Goal: Transaction & Acquisition: Purchase product/service

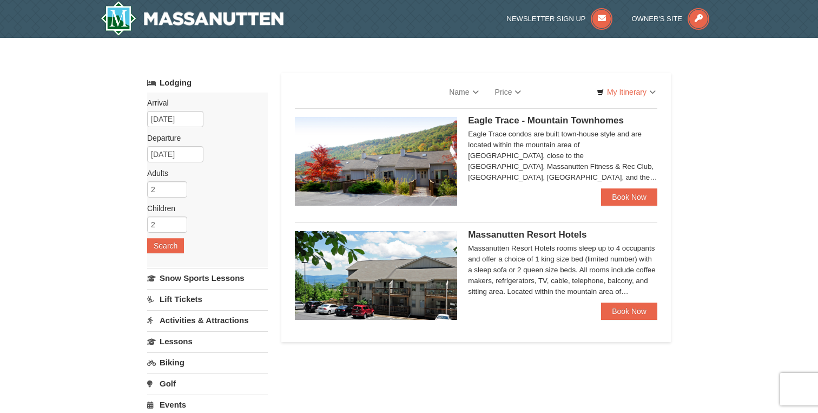
select select "9"
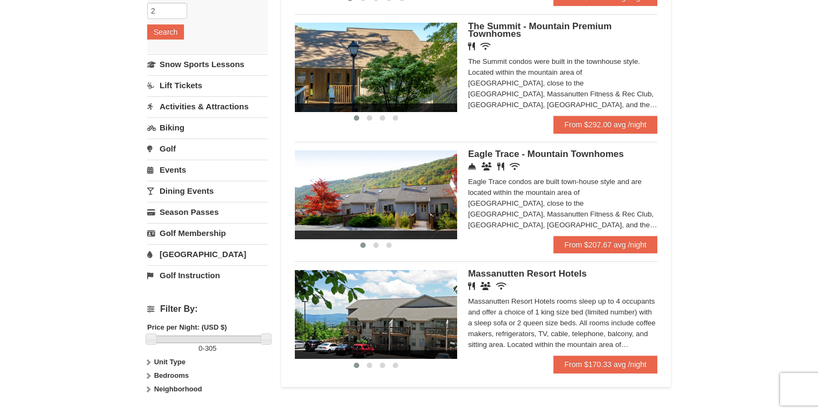
scroll to position [238, 0]
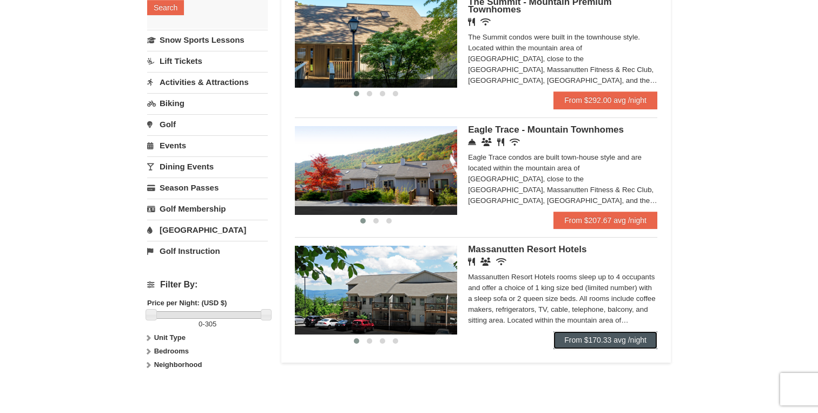
click at [611, 346] on link "From $170.33 avg /night" at bounding box center [605, 339] width 104 height 17
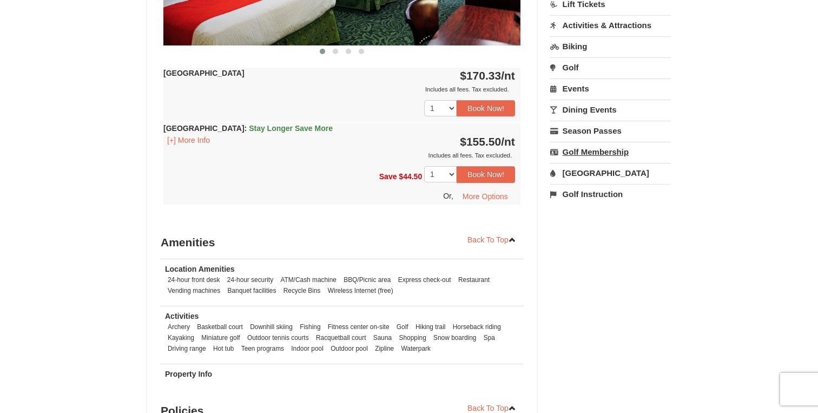
scroll to position [619, 0]
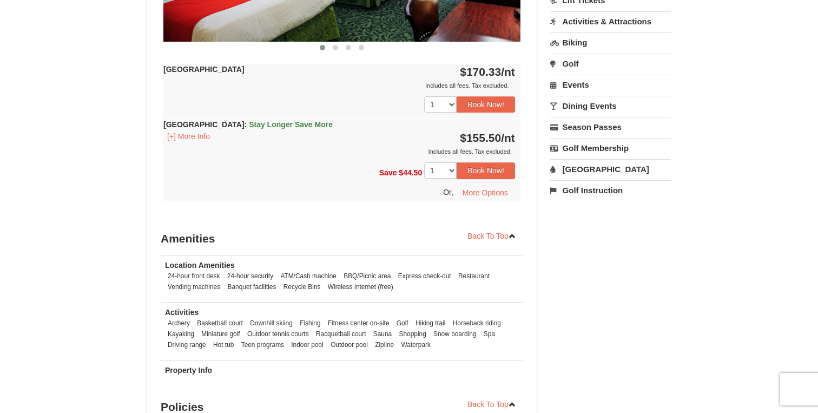
click at [594, 168] on link "Water Park" at bounding box center [610, 169] width 121 height 20
click at [630, 211] on div "Starting Please format dates MM/DD/YYYY Please format dates MM/DD/YYYY 11/27/20…" at bounding box center [610, 218] width 121 height 79
click at [573, 241] on button "Search" at bounding box center [568, 237] width 37 height 15
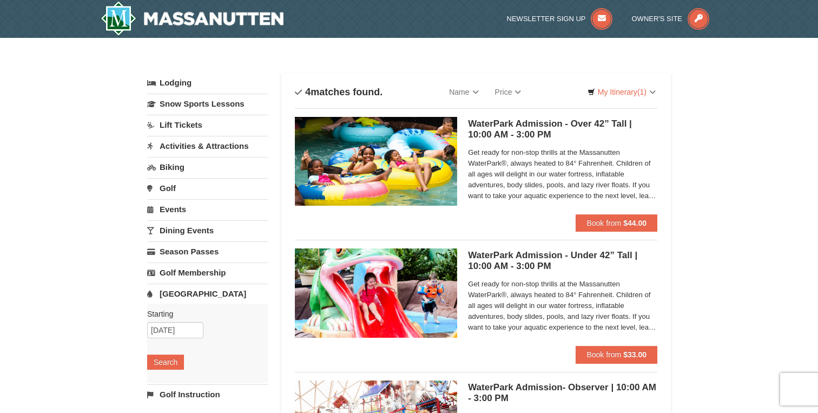
click at [602, 173] on span "Get ready for non-stop thrills at the Massanutten WaterPark®, always heated to …" at bounding box center [562, 174] width 189 height 54
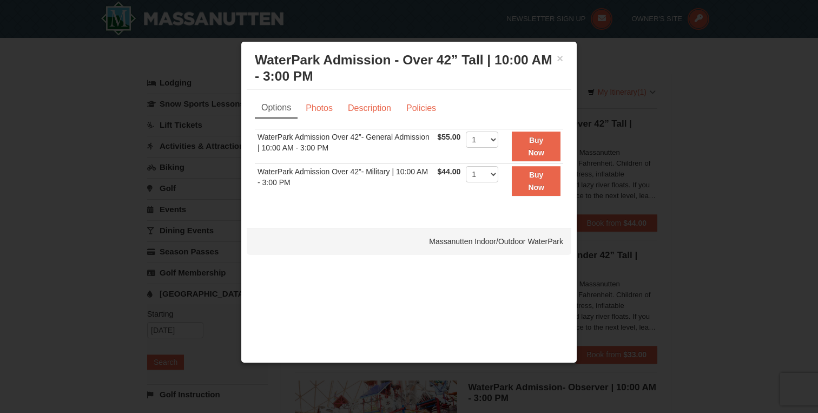
click at [688, 128] on div at bounding box center [409, 206] width 818 height 413
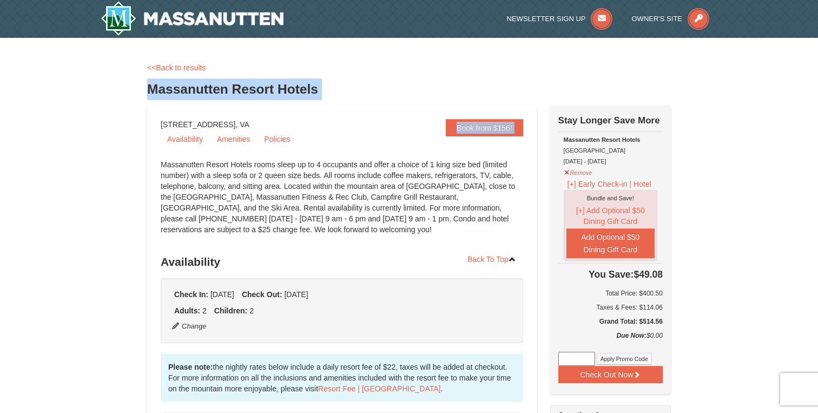
drag, startPoint x: 148, startPoint y: 89, endPoint x: 268, endPoint y: 107, distance: 121.3
copy div "Massanutten Resort Hotels Book from $156!"
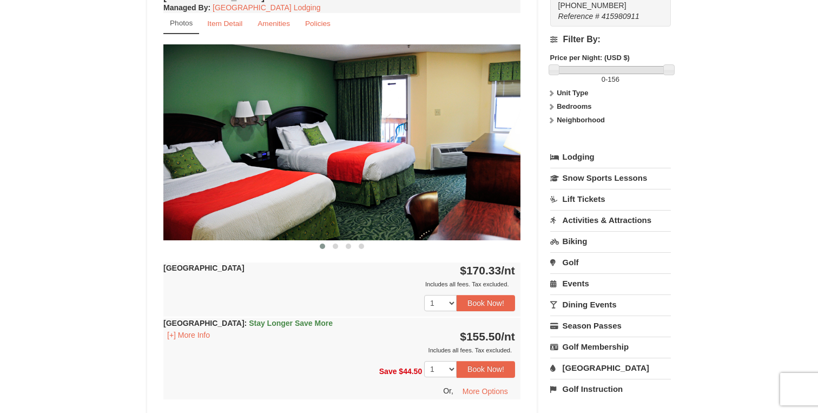
scroll to position [506, 0]
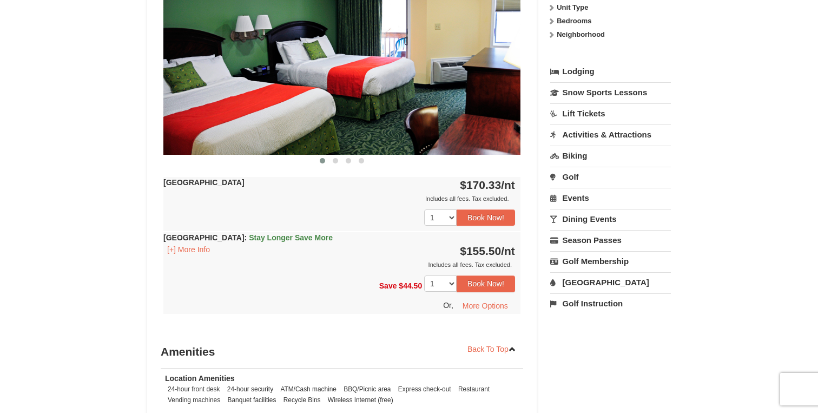
click at [596, 280] on link "[GEOGRAPHIC_DATA]" at bounding box center [610, 282] width 121 height 20
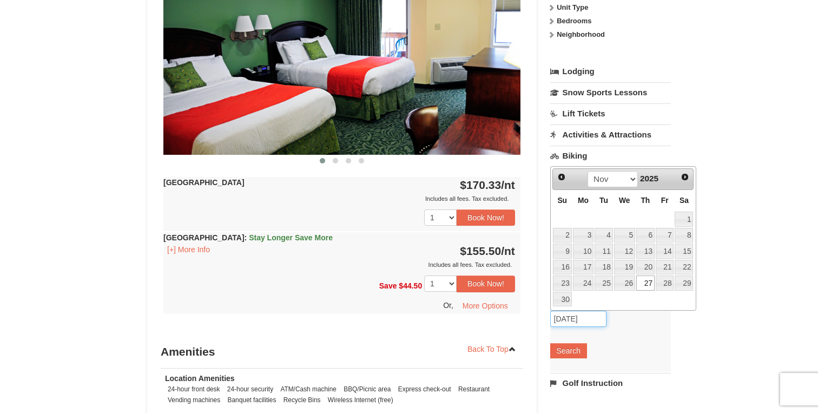
click at [567, 317] on input "[DATE]" at bounding box center [578, 318] width 56 height 16
click at [679, 283] on link "29" at bounding box center [683, 282] width 18 height 15
type input "11/29/2025"
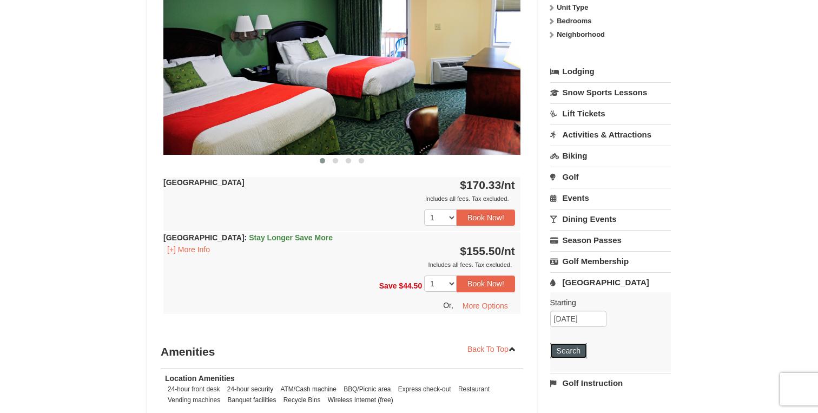
click at [567, 353] on button "Search" at bounding box center [568, 350] width 37 height 15
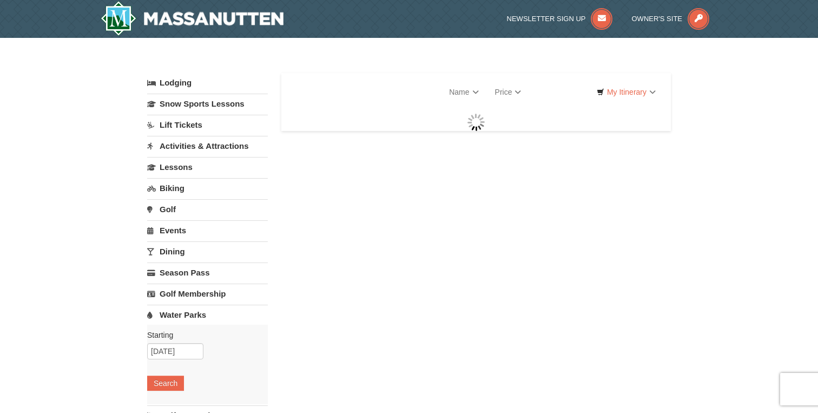
select select "9"
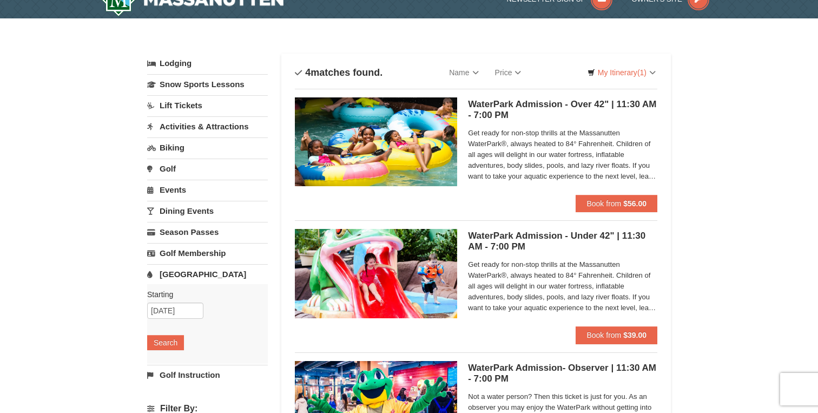
scroll to position [22, 0]
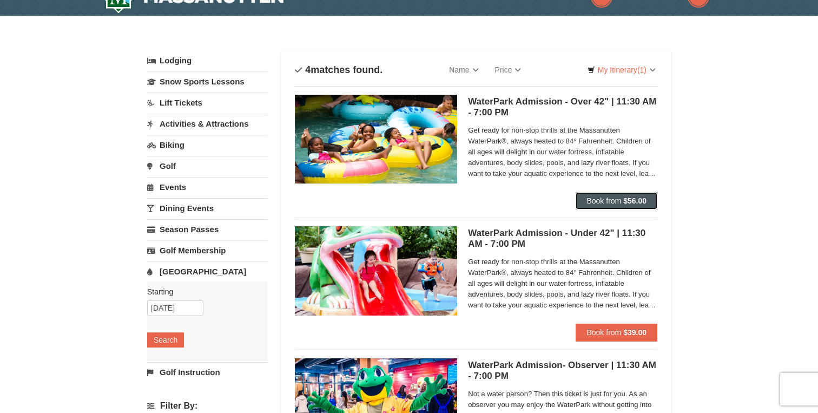
click at [627, 201] on strong "$56.00" at bounding box center [634, 200] width 23 height 9
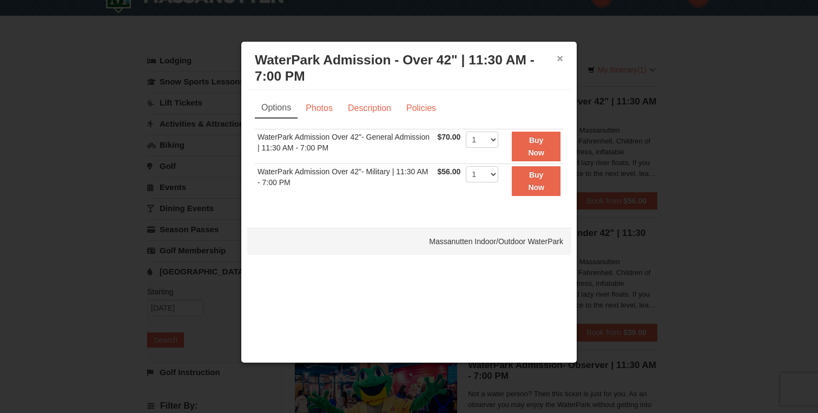
click at [560, 62] on button "×" at bounding box center [559, 58] width 6 height 11
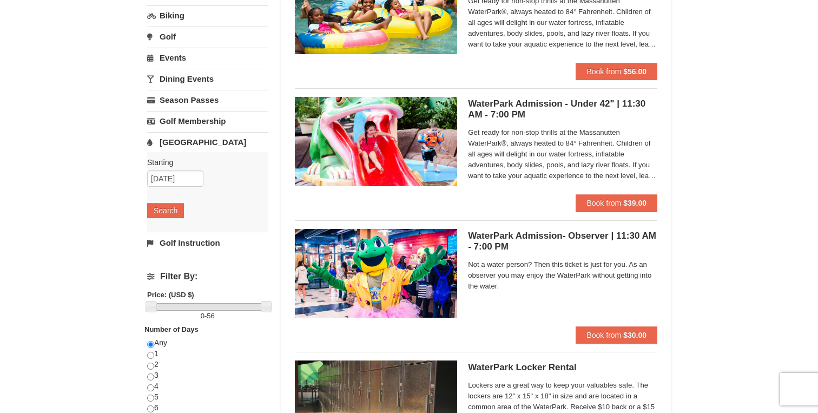
scroll to position [165, 0]
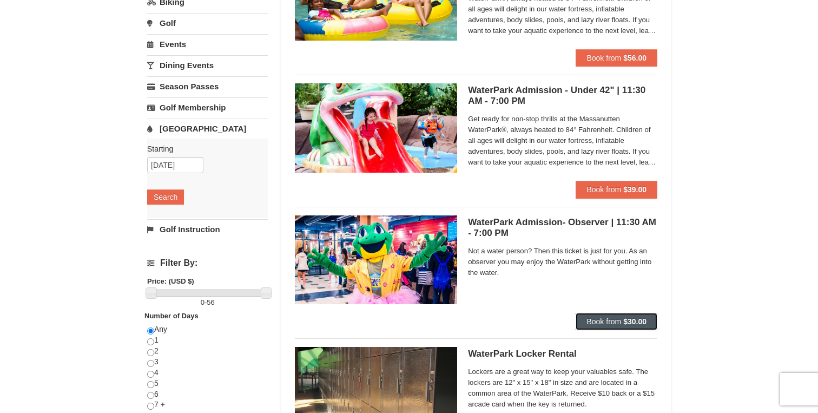
click at [643, 320] on strong "$30.00" at bounding box center [634, 321] width 23 height 9
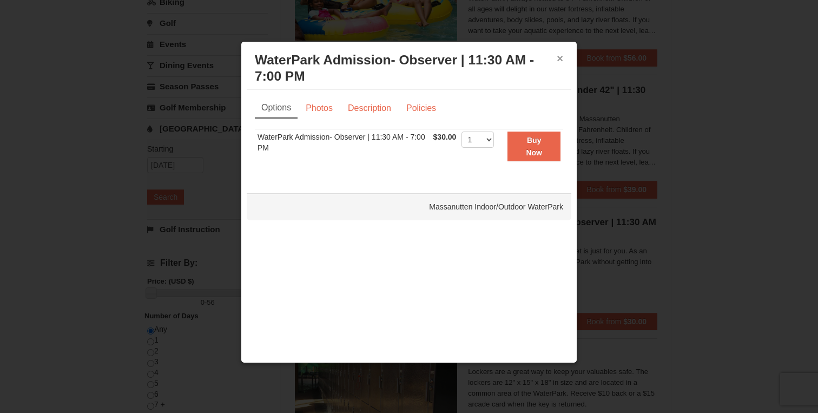
click at [559, 61] on button "×" at bounding box center [559, 58] width 6 height 11
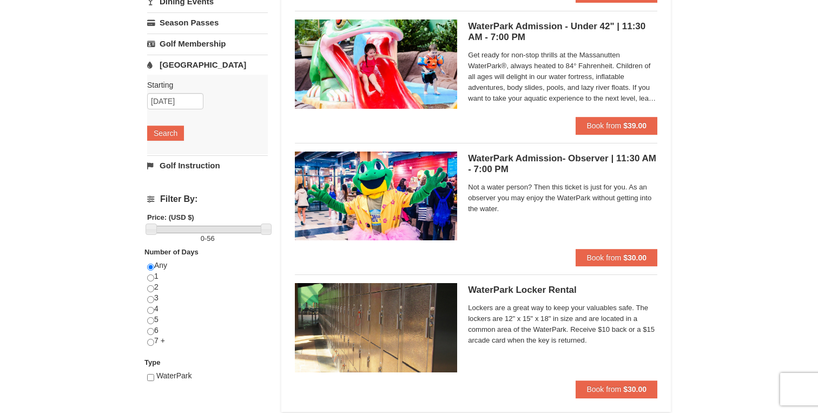
scroll to position [229, 0]
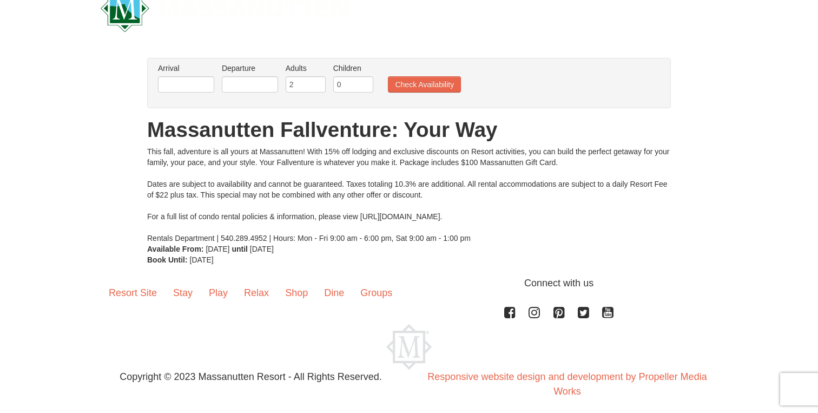
scroll to position [37, 0]
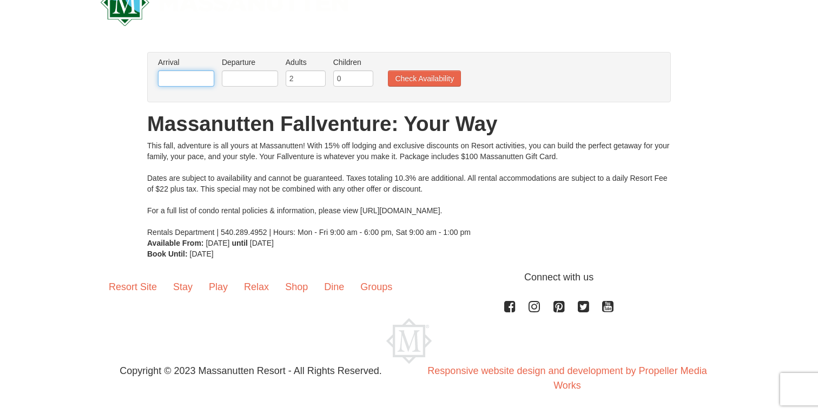
click at [190, 77] on input "text" at bounding box center [186, 78] width 56 height 16
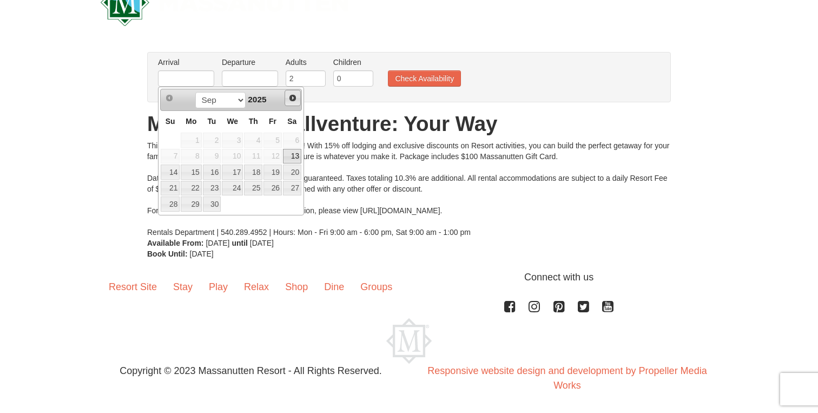
click at [290, 97] on span "Next" at bounding box center [292, 98] width 9 height 9
click at [257, 204] on link "27" at bounding box center [253, 203] width 18 height 15
type input "[DATE]"
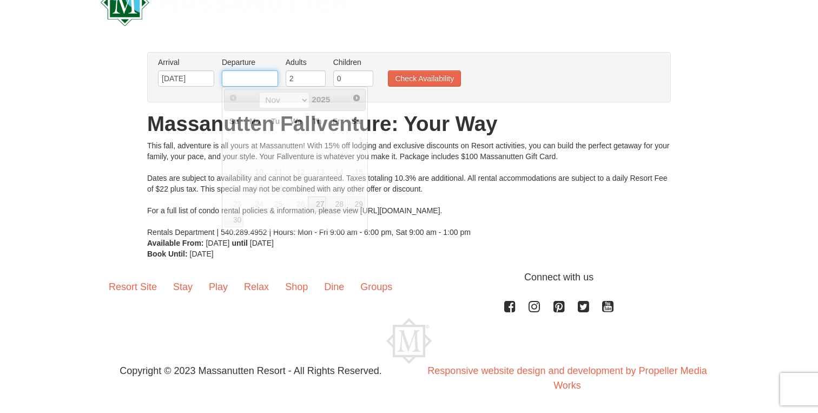
click at [256, 76] on input "text" at bounding box center [250, 78] width 56 height 16
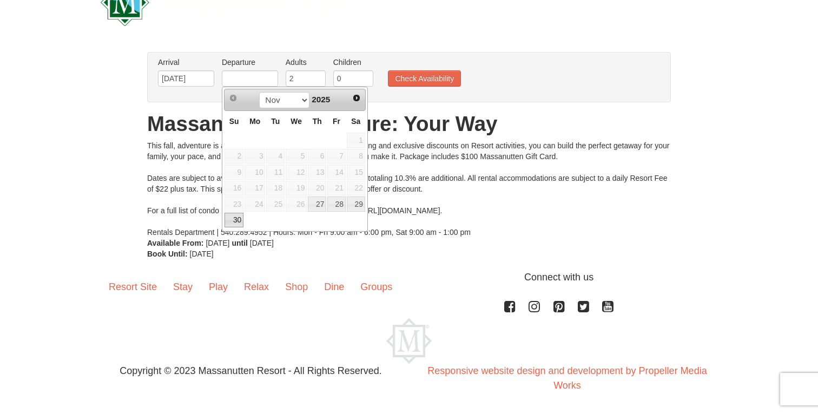
click at [237, 219] on link "30" at bounding box center [233, 220] width 19 height 15
type input "[DATE]"
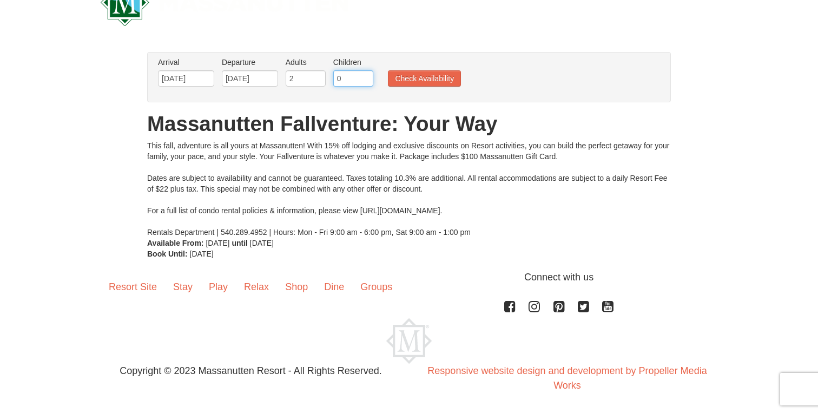
click at [355, 78] on input "0" at bounding box center [353, 78] width 40 height 16
click at [365, 75] on input "1" at bounding box center [353, 78] width 40 height 16
type input "2"
click at [365, 75] on input "2" at bounding box center [353, 78] width 40 height 16
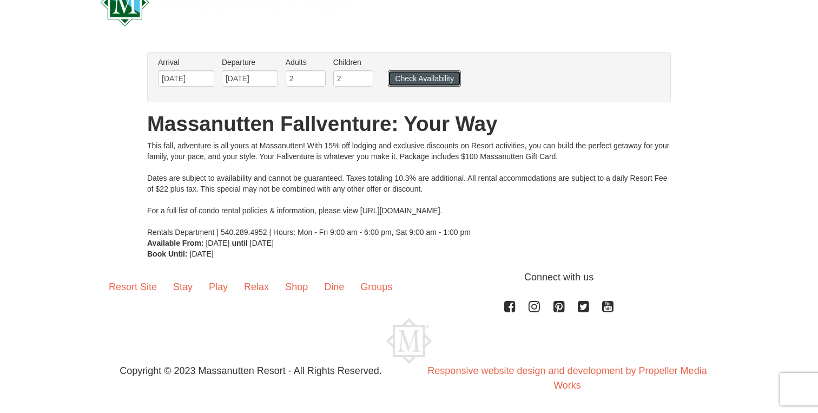
click at [433, 72] on button "Check Availability" at bounding box center [424, 78] width 73 height 16
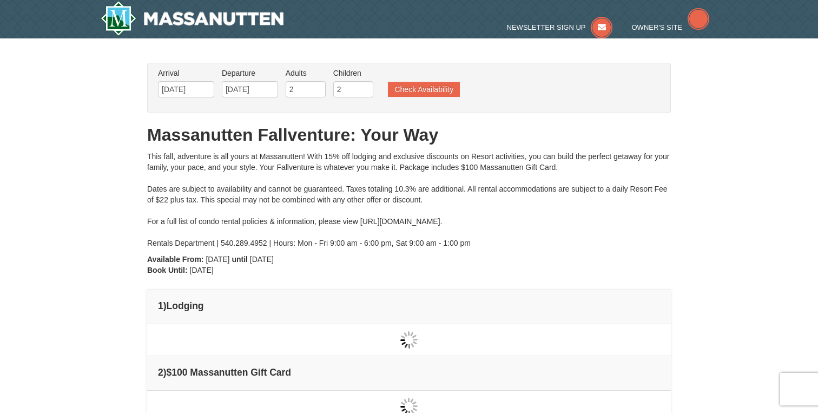
scroll to position [12, 0]
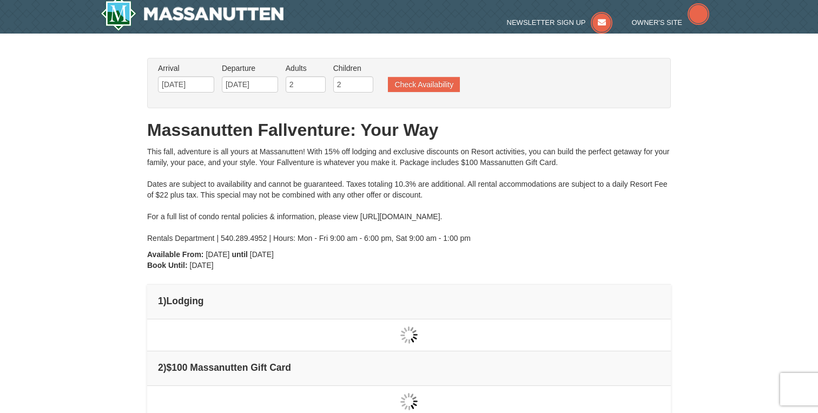
type input "[DATE]"
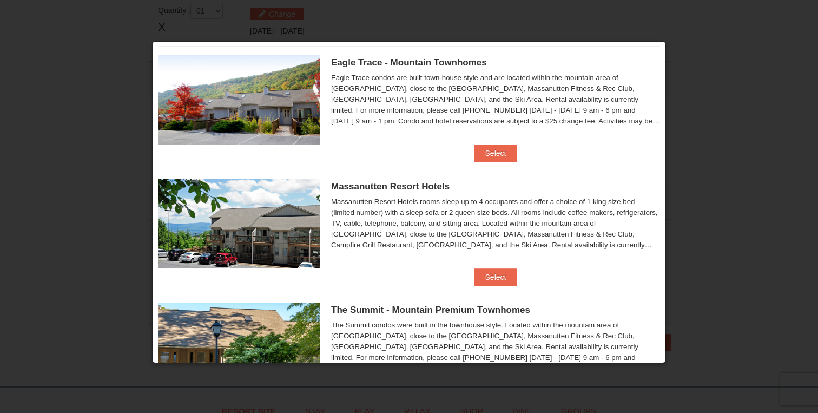
scroll to position [25, 0]
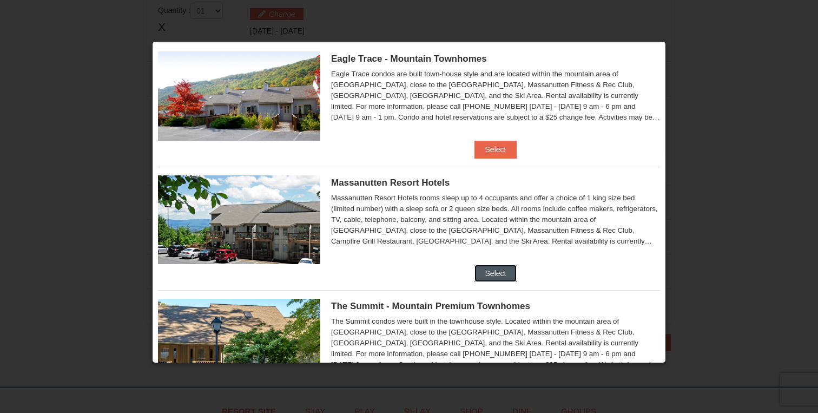
click at [498, 276] on button "Select" at bounding box center [495, 272] width 43 height 17
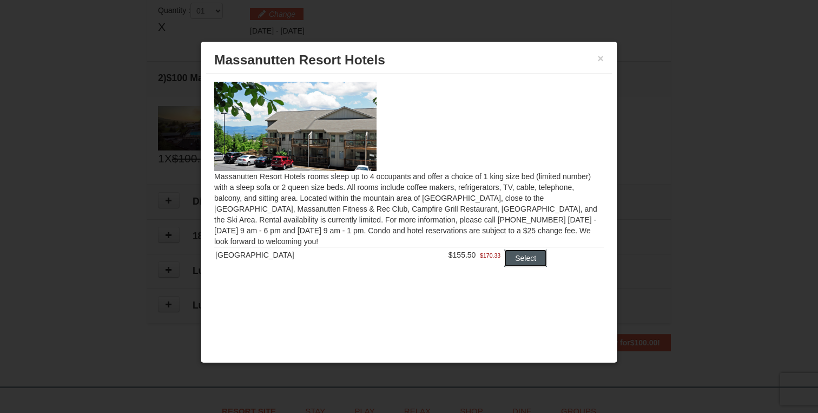
click at [523, 260] on button "Select" at bounding box center [525, 257] width 43 height 17
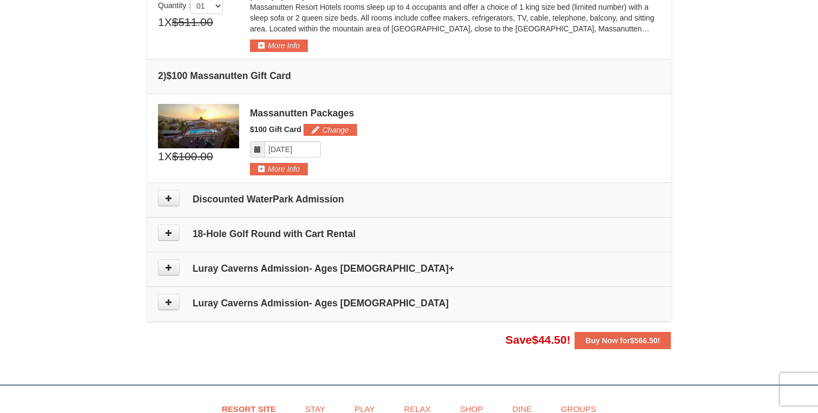
scroll to position [381, 0]
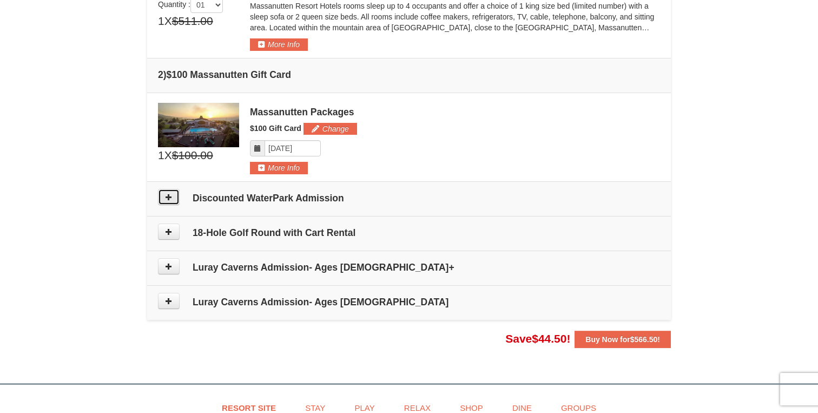
click at [172, 197] on icon at bounding box center [169, 197] width 8 height 8
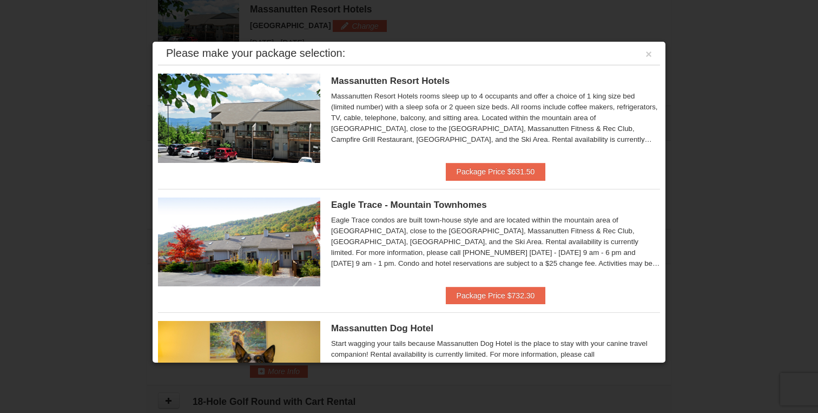
scroll to position [0, 0]
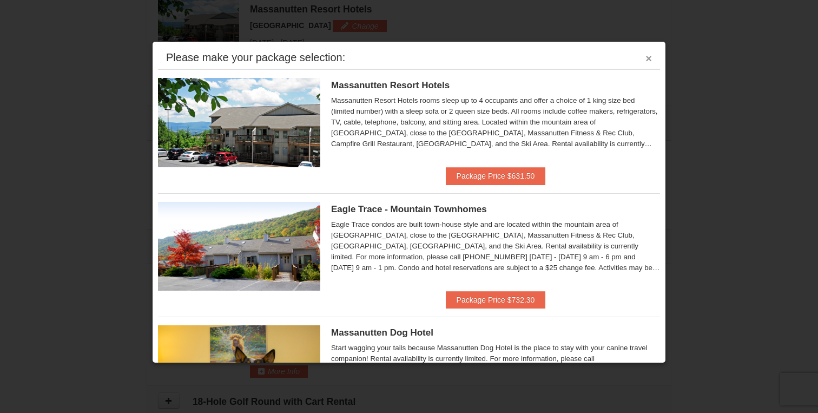
click at [648, 61] on button "×" at bounding box center [648, 58] width 6 height 11
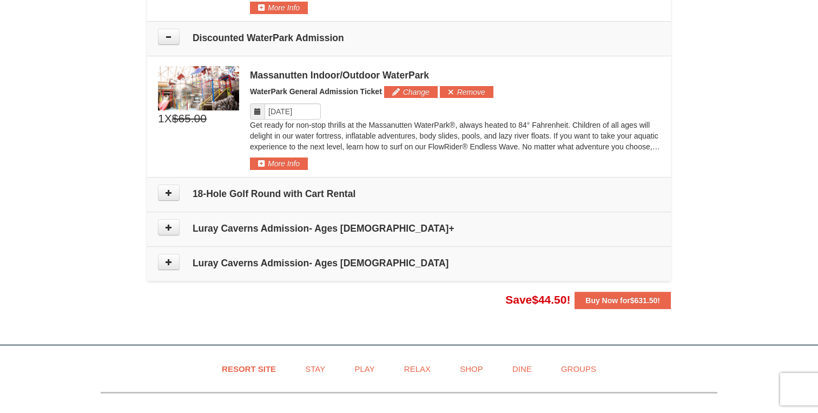
scroll to position [549, 0]
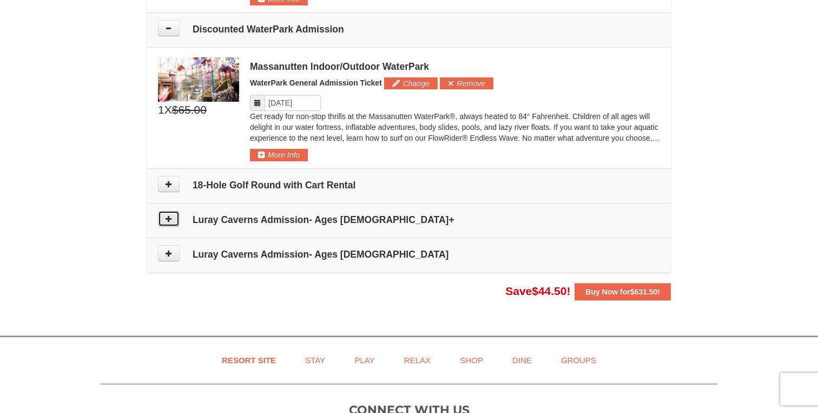
click at [170, 219] on icon at bounding box center [169, 219] width 8 height 8
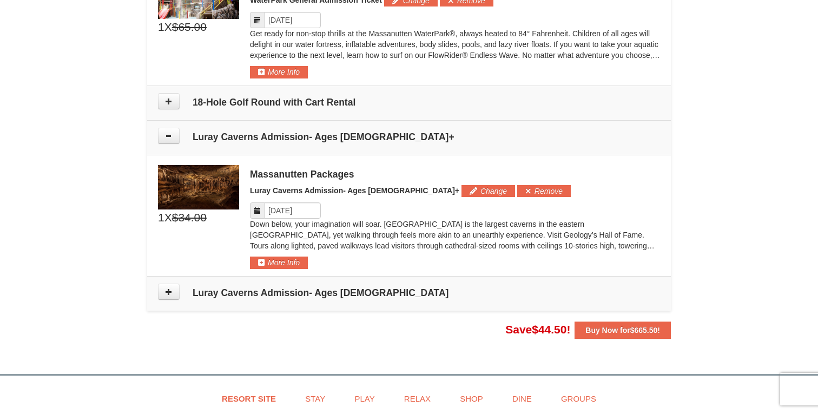
scroll to position [630, 0]
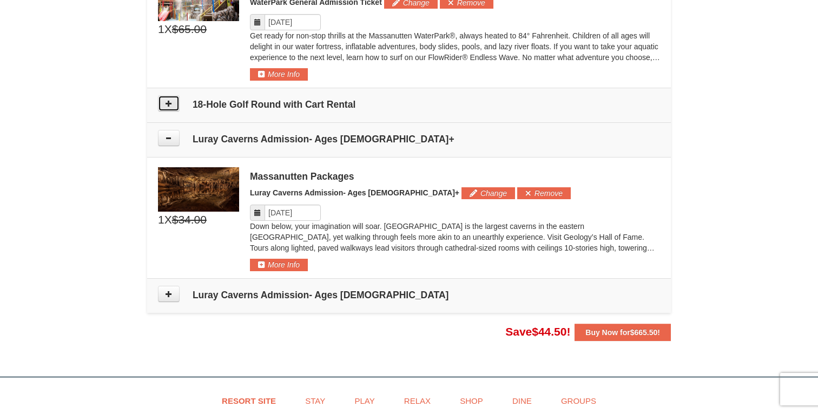
click at [171, 104] on icon at bounding box center [169, 103] width 8 height 8
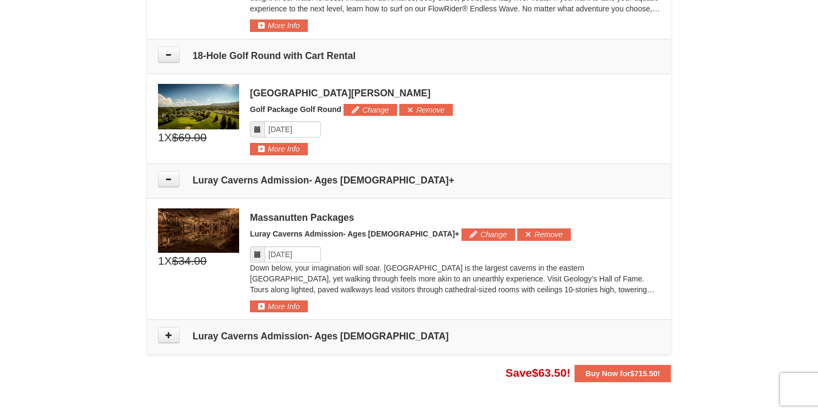
scroll to position [667, 0]
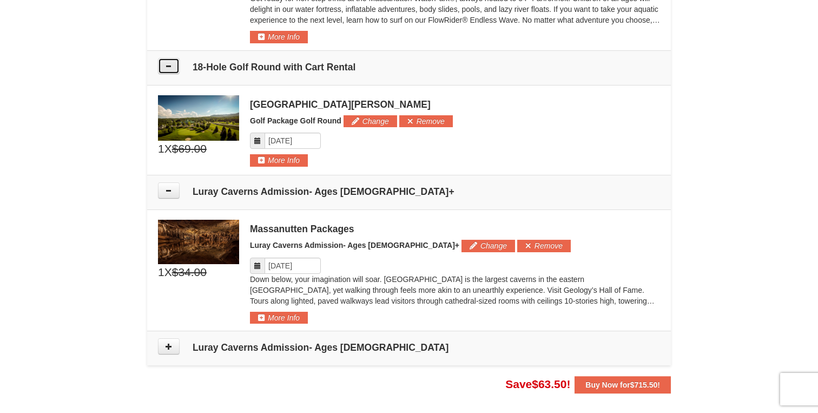
click at [167, 69] on button at bounding box center [169, 66] width 22 height 16
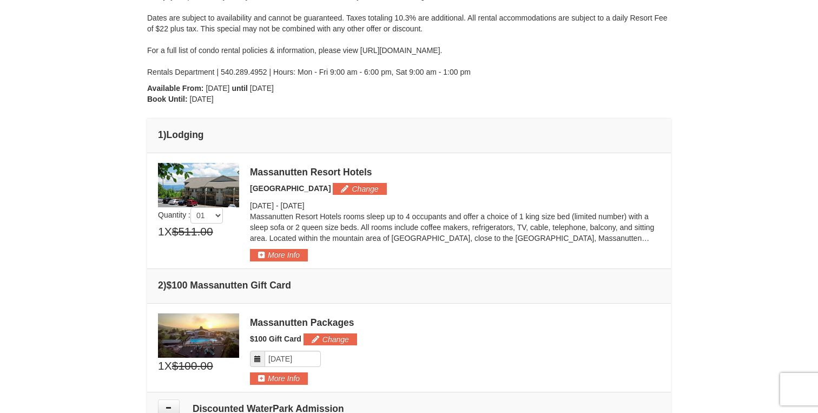
scroll to position [0, 0]
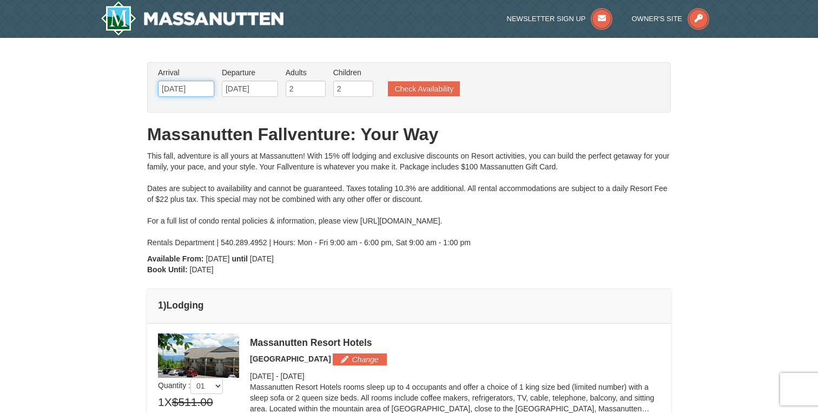
click at [196, 92] on input "[DATE]" at bounding box center [186, 89] width 56 height 16
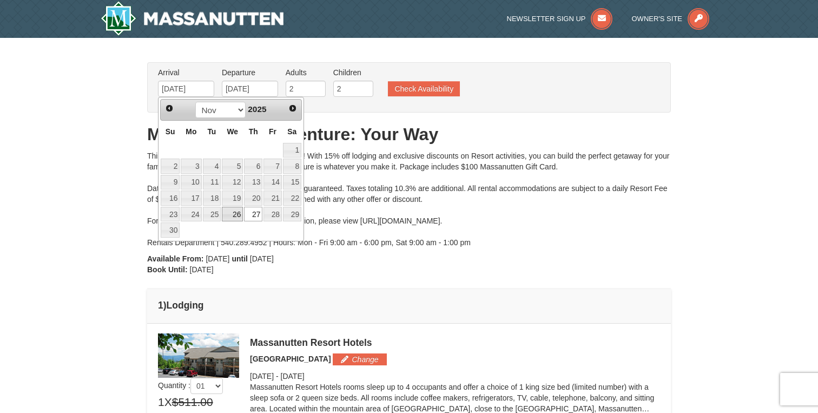
click at [238, 212] on link "26" at bounding box center [232, 214] width 21 height 15
type input "[DATE]"
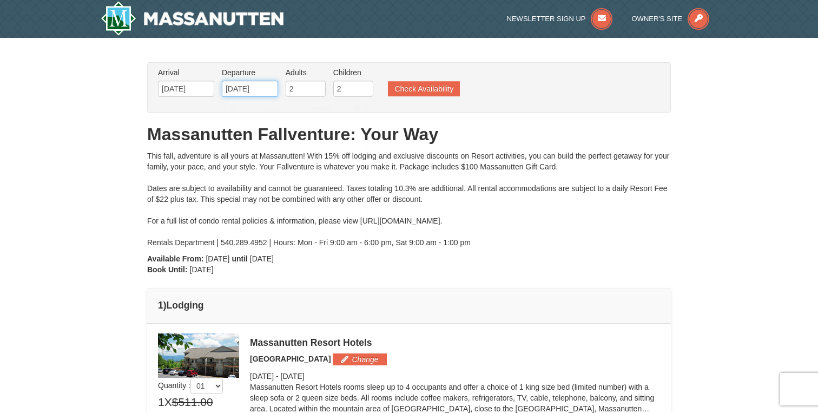
click at [257, 85] on input "[DATE]" at bounding box center [250, 89] width 56 height 16
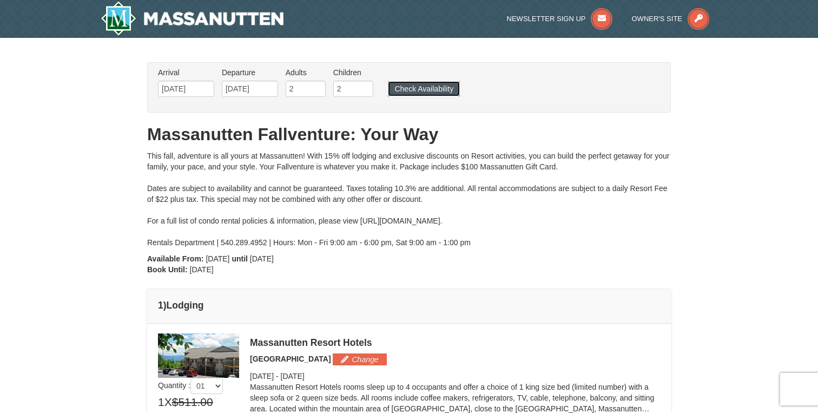
click at [413, 86] on button "Check Availability" at bounding box center [424, 88] width 72 height 15
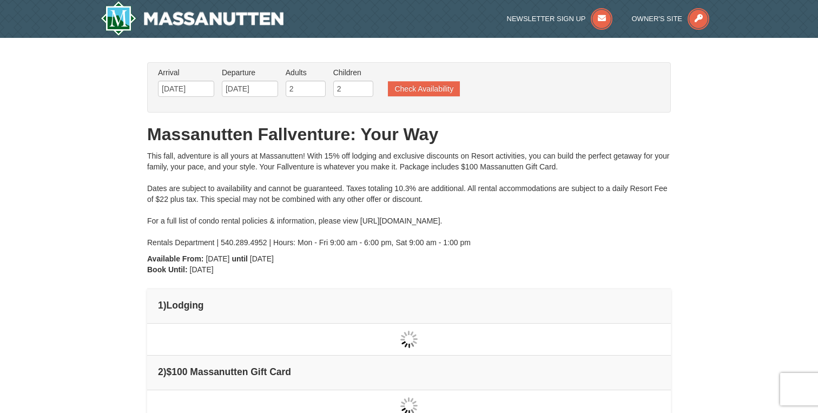
type input "[DATE]"
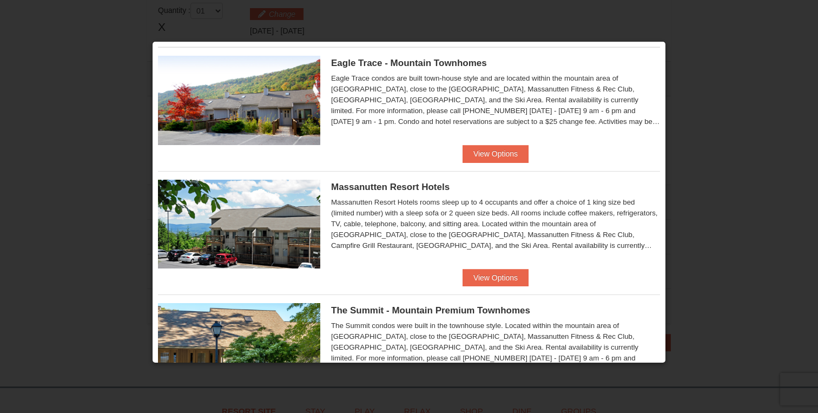
scroll to position [23, 0]
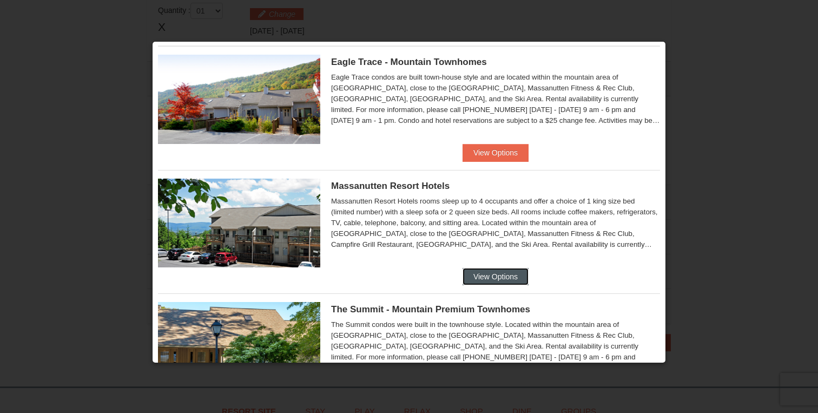
click at [496, 280] on button "View Options" at bounding box center [495, 276] width 66 height 17
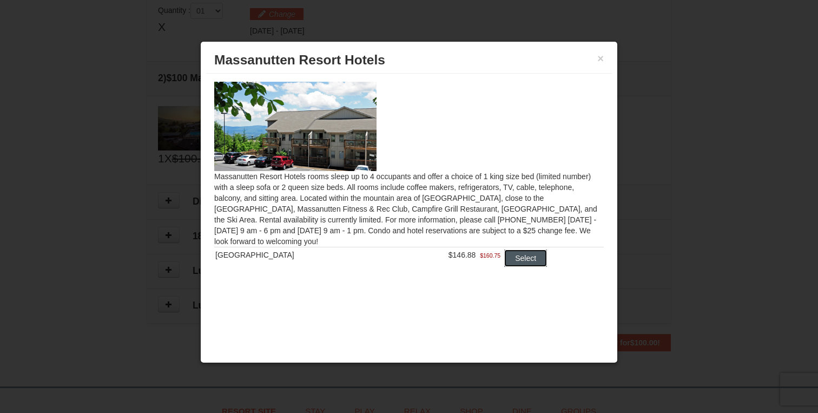
click at [519, 261] on button "Select" at bounding box center [525, 257] width 43 height 17
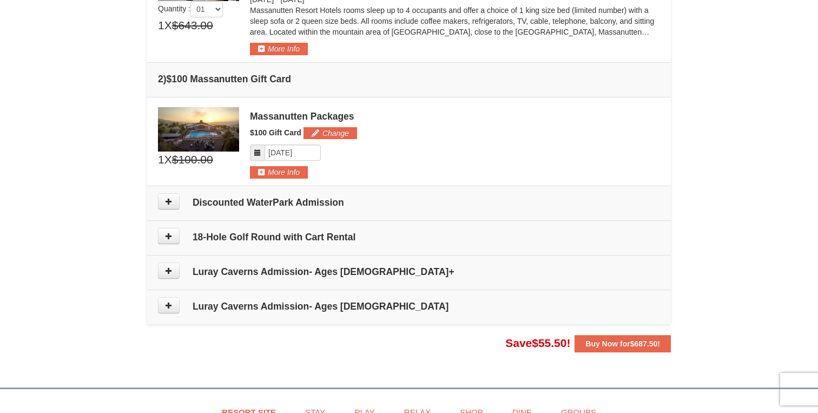
scroll to position [361, 0]
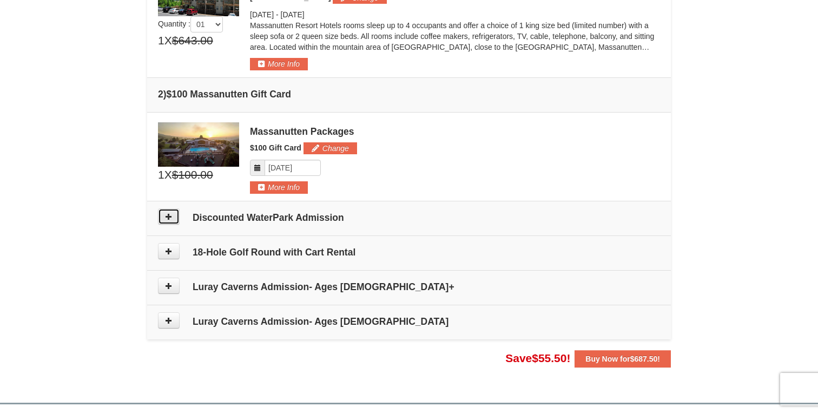
click at [169, 217] on icon at bounding box center [169, 217] width 8 height 8
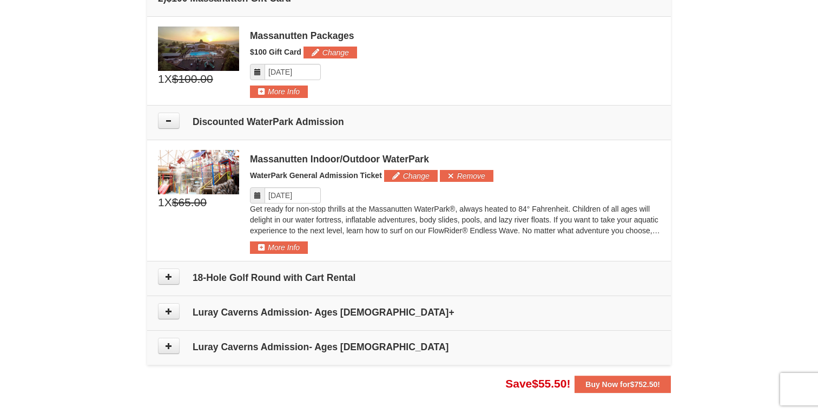
scroll to position [459, 0]
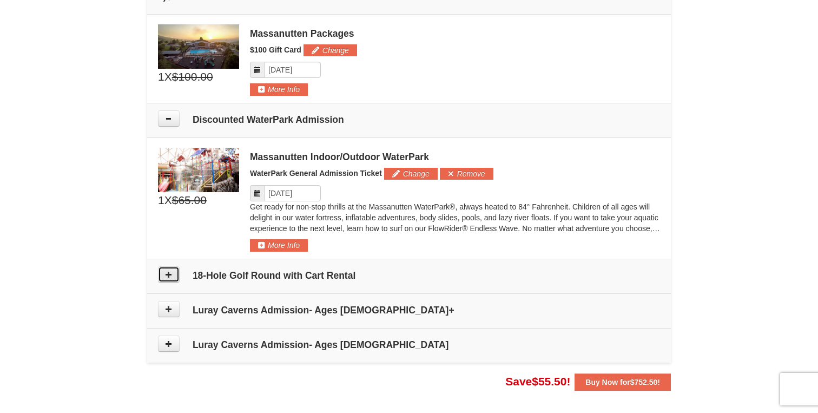
click at [168, 273] on icon at bounding box center [169, 274] width 8 height 8
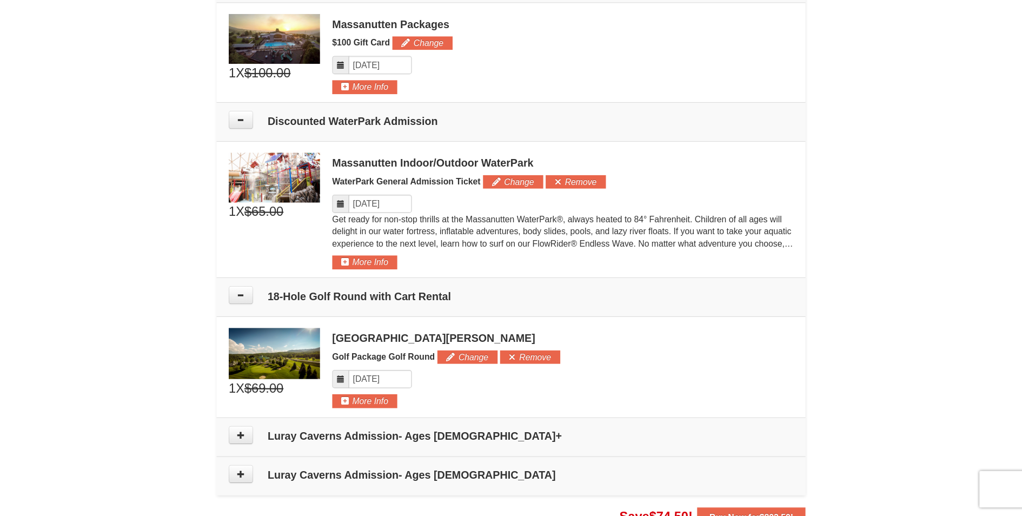
scroll to position [471, 0]
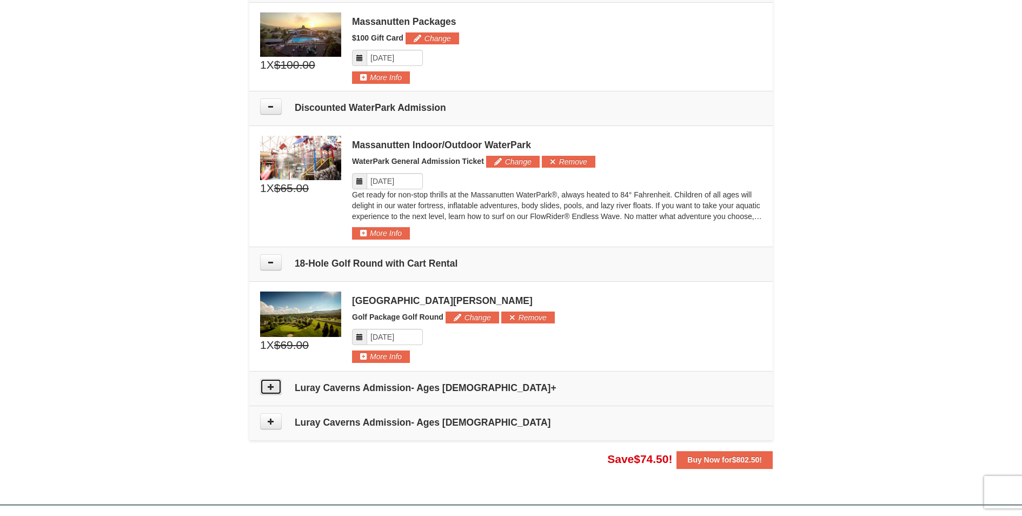
click at [273, 385] on icon at bounding box center [271, 387] width 8 height 8
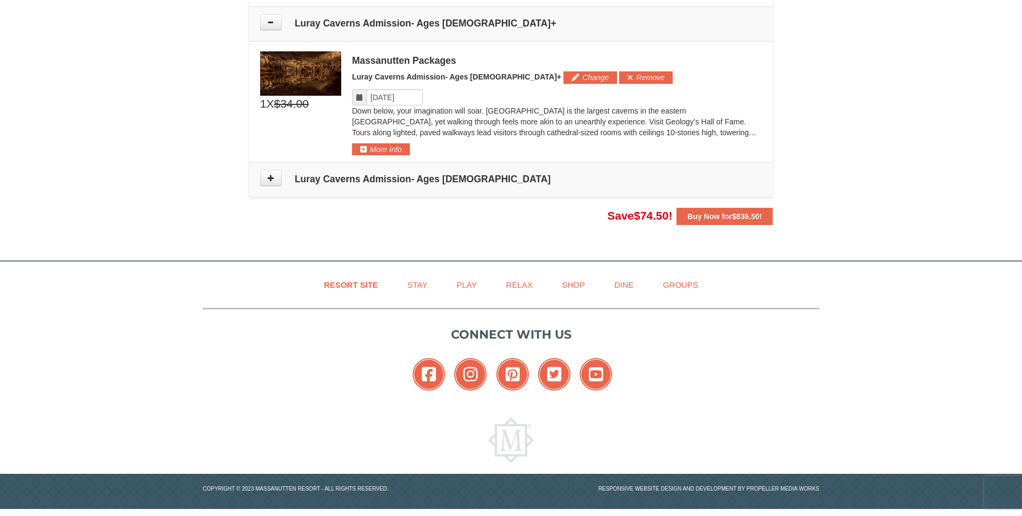
scroll to position [833, 0]
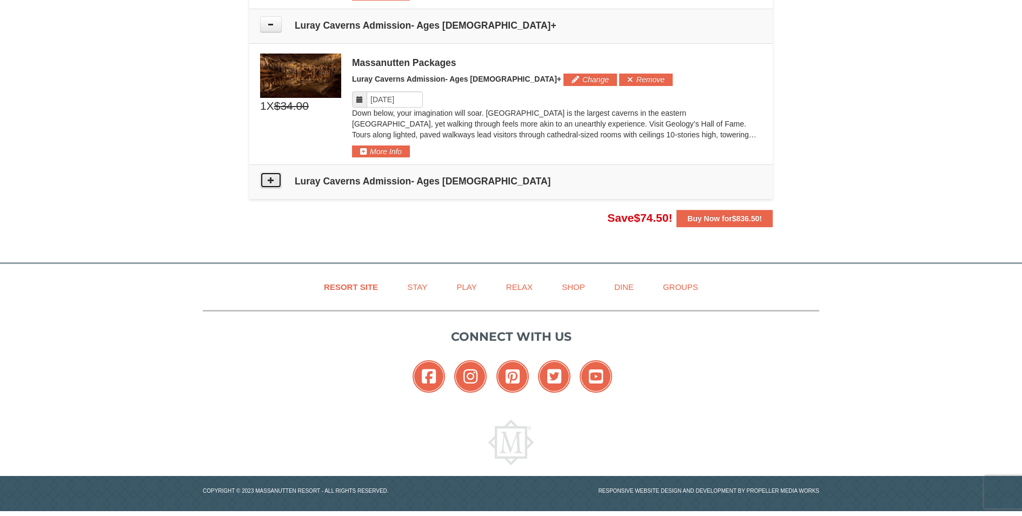
click at [270, 176] on icon at bounding box center [271, 180] width 8 height 8
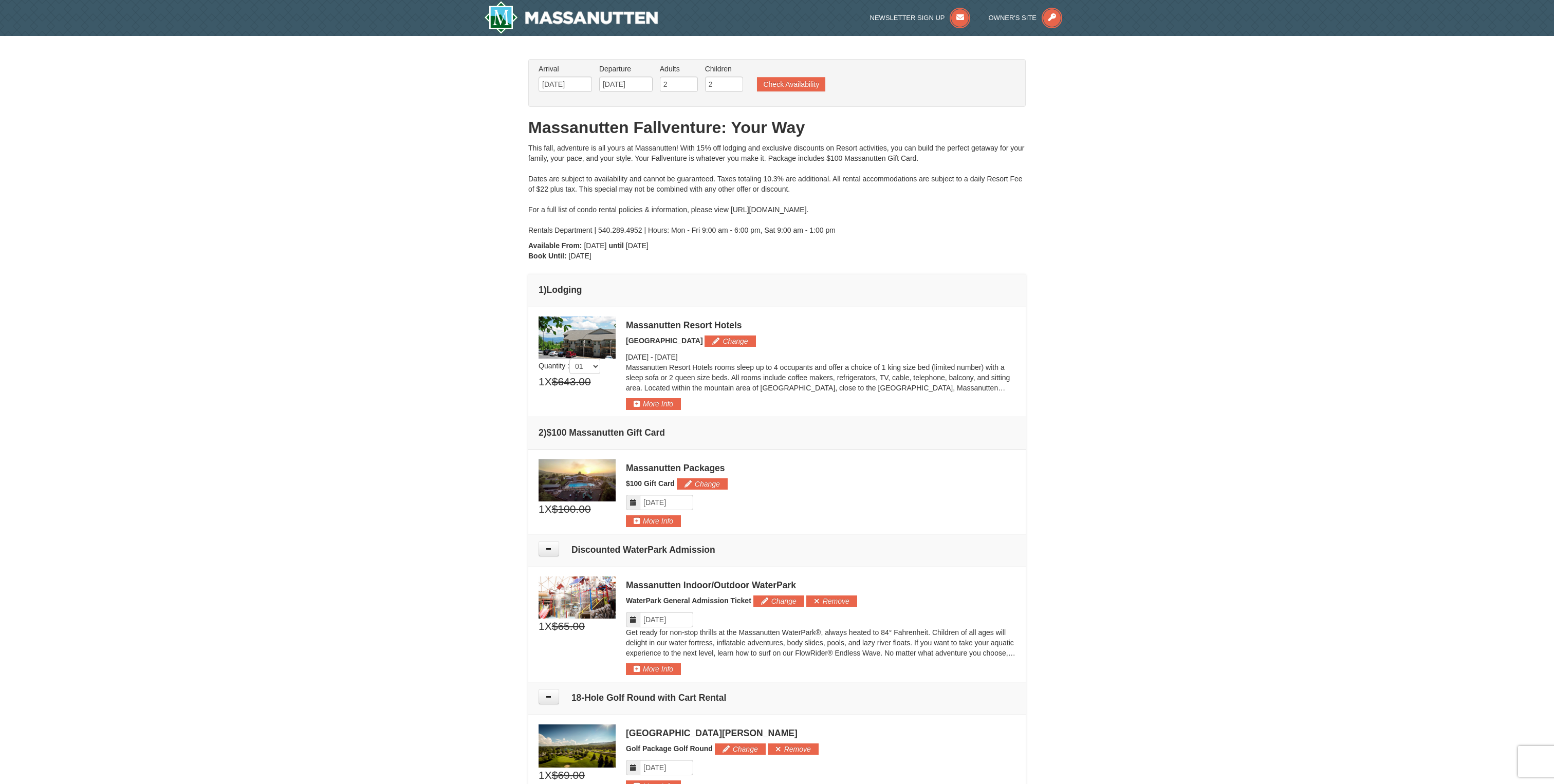
scroll to position [5, 0]
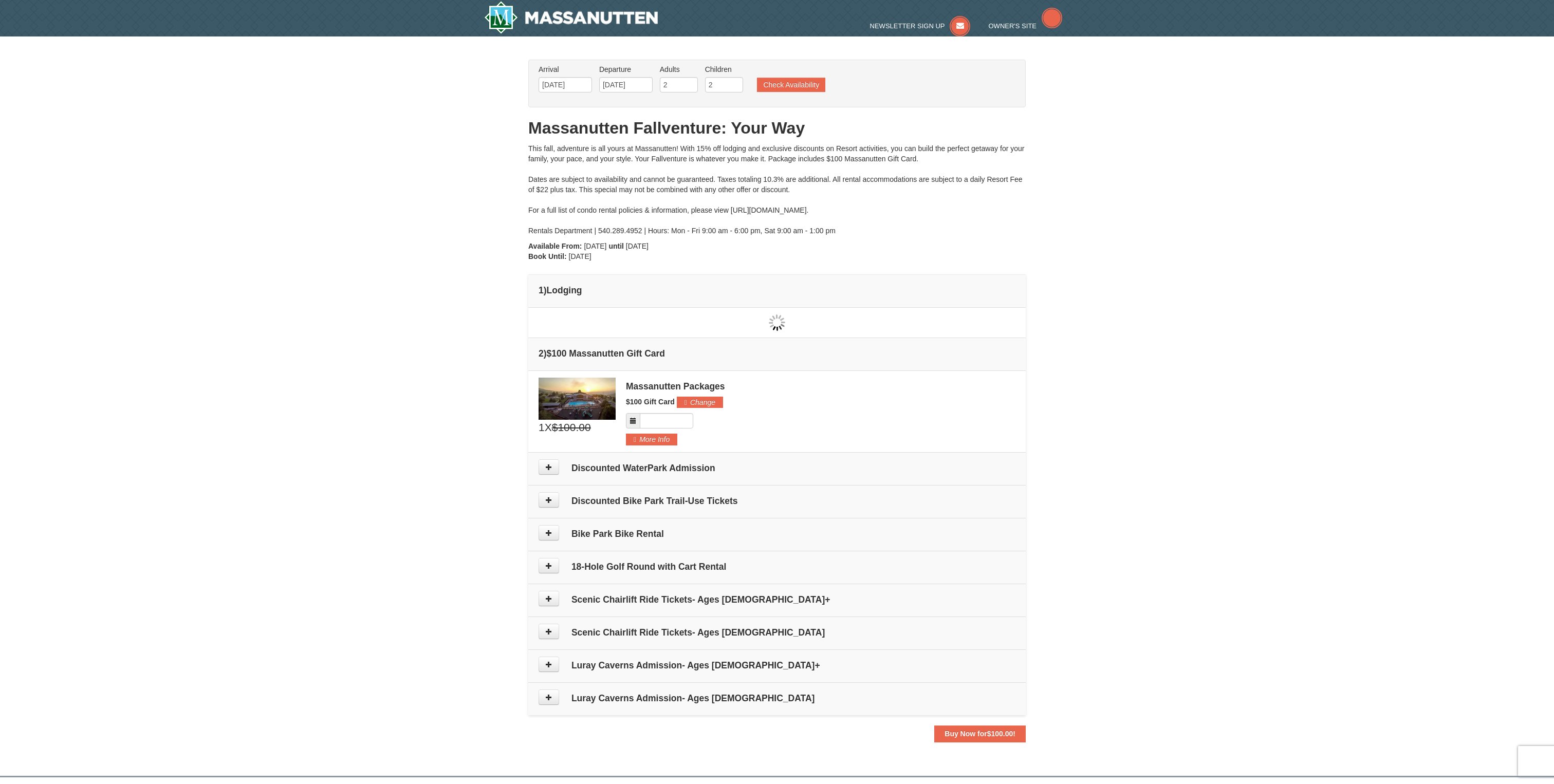
type input "[DATE]"
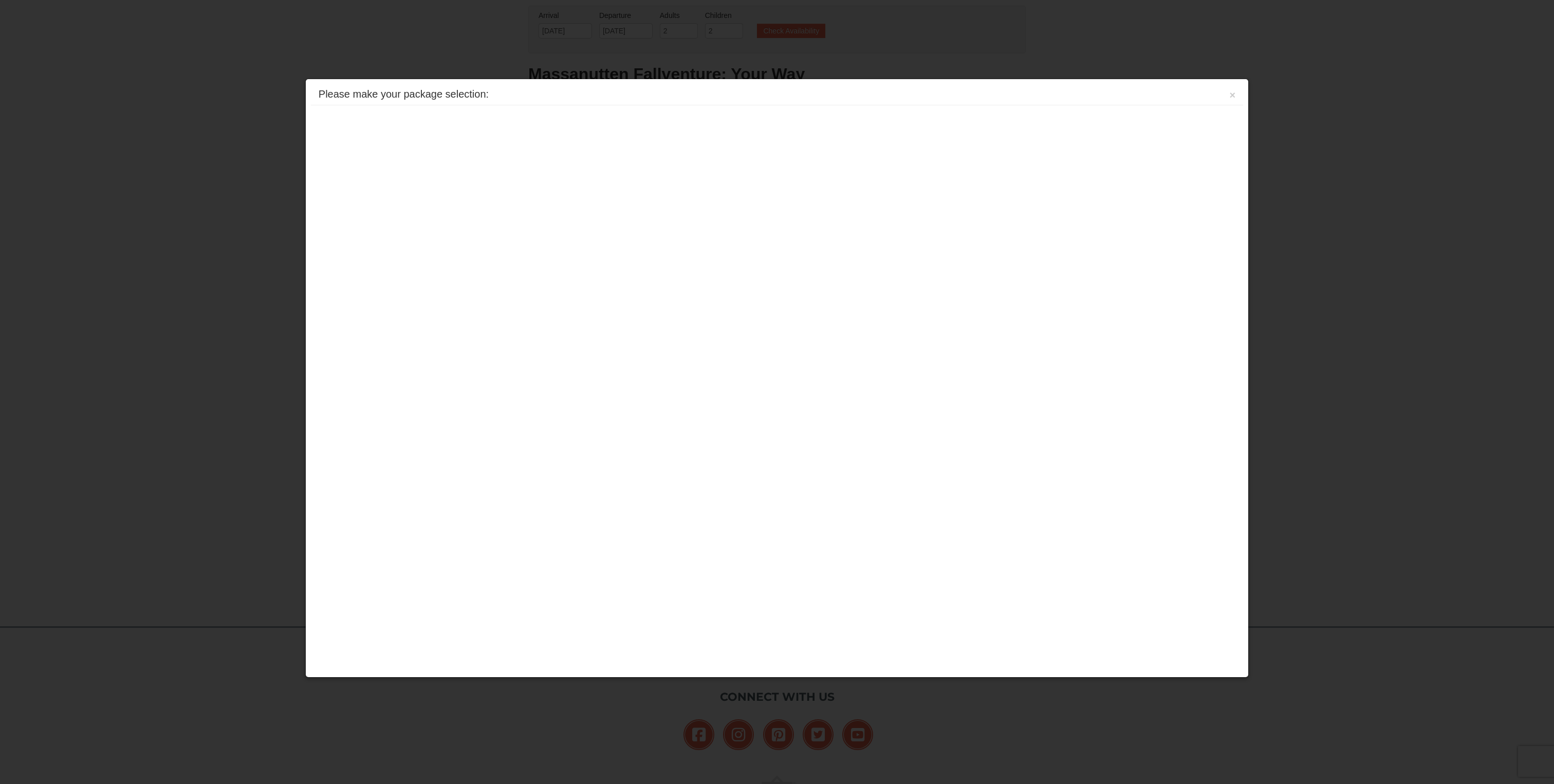
scroll to position [143, 0]
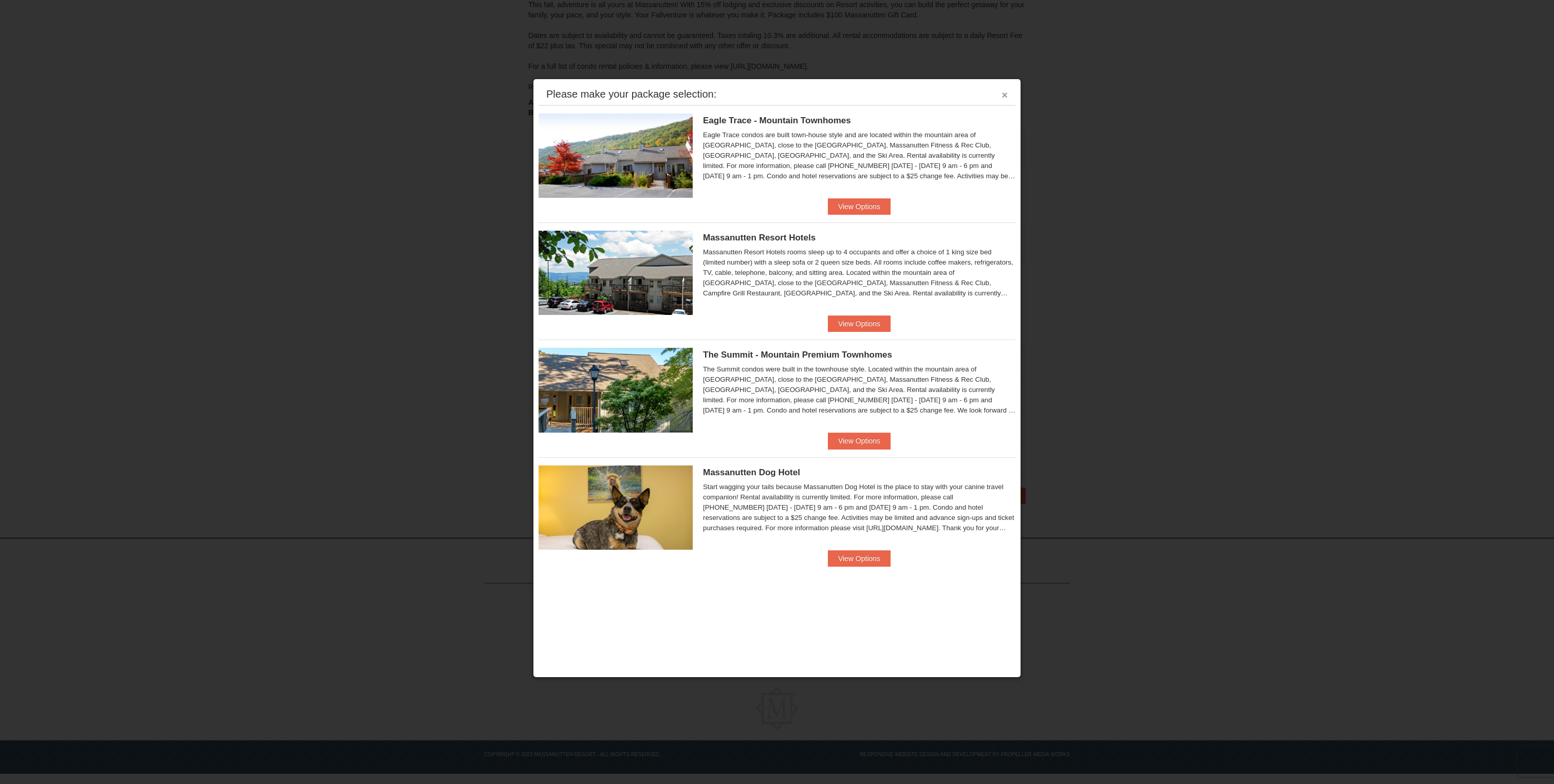
click at [1007, 97] on button "×" at bounding box center [1005, 95] width 6 height 10
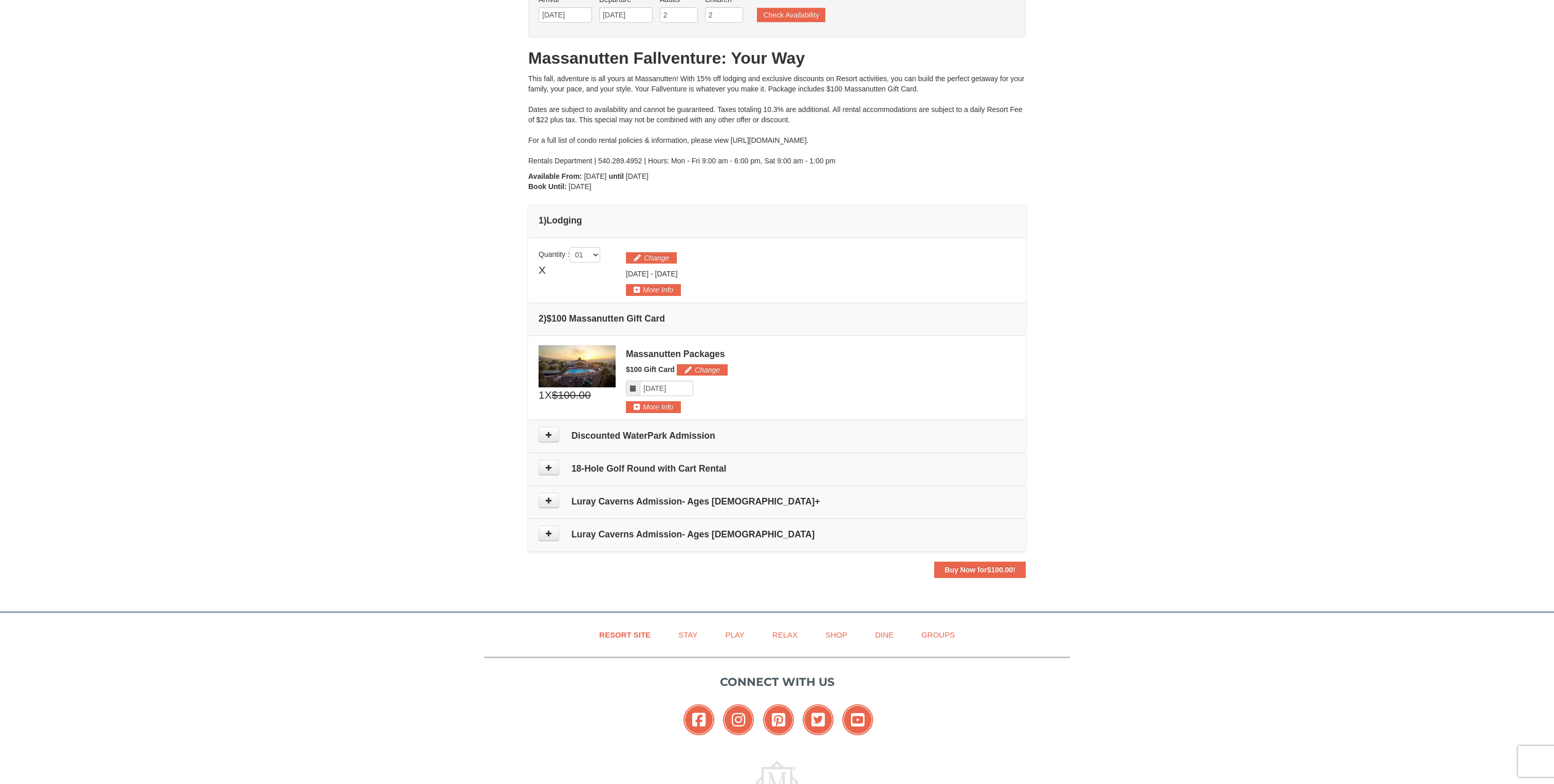
scroll to position [0, 0]
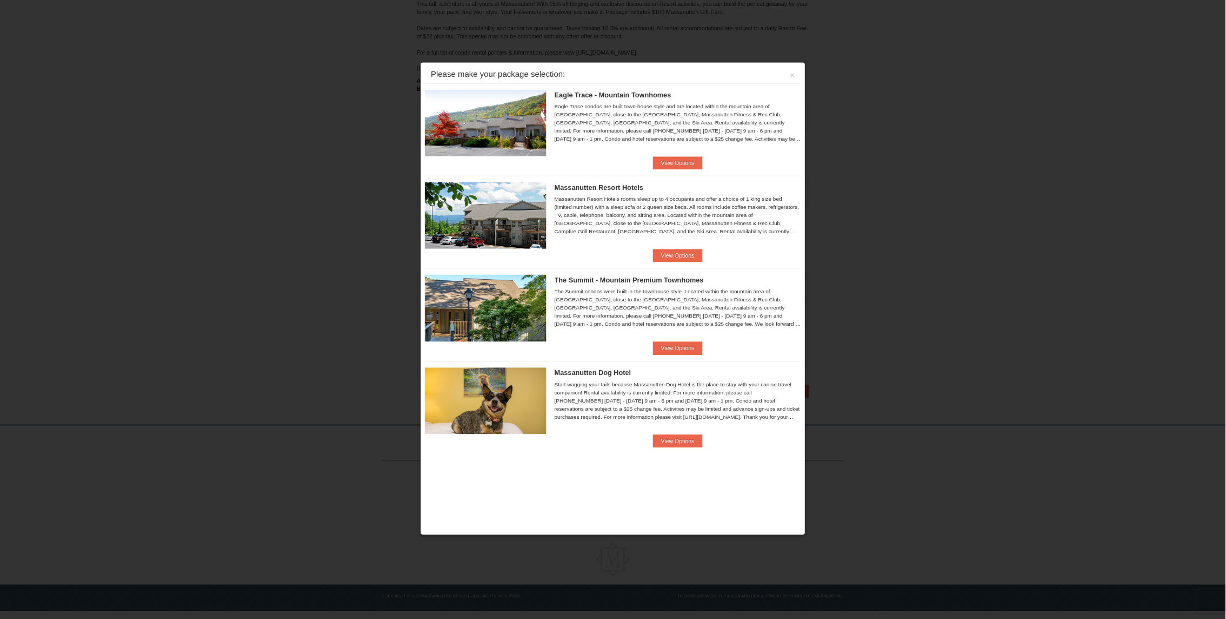
scroll to position [5, 0]
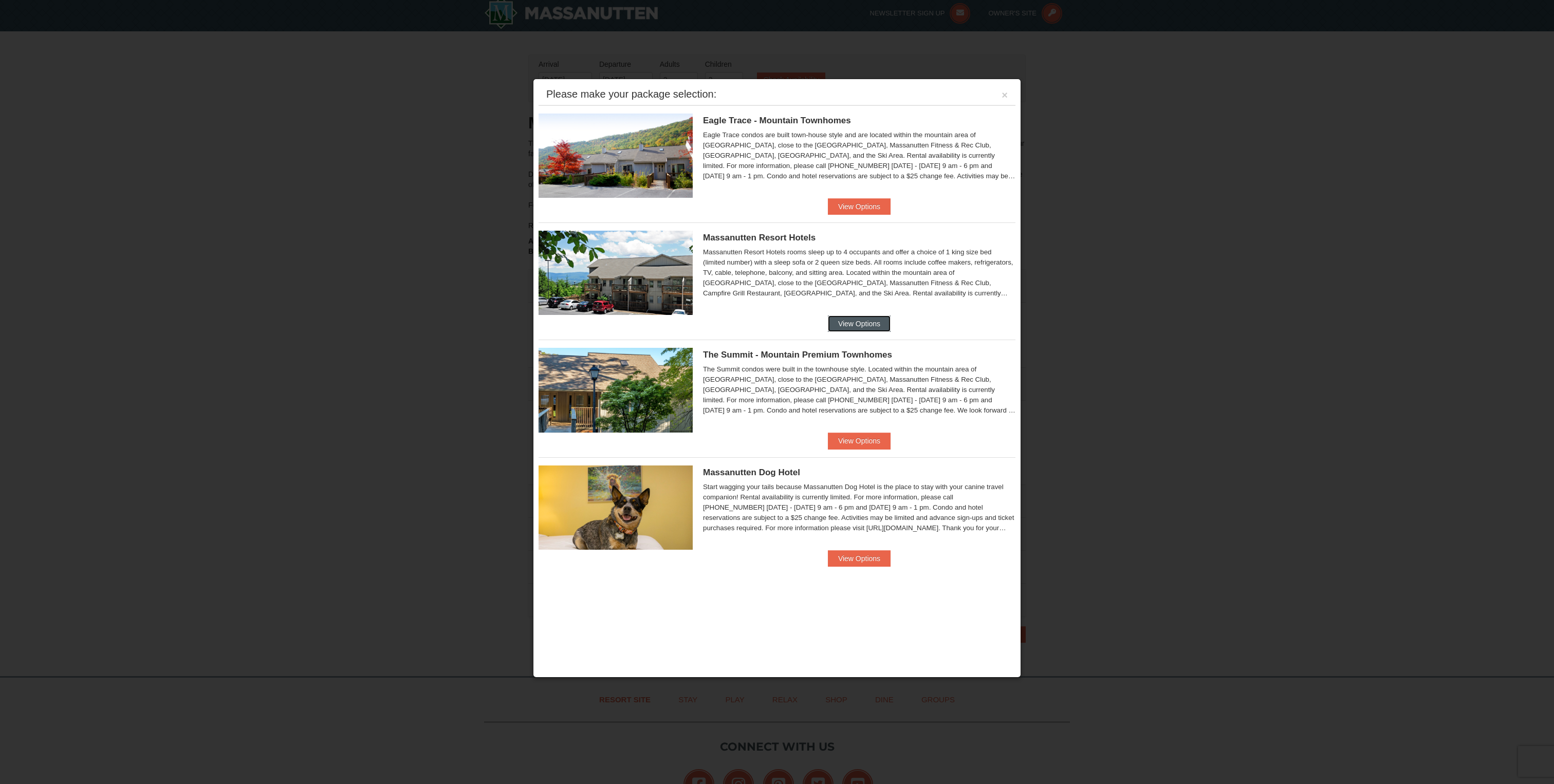
click at [872, 317] on button "View Options" at bounding box center [859, 323] width 63 height 16
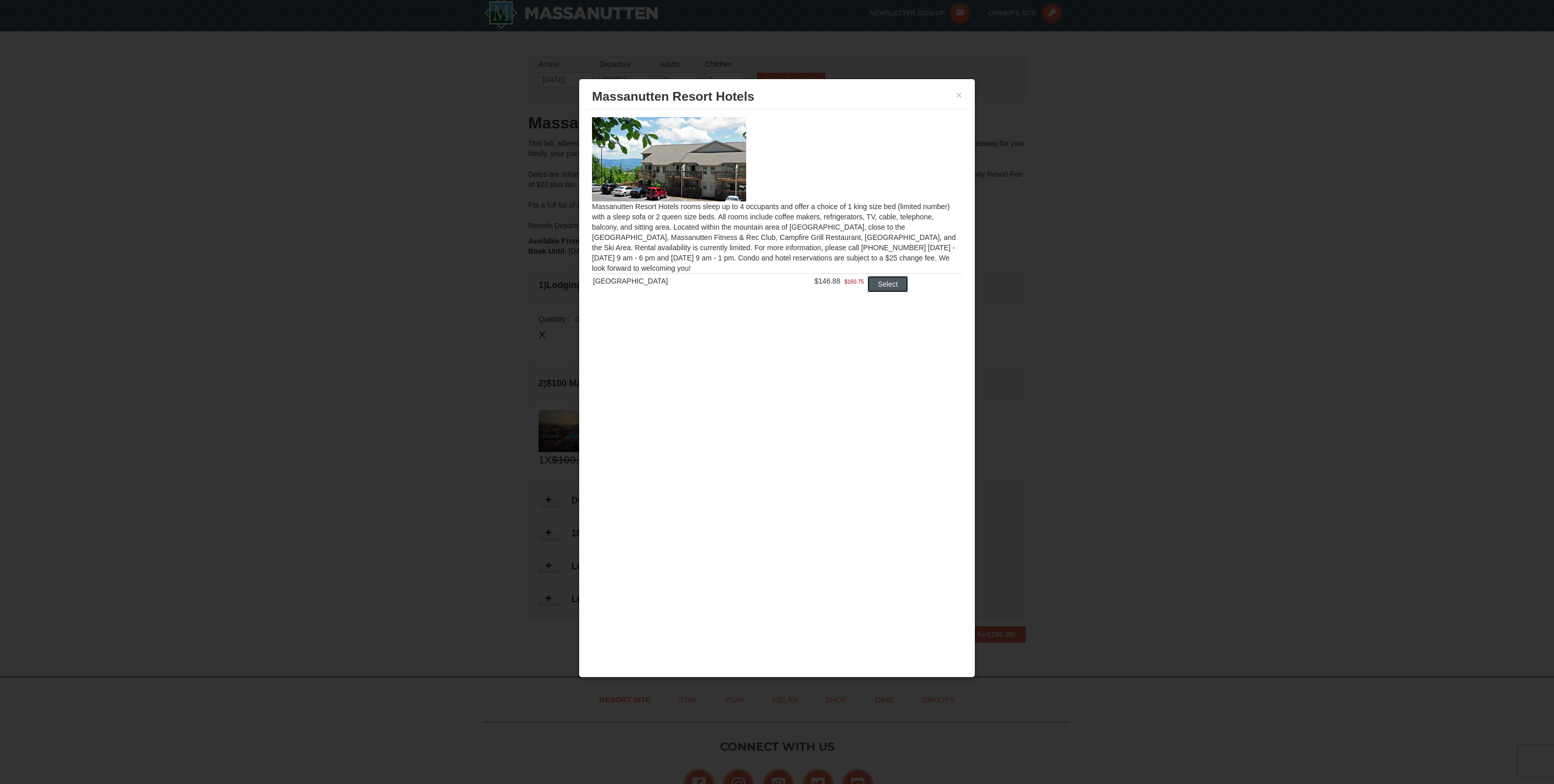
click at [890, 287] on button "Select" at bounding box center [888, 283] width 41 height 16
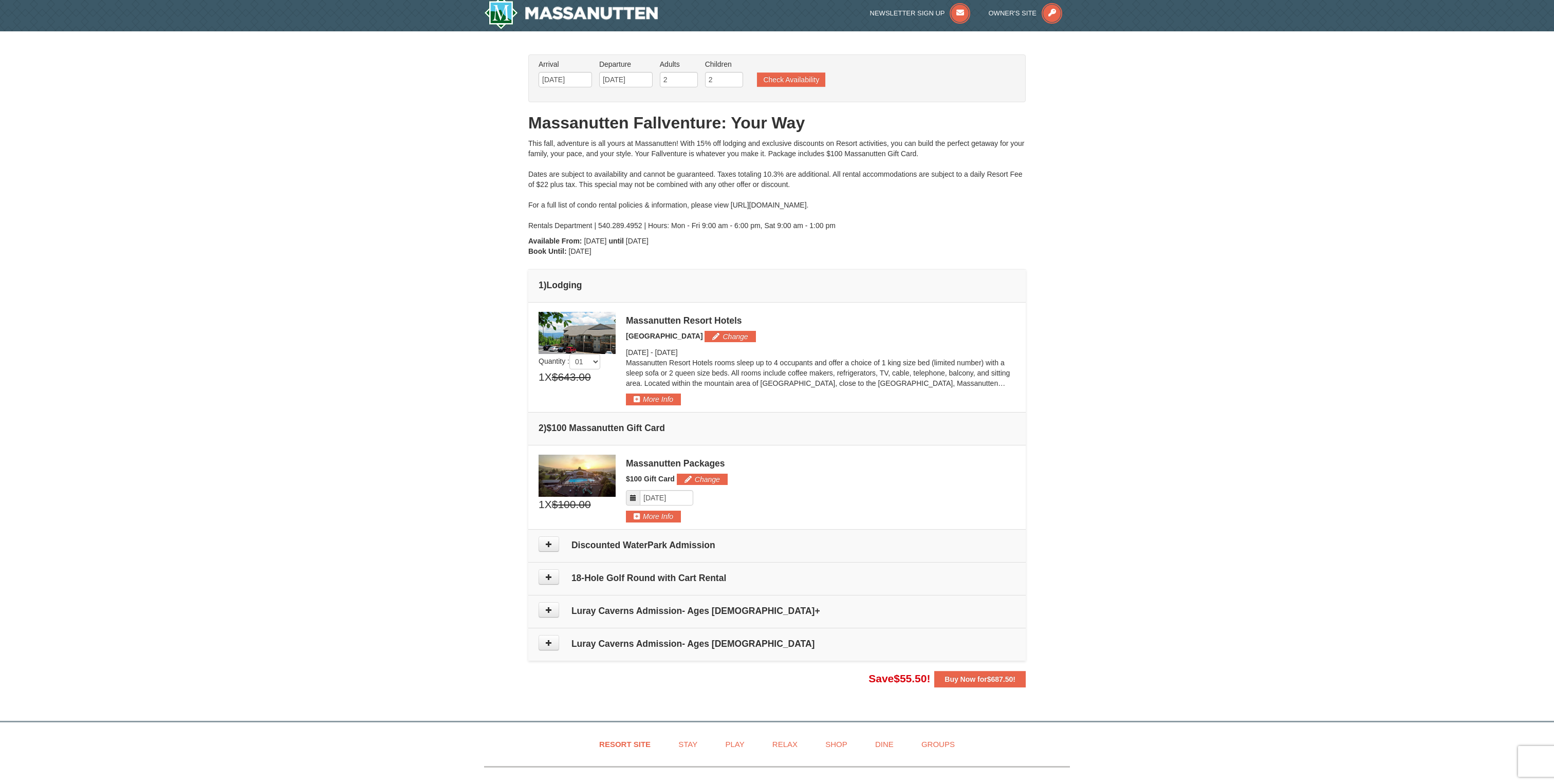
click at [1141, 534] on div "× From: To: Adults: 2 Children: 2 Change Arrival Please format dates MM/DD/YYYY…" at bounding box center [777, 371] width 1554 height 679
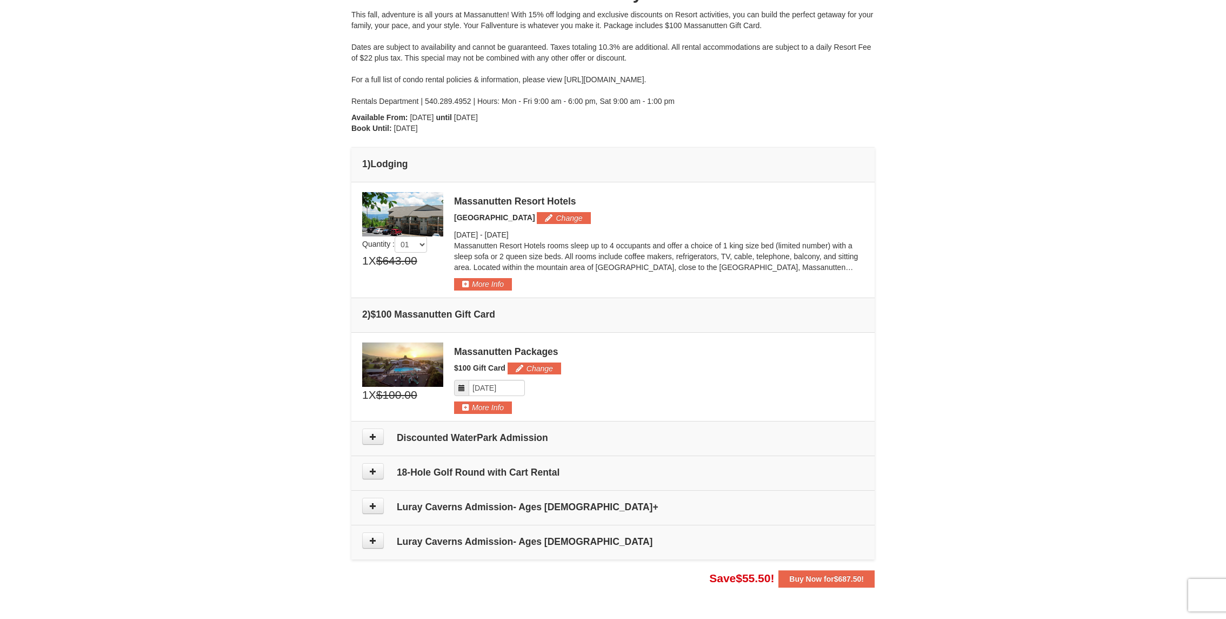
scroll to position [154, 0]
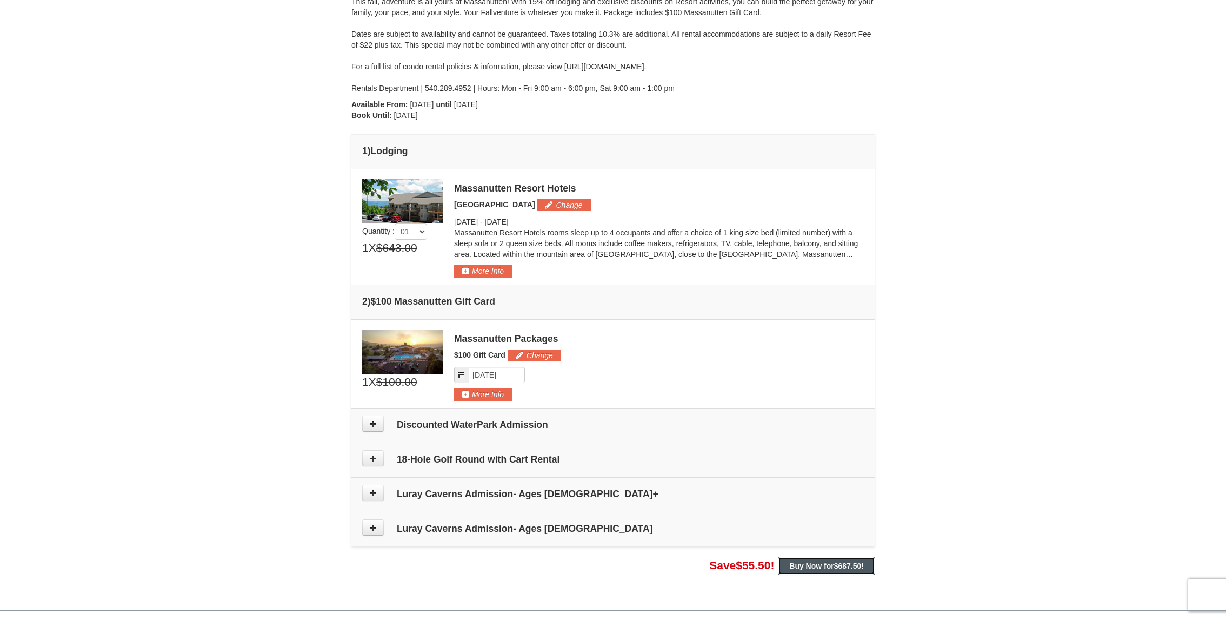
click at [847, 561] on span "$687.50" at bounding box center [848, 565] width 28 height 9
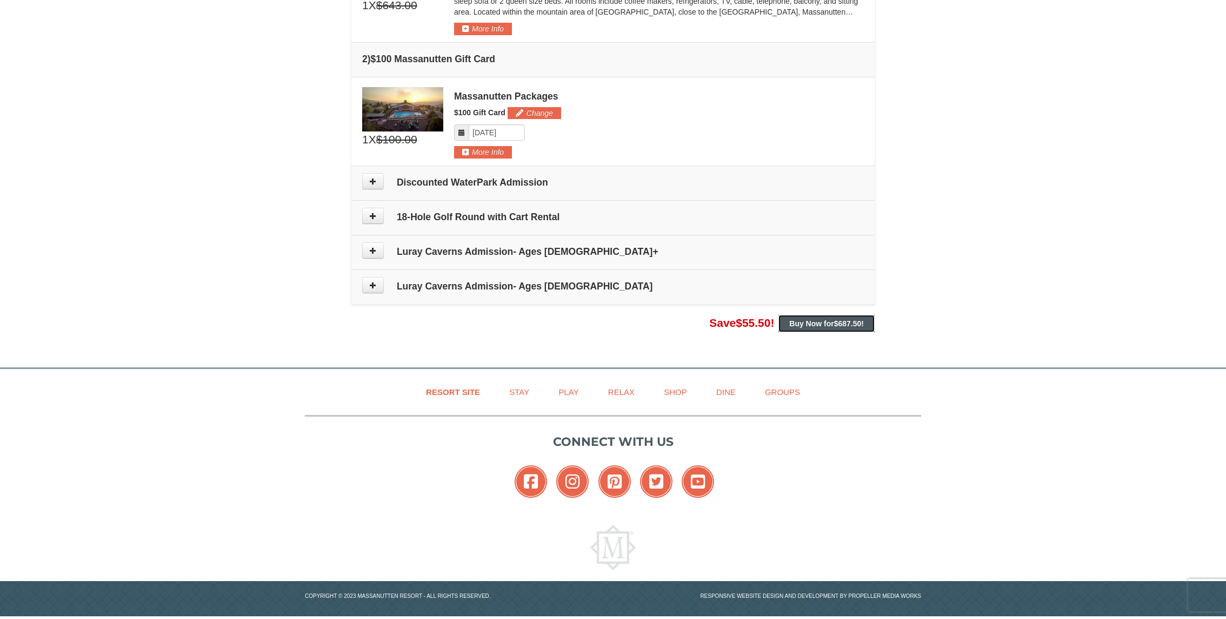
scroll to position [402, 0]
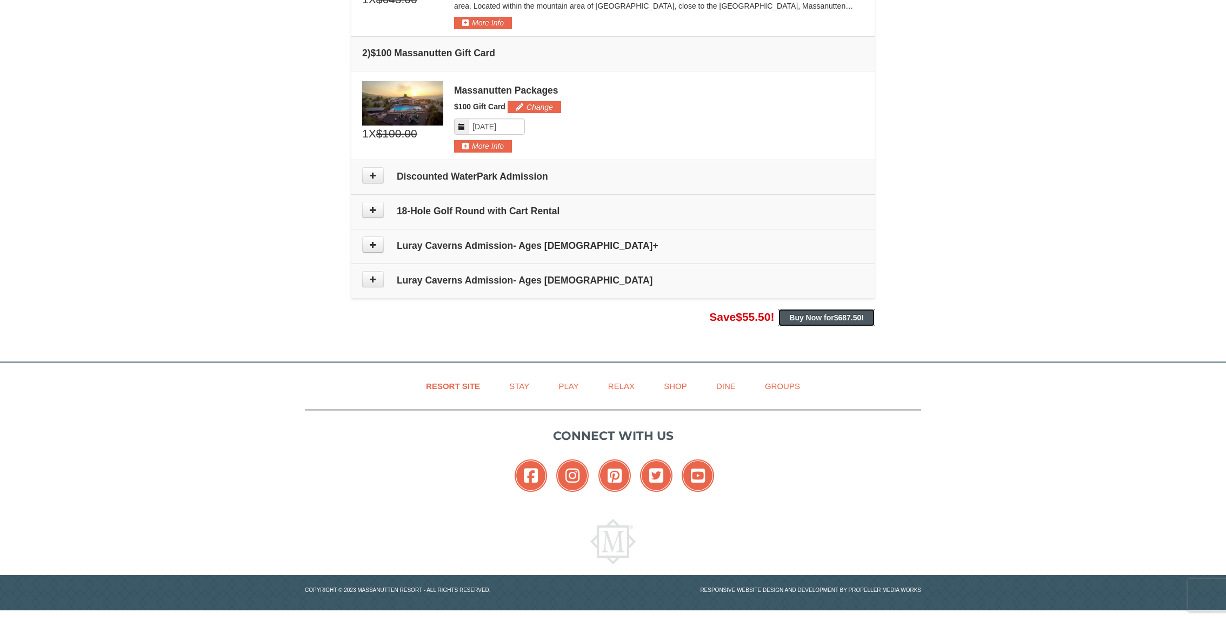
click at [848, 320] on button "Buy Now for $687.50 !" at bounding box center [827, 317] width 96 height 17
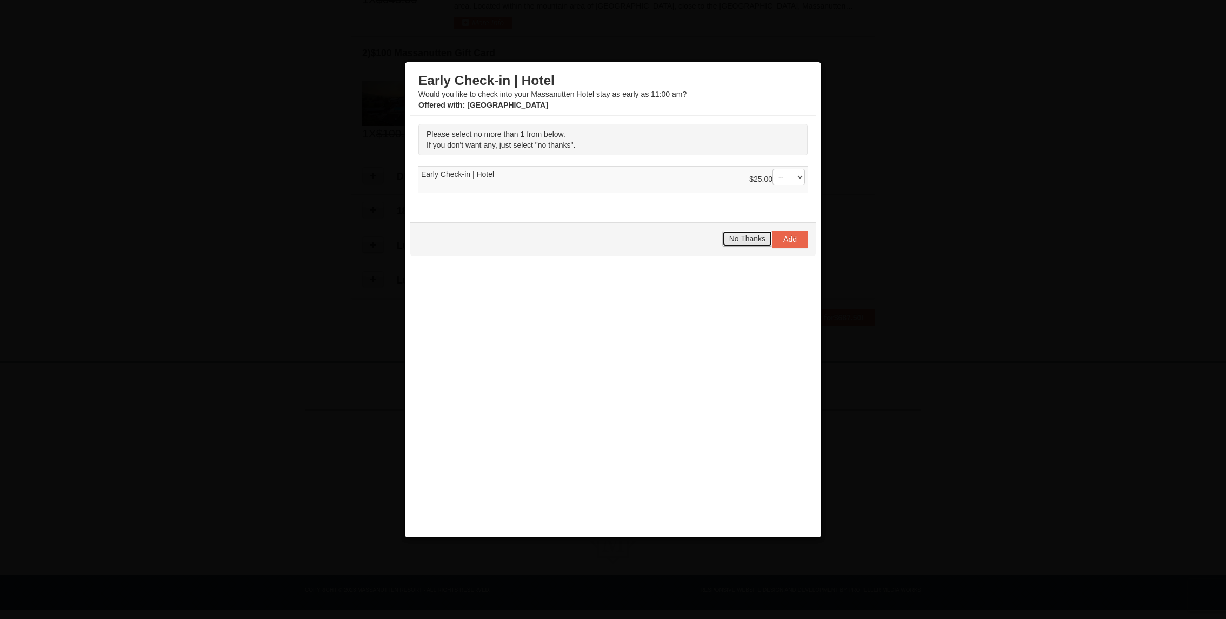
click at [739, 239] on span "No Thanks" at bounding box center [747, 238] width 36 height 9
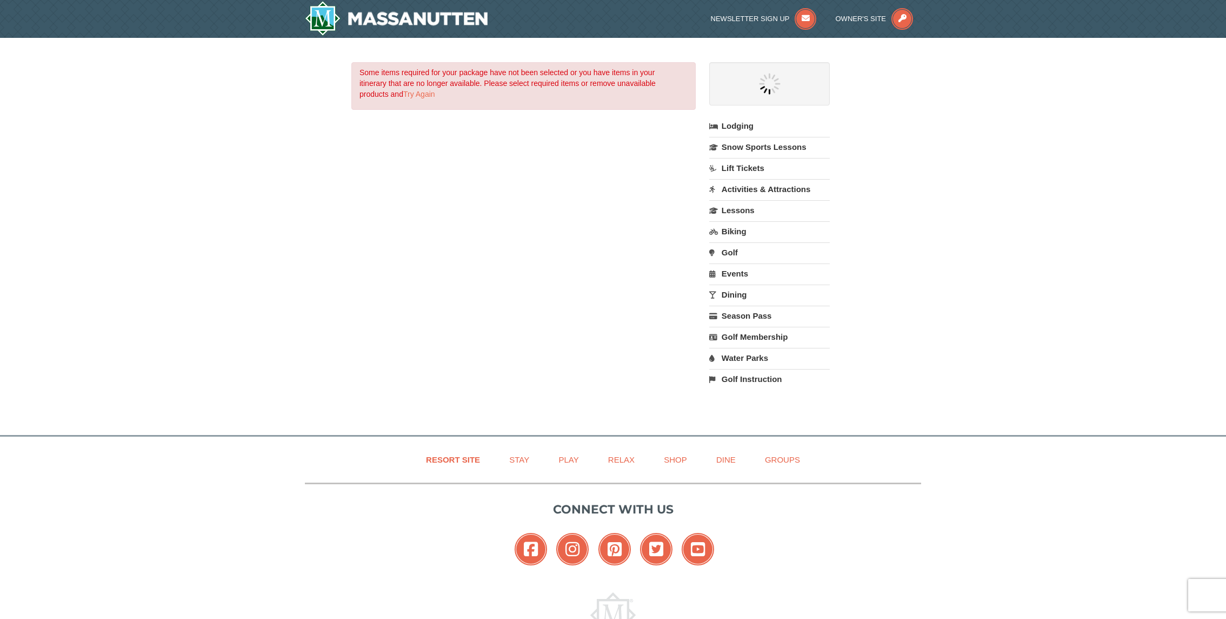
select select "9"
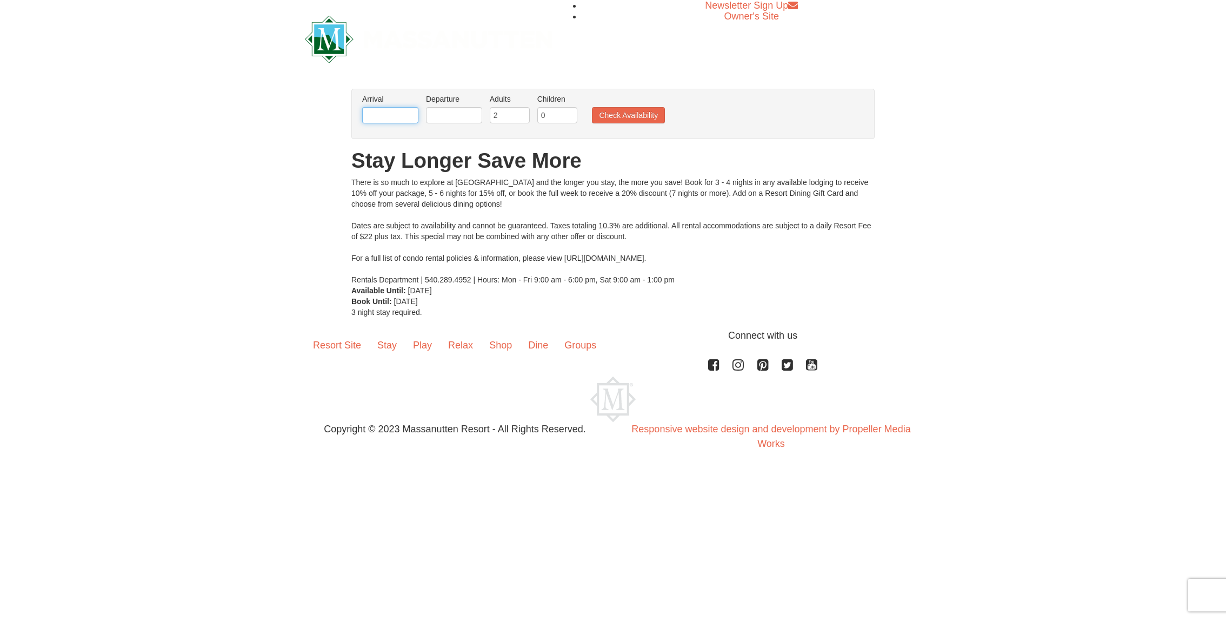
click at [383, 113] on input "text" at bounding box center [390, 115] width 56 height 16
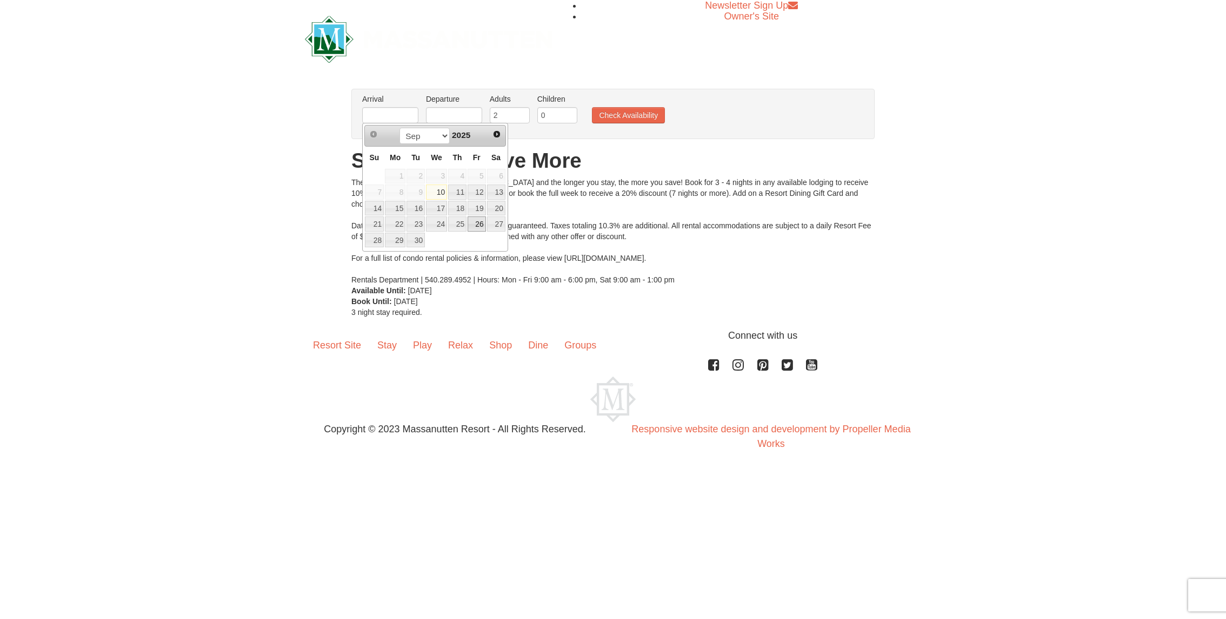
click at [477, 224] on link "26" at bounding box center [477, 223] width 18 height 15
type input "[DATE]"
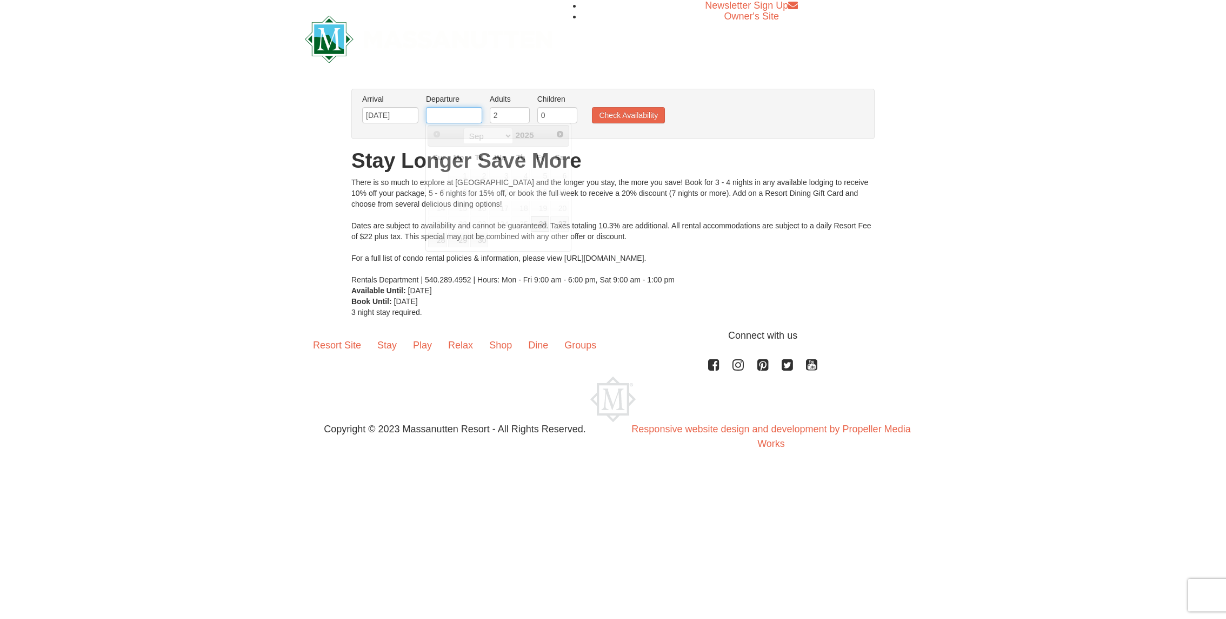
click at [460, 115] on input "text" at bounding box center [454, 115] width 56 height 16
click at [481, 236] on link "30" at bounding box center [479, 240] width 18 height 15
type input "[DATE]"
click at [560, 114] on input "0" at bounding box center [558, 115] width 40 height 16
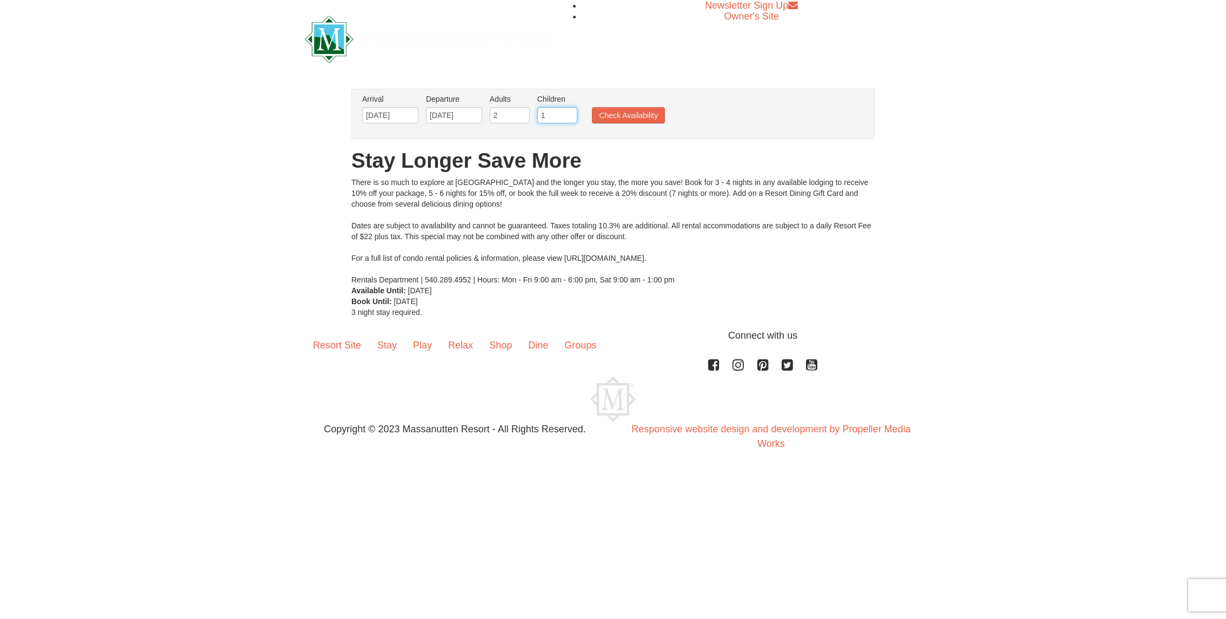
click at [569, 112] on input "1" at bounding box center [558, 115] width 40 height 16
type input "2"
click at [569, 112] on input "2" at bounding box center [558, 115] width 40 height 16
click at [633, 111] on button "Check Availability" at bounding box center [628, 115] width 73 height 16
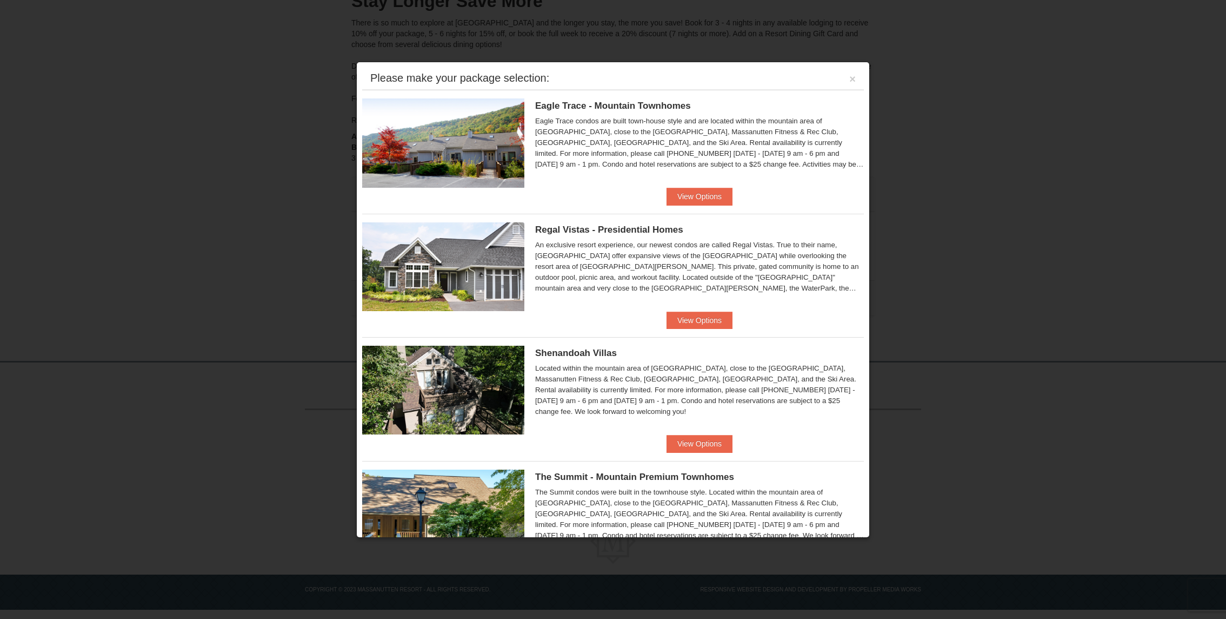
click at [928, 46] on div at bounding box center [613, 309] width 1226 height 619
click at [854, 82] on button "×" at bounding box center [853, 79] width 6 height 11
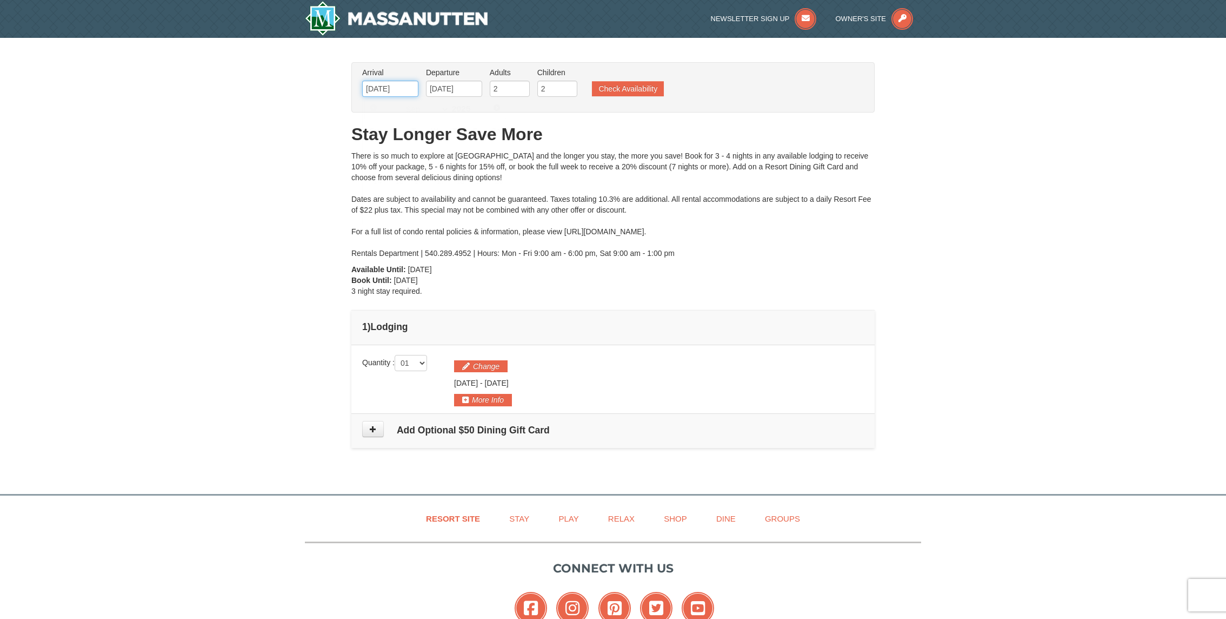
click at [394, 89] on input "09/26/2025" at bounding box center [390, 89] width 56 height 16
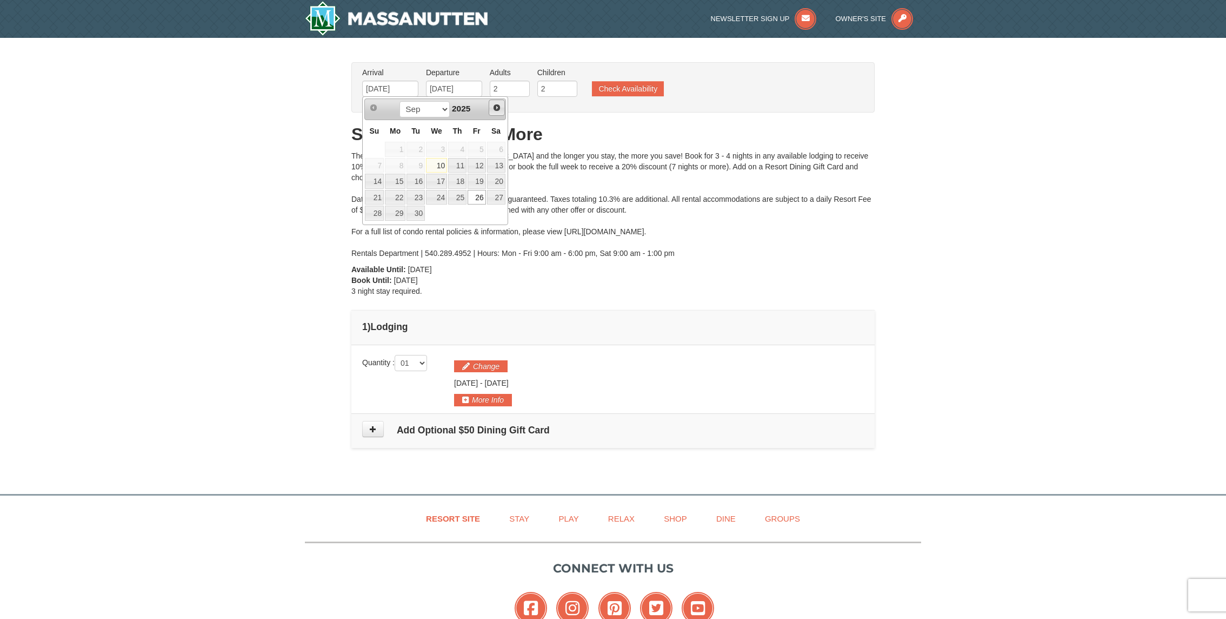
click at [500, 110] on span "Next" at bounding box center [497, 107] width 9 height 9
click at [443, 211] on link "26" at bounding box center [436, 212] width 21 height 15
type input "[DATE]"
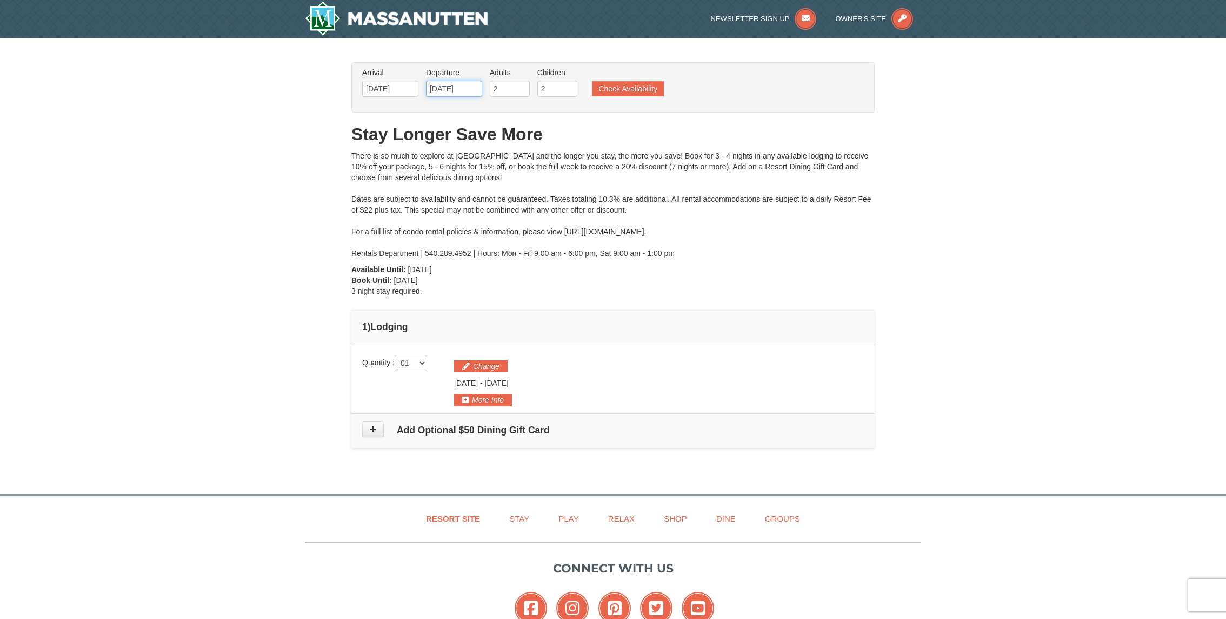
click at [454, 91] on input "[DATE]" at bounding box center [454, 89] width 56 height 16
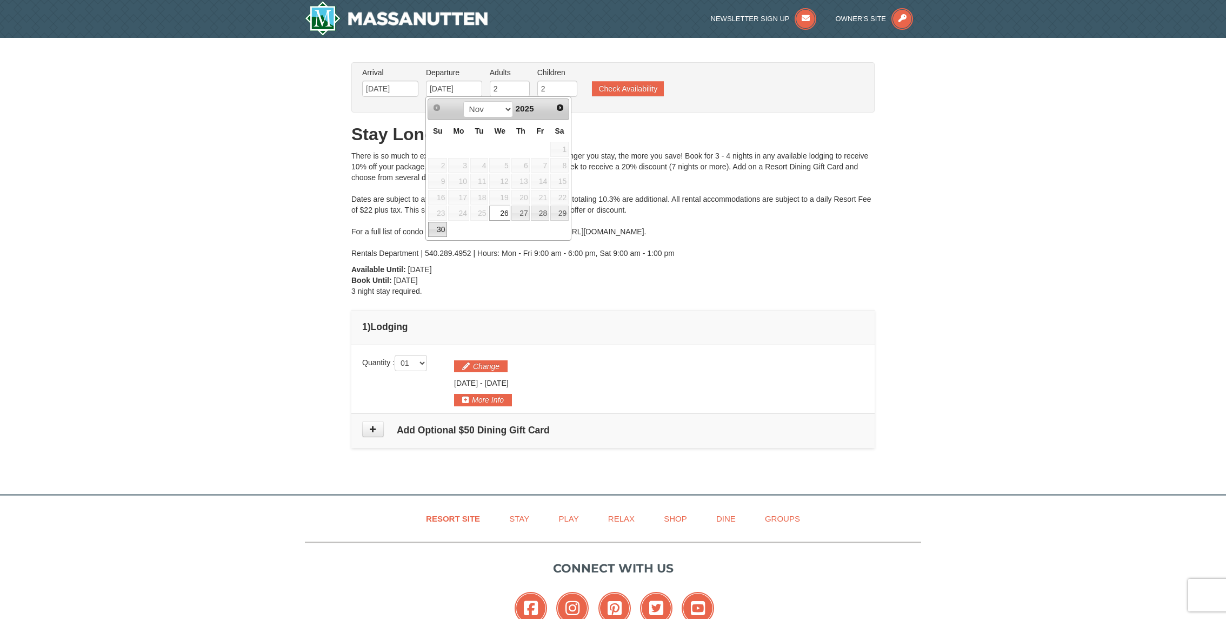
click at [438, 225] on link "30" at bounding box center [437, 229] width 19 height 15
type input "11/30/2025"
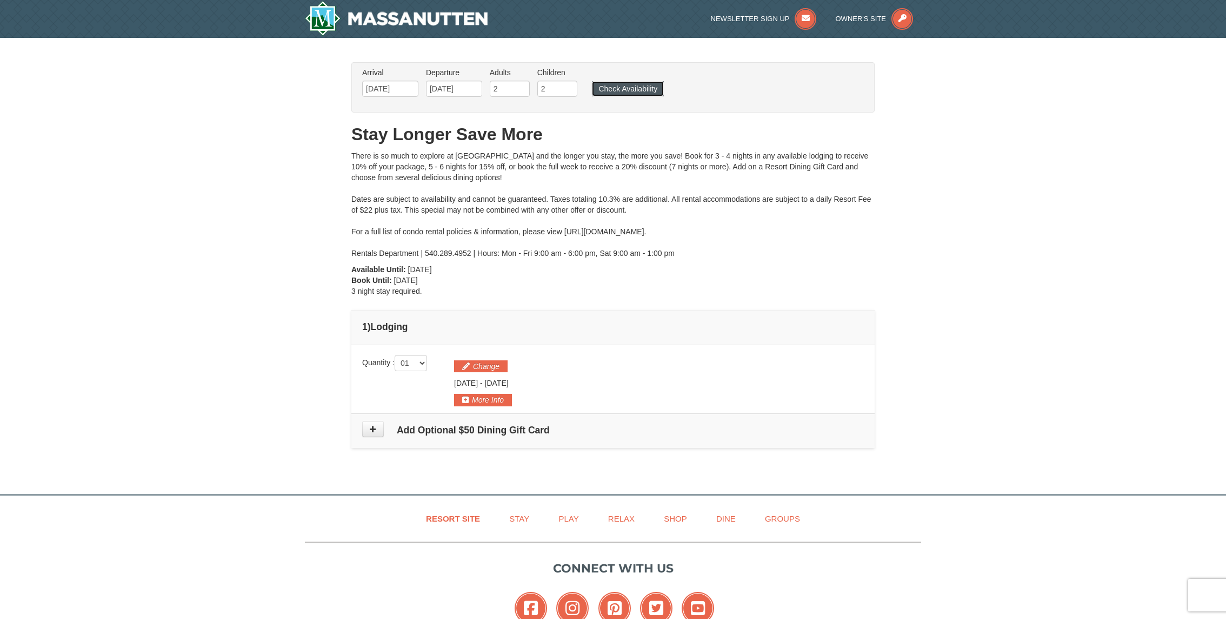
click at [645, 87] on button "Check Availability" at bounding box center [628, 88] width 72 height 15
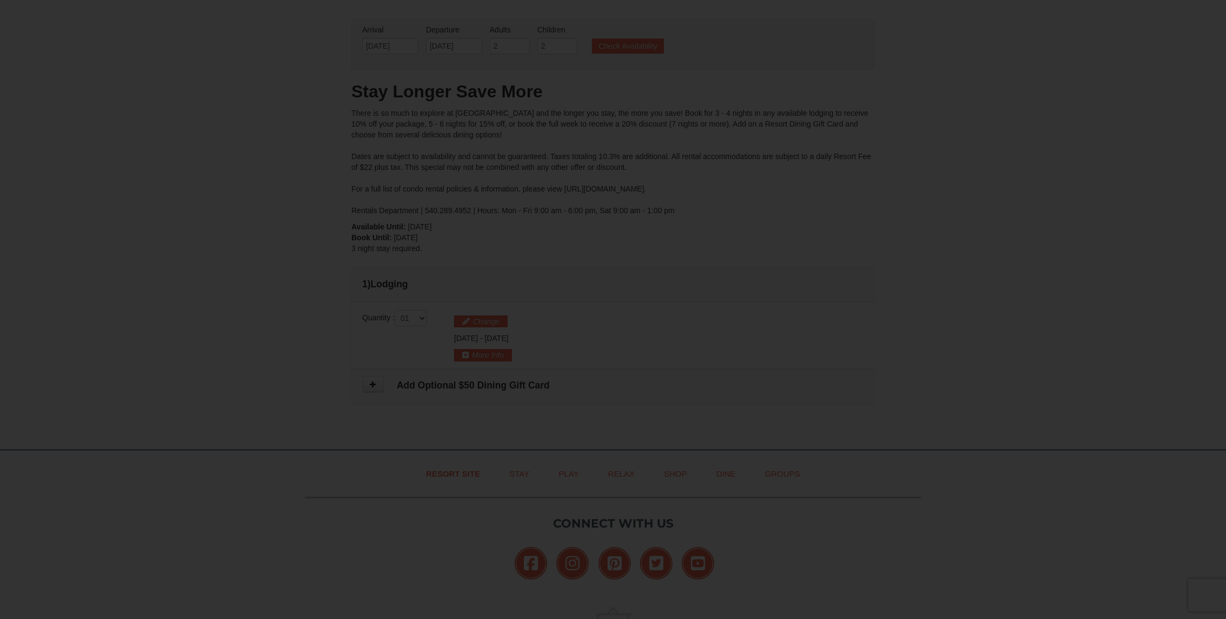
scroll to position [133, 0]
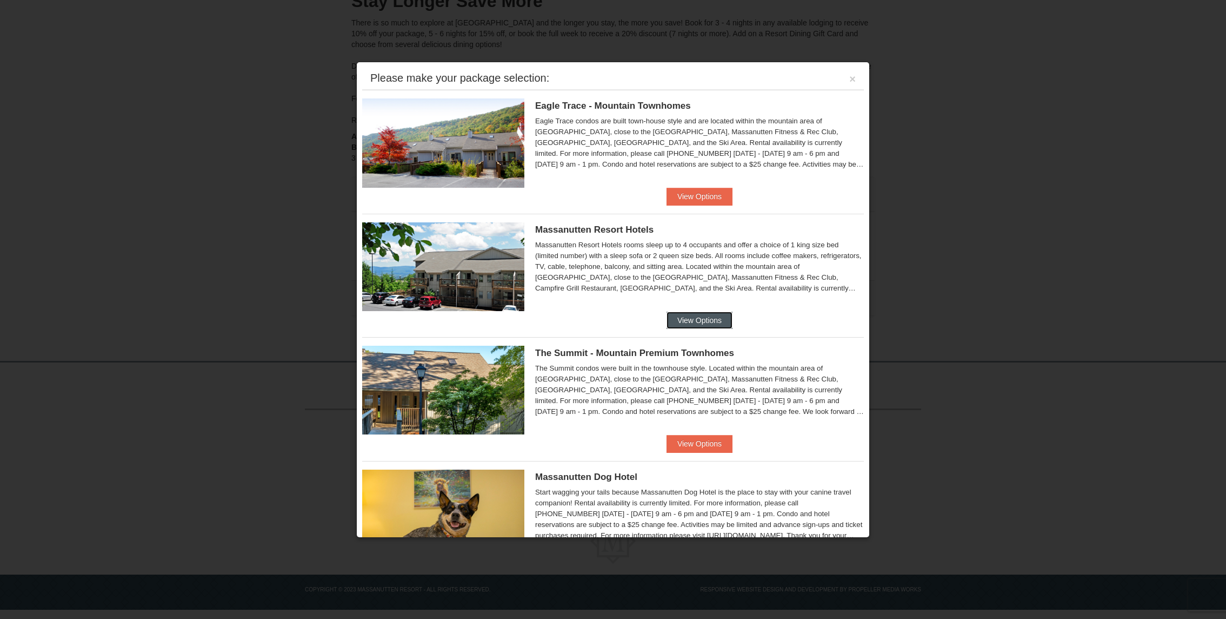
click at [701, 324] on button "View Options" at bounding box center [700, 319] width 66 height 17
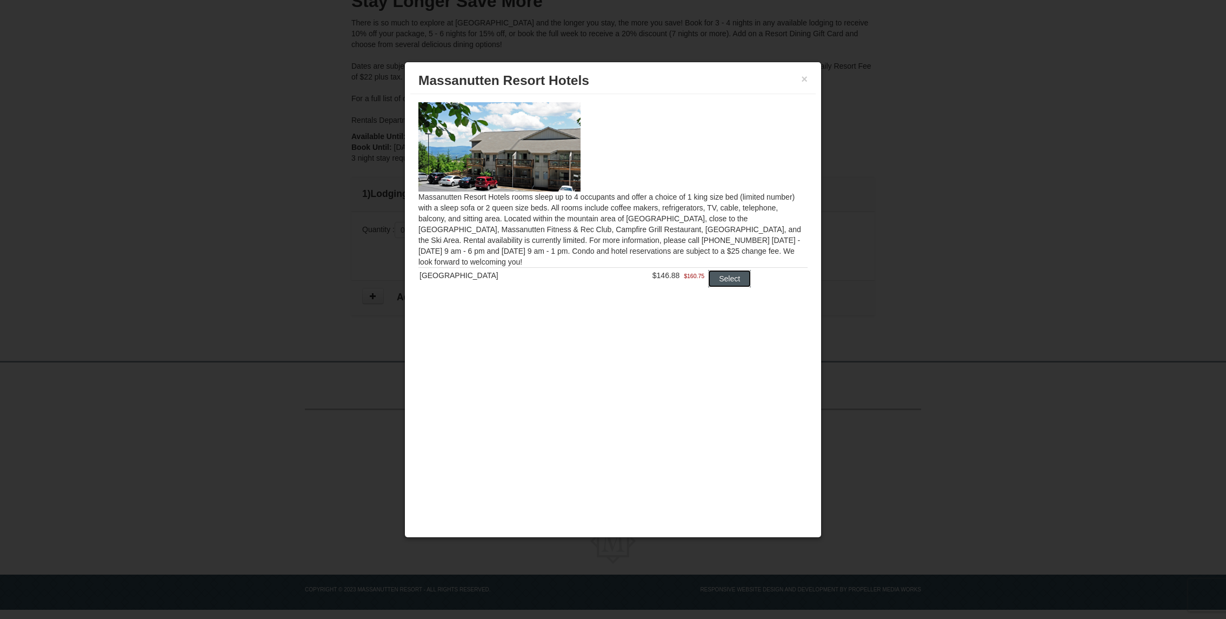
click at [719, 280] on button "Select" at bounding box center [729, 278] width 43 height 17
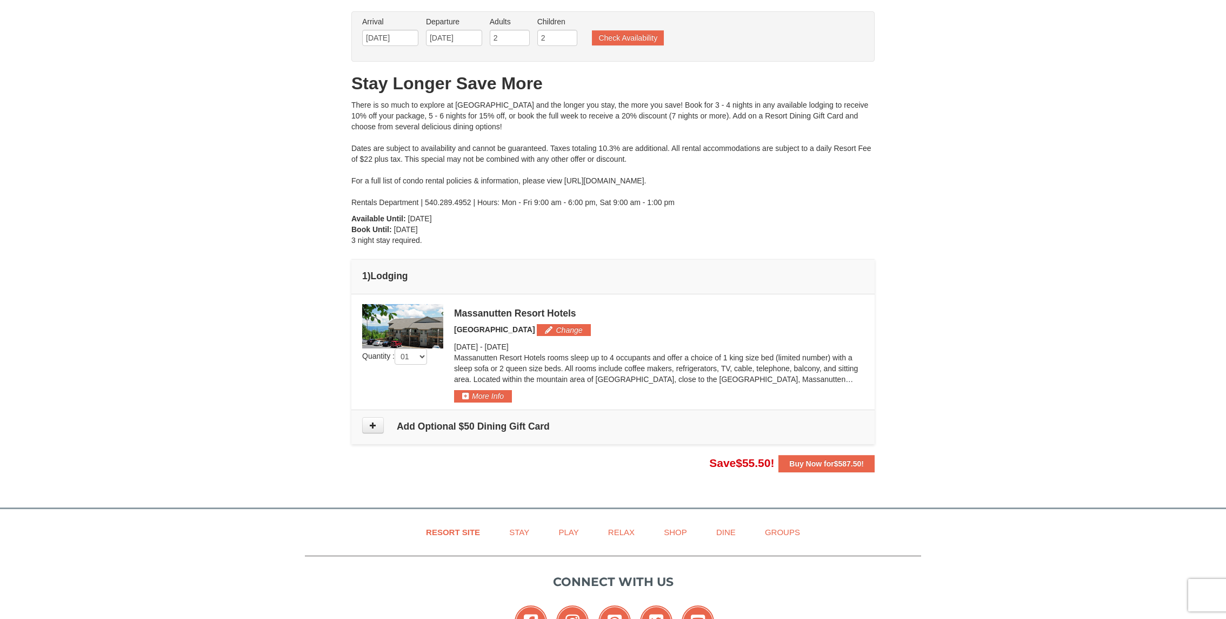
scroll to position [50, 0]
click at [819, 464] on strong "Buy Now for $587.50 !" at bounding box center [827, 464] width 75 height 9
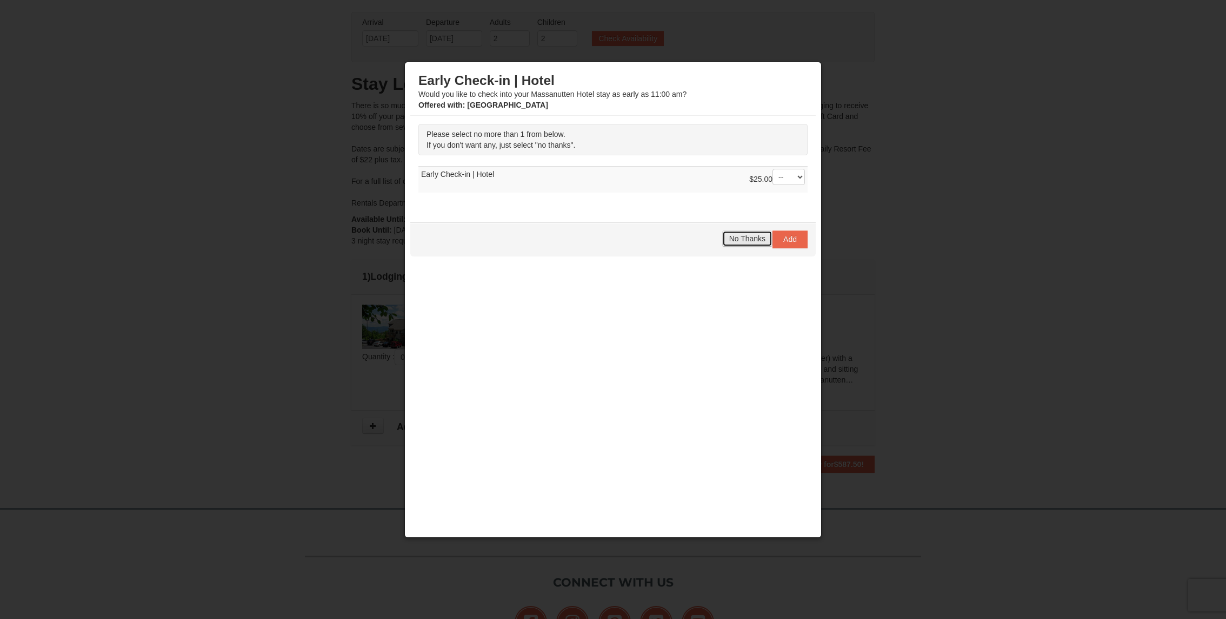
click at [753, 239] on span "No Thanks" at bounding box center [747, 238] width 36 height 9
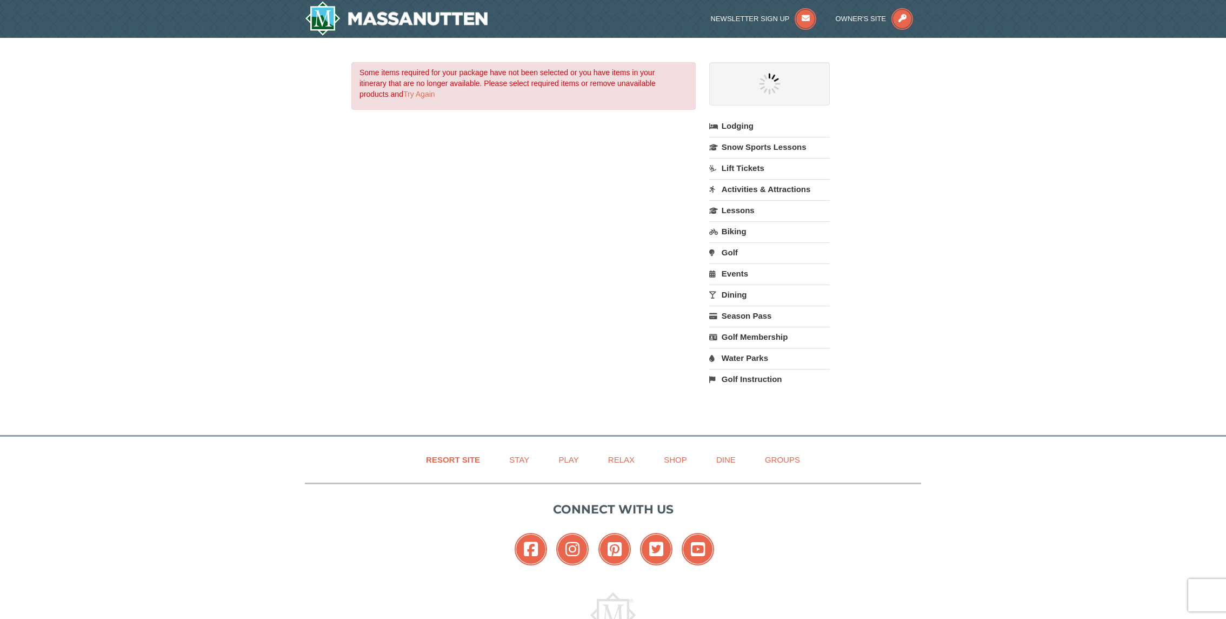
select select "9"
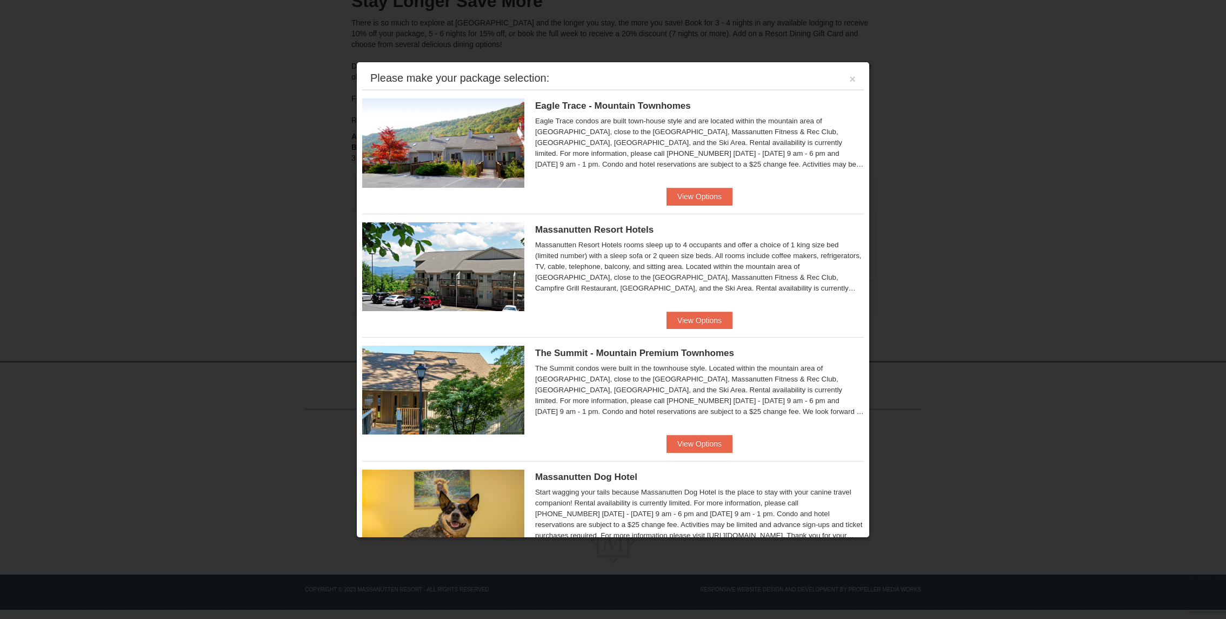
scroll to position [50, 0]
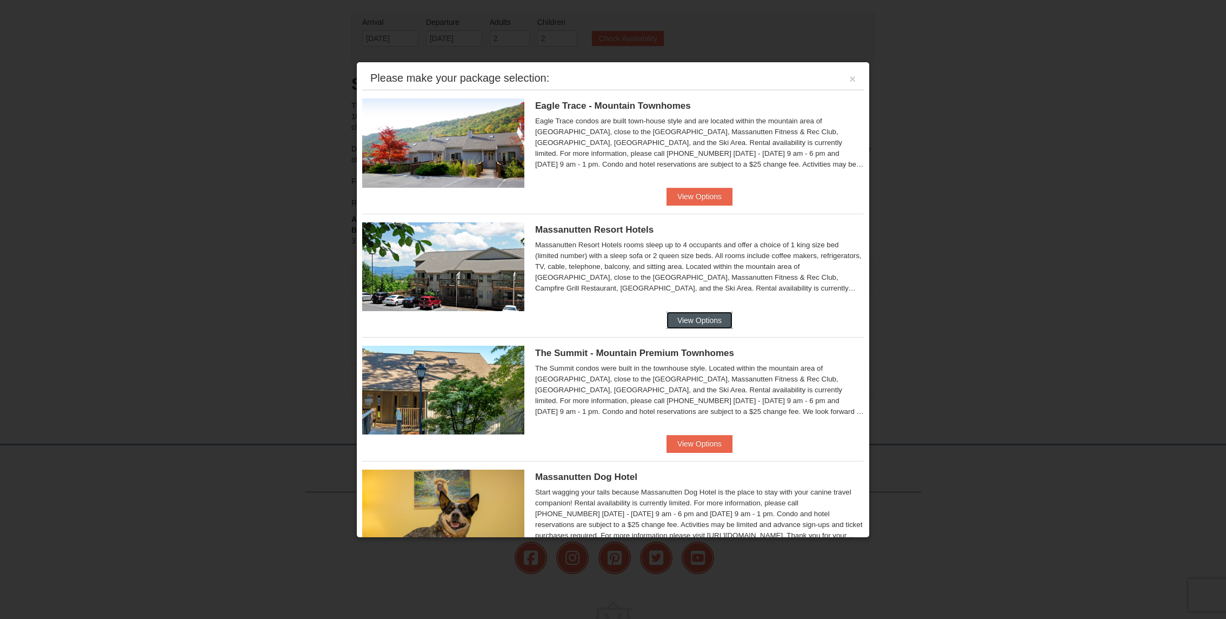
click at [704, 319] on button "View Options" at bounding box center [700, 319] width 66 height 17
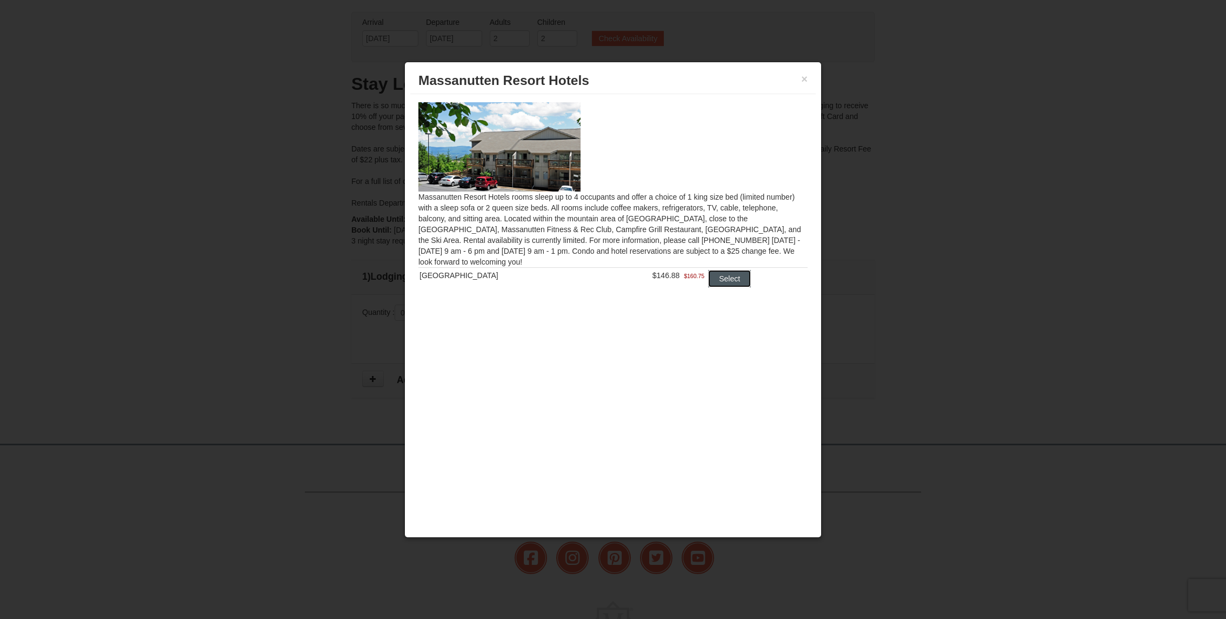
click at [726, 278] on button "Select" at bounding box center [729, 278] width 43 height 17
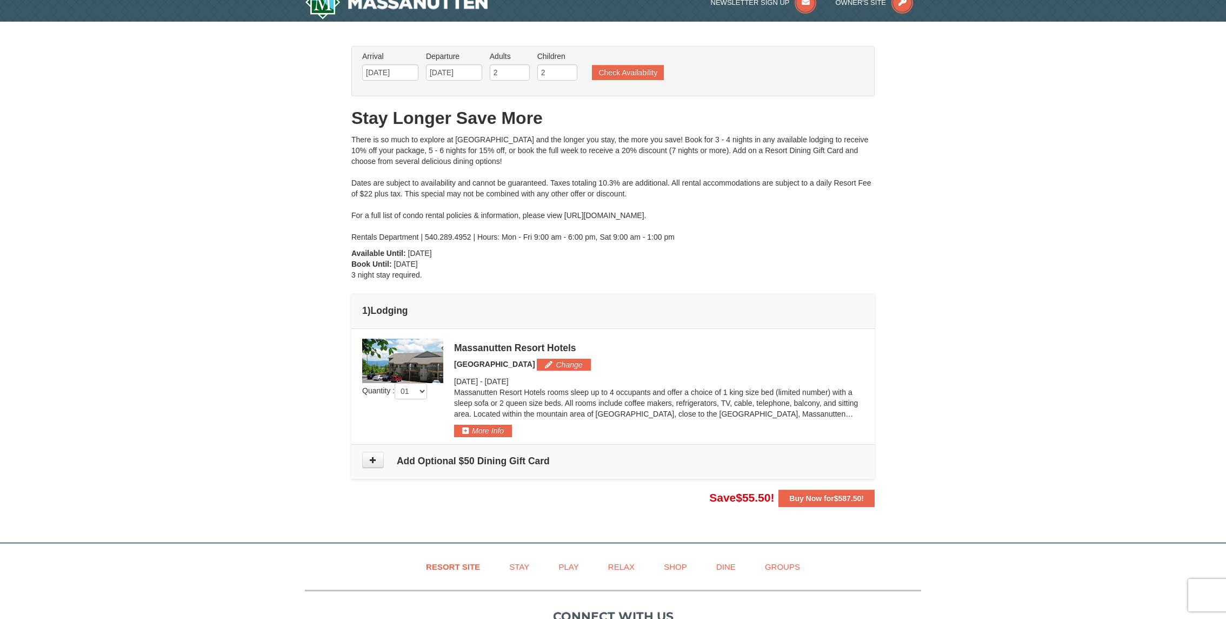
scroll to position [0, 0]
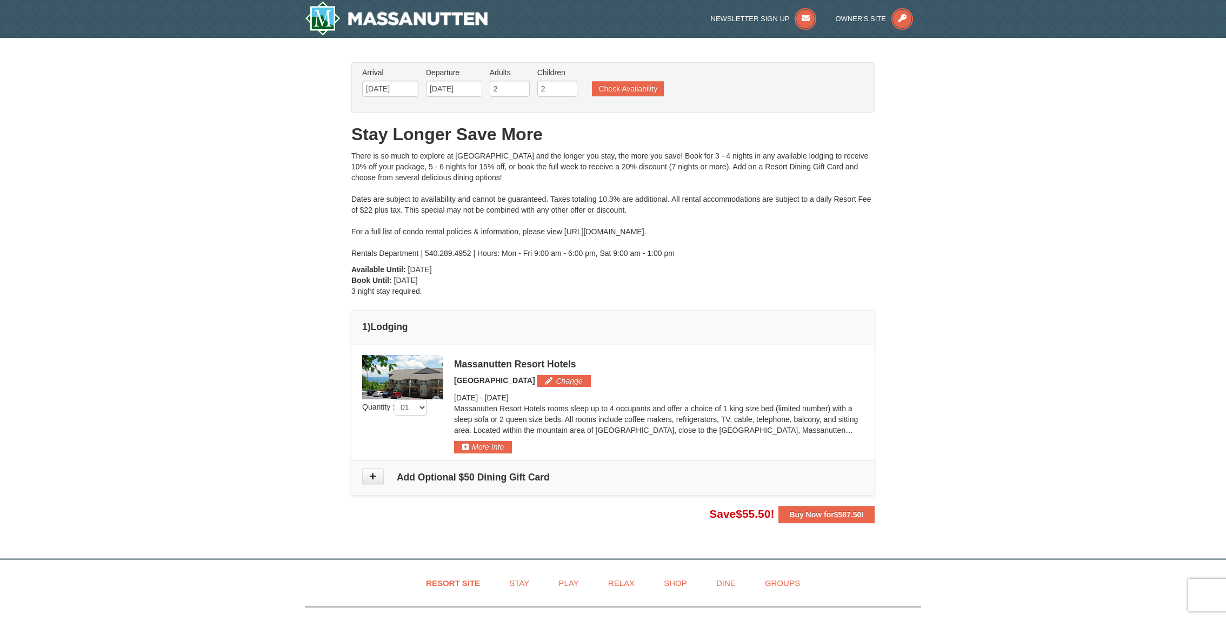
click at [485, 477] on h4 "Add Optional $50 Dining Gift Card" at bounding box center [613, 477] width 502 height 11
click at [372, 476] on icon at bounding box center [373, 476] width 8 height 8
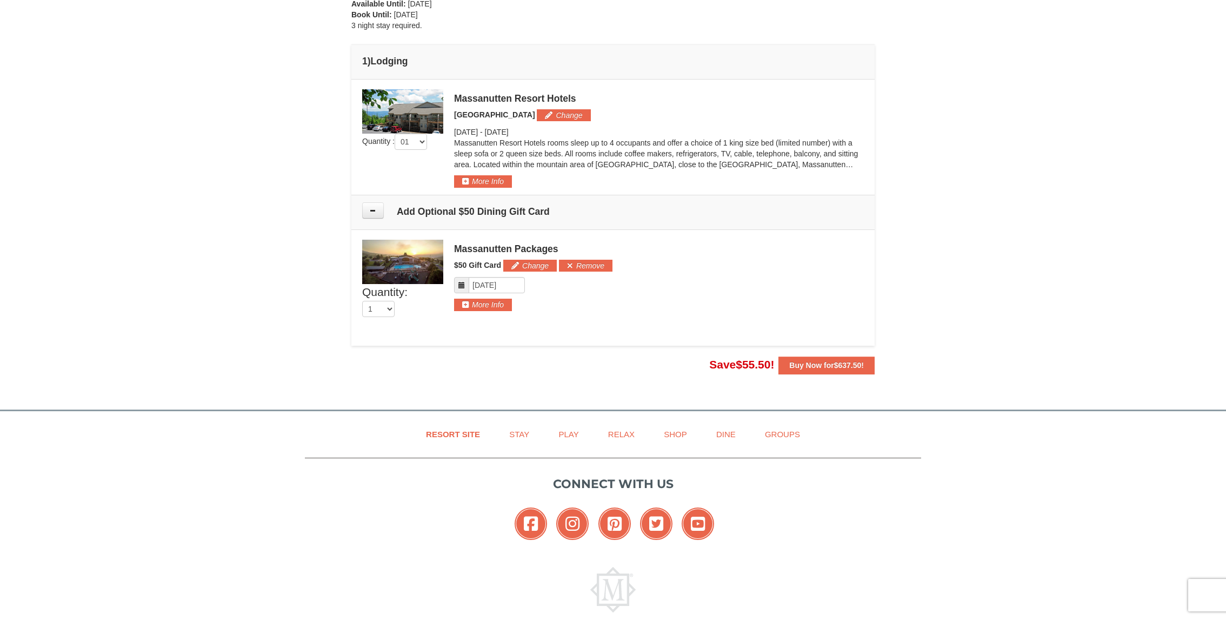
scroll to position [264, 0]
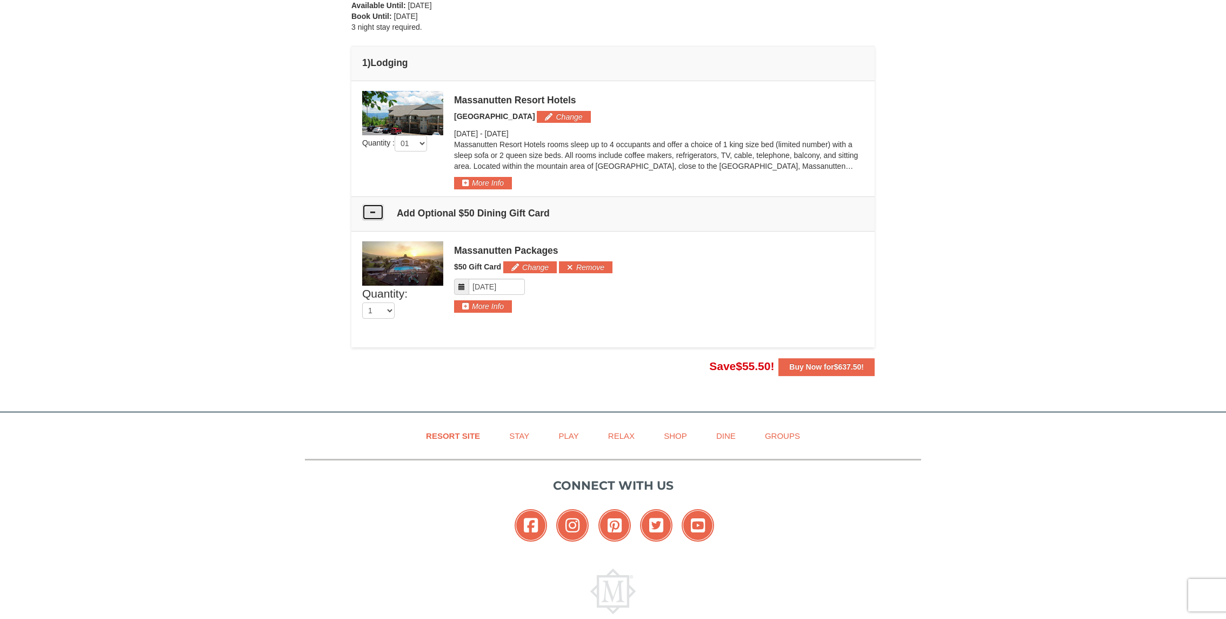
click at [374, 213] on icon at bounding box center [373, 212] width 8 height 8
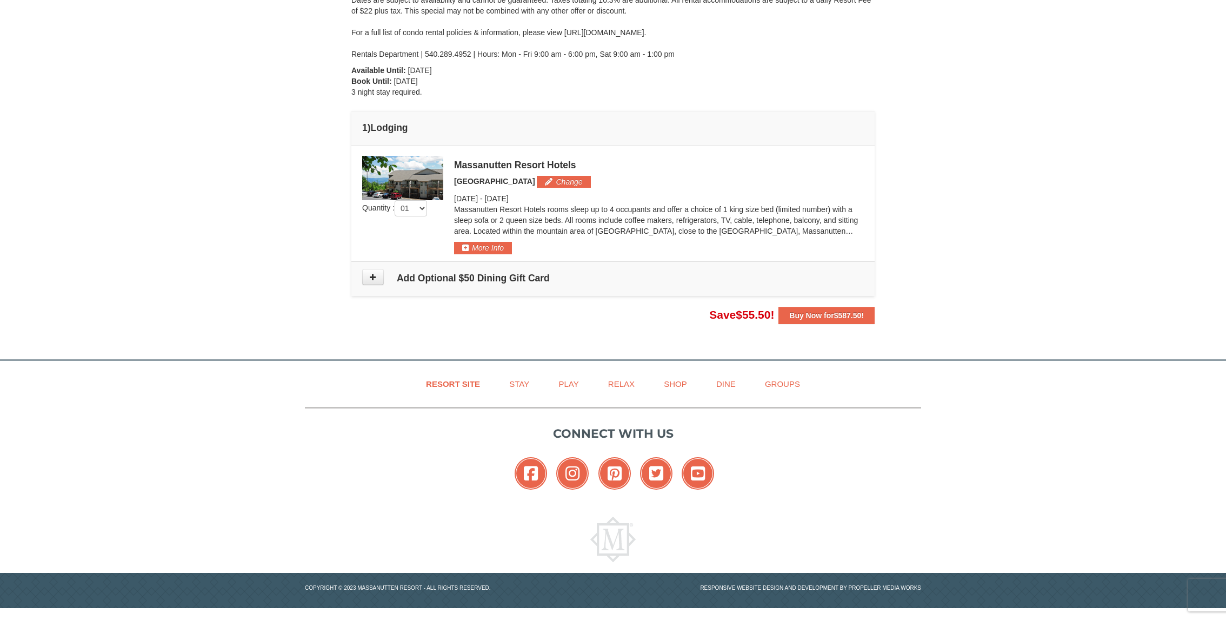
scroll to position [198, 0]
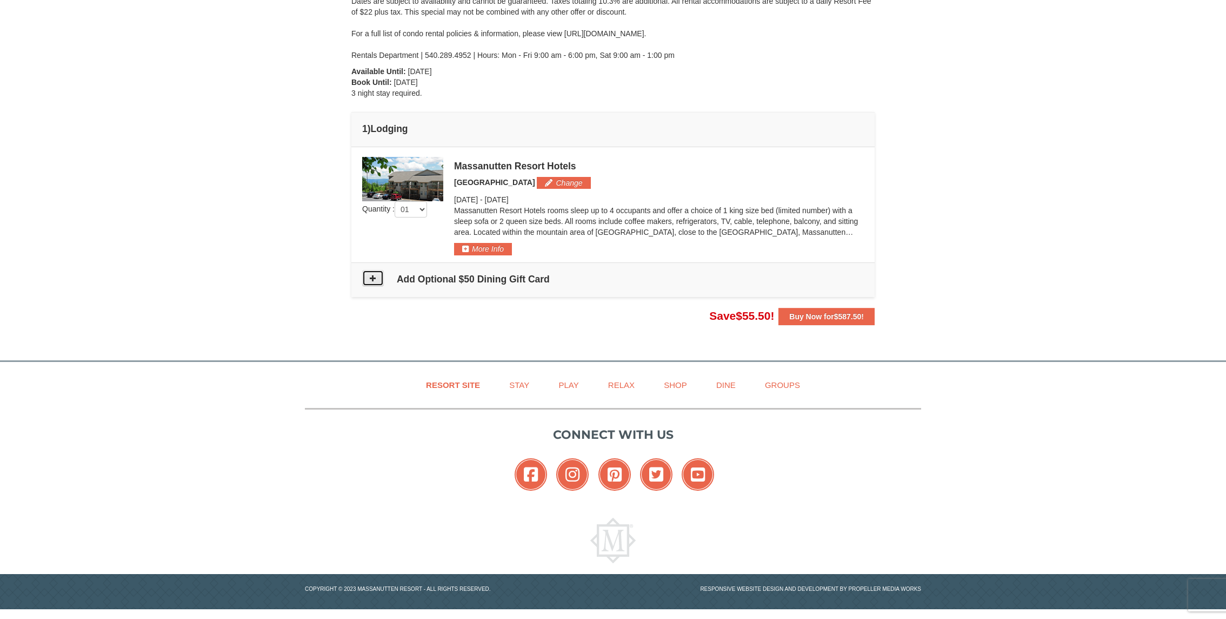
click at [372, 277] on icon at bounding box center [373, 278] width 8 height 8
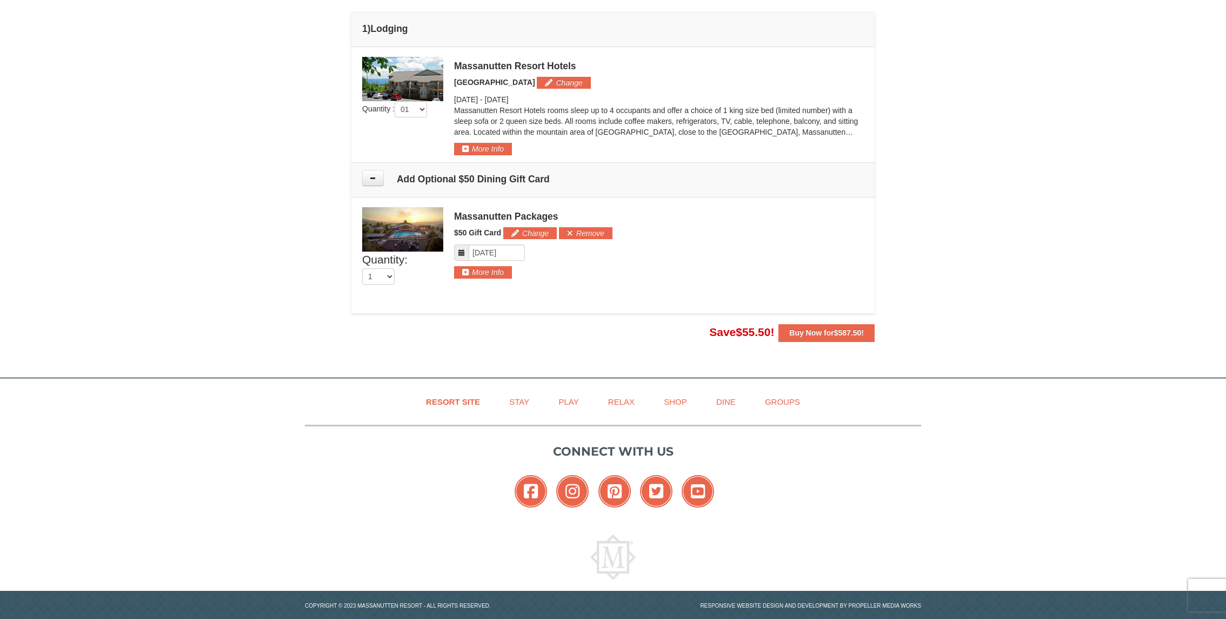
scroll to position [314, 0]
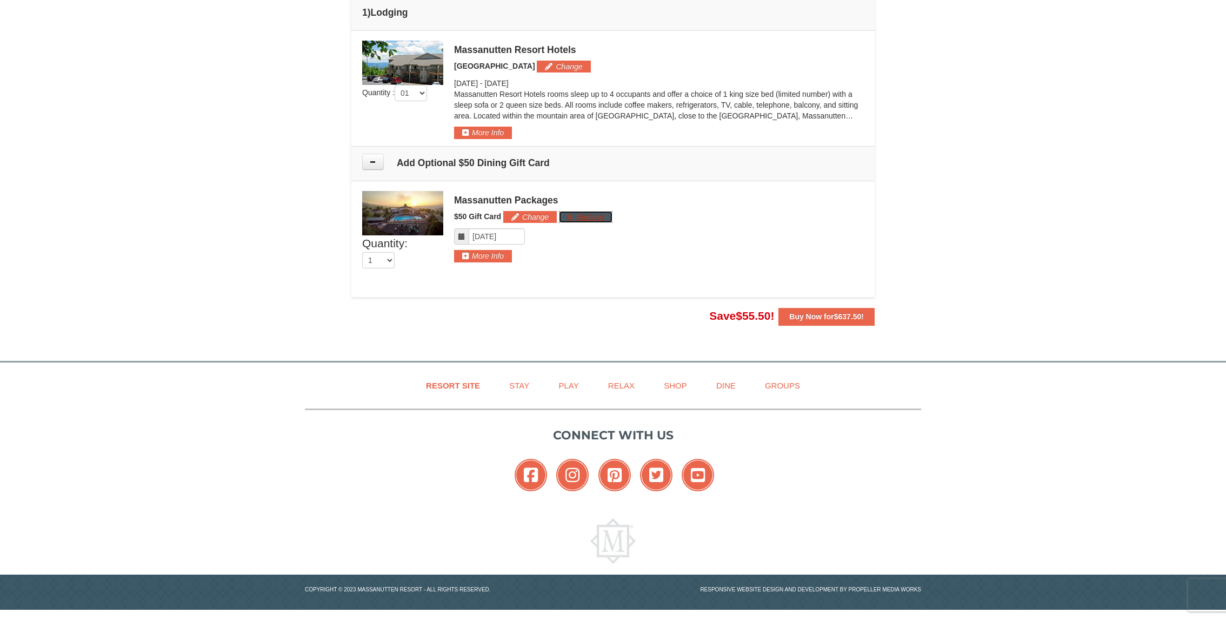
click at [583, 215] on button "Remove" at bounding box center [586, 217] width 54 height 12
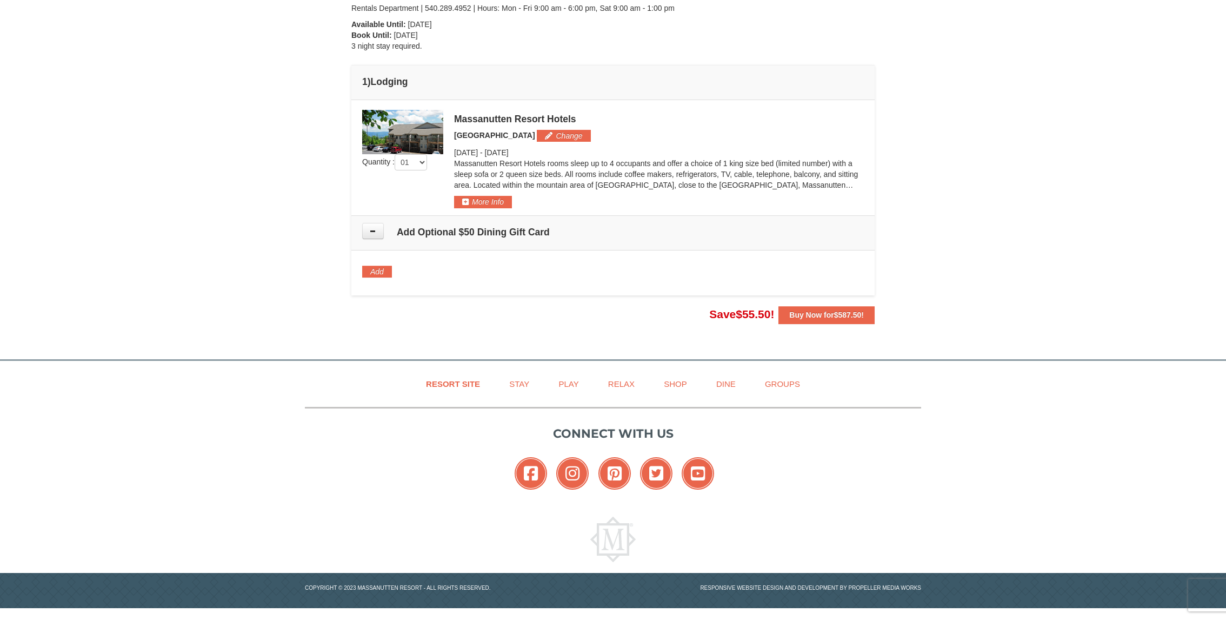
scroll to position [243, 0]
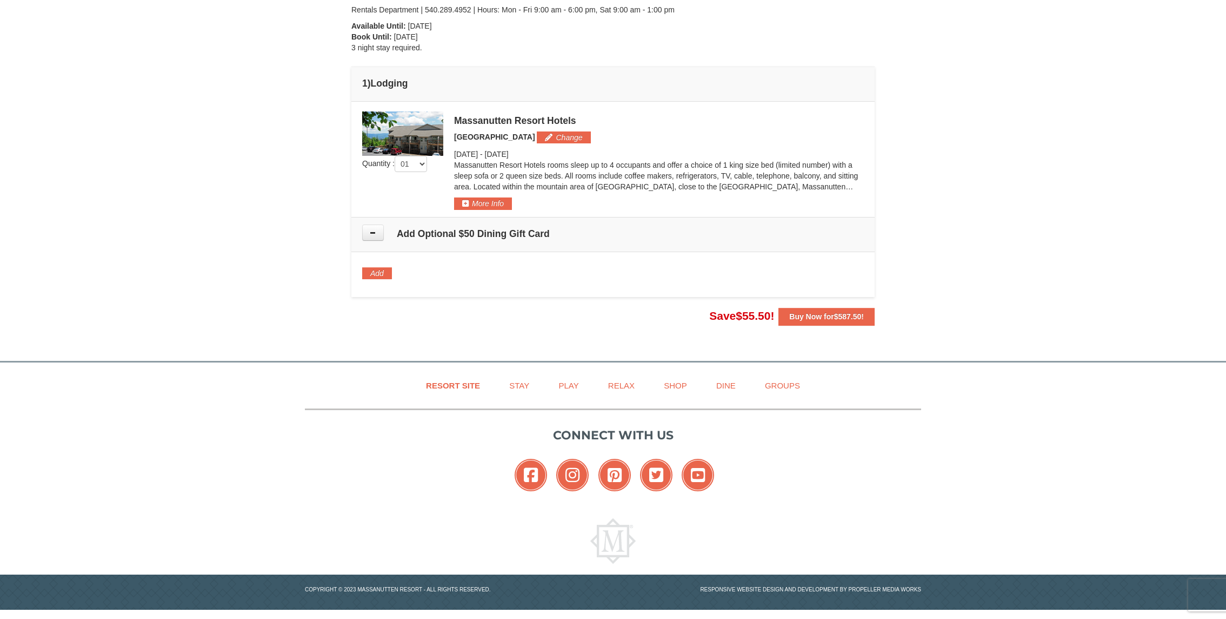
click at [556, 327] on div "× From: To: Adults: 2 Children: 2 Change Arrival Please format dates MM/DD/YYYY…" at bounding box center [613, 72] width 545 height 534
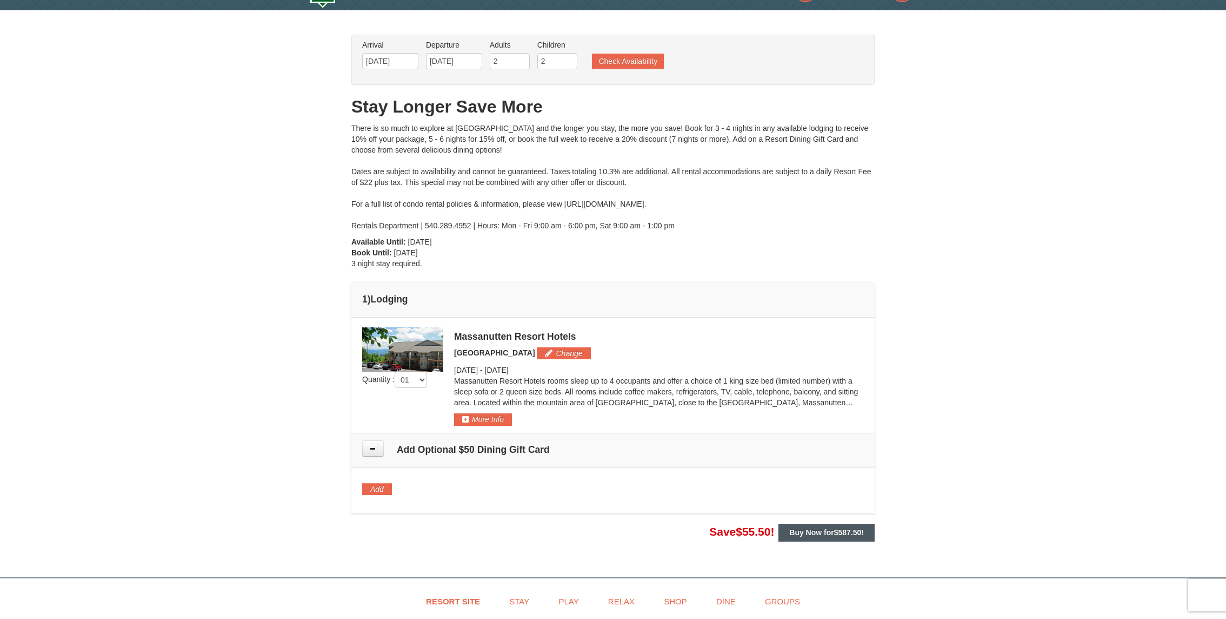
scroll to position [0, 0]
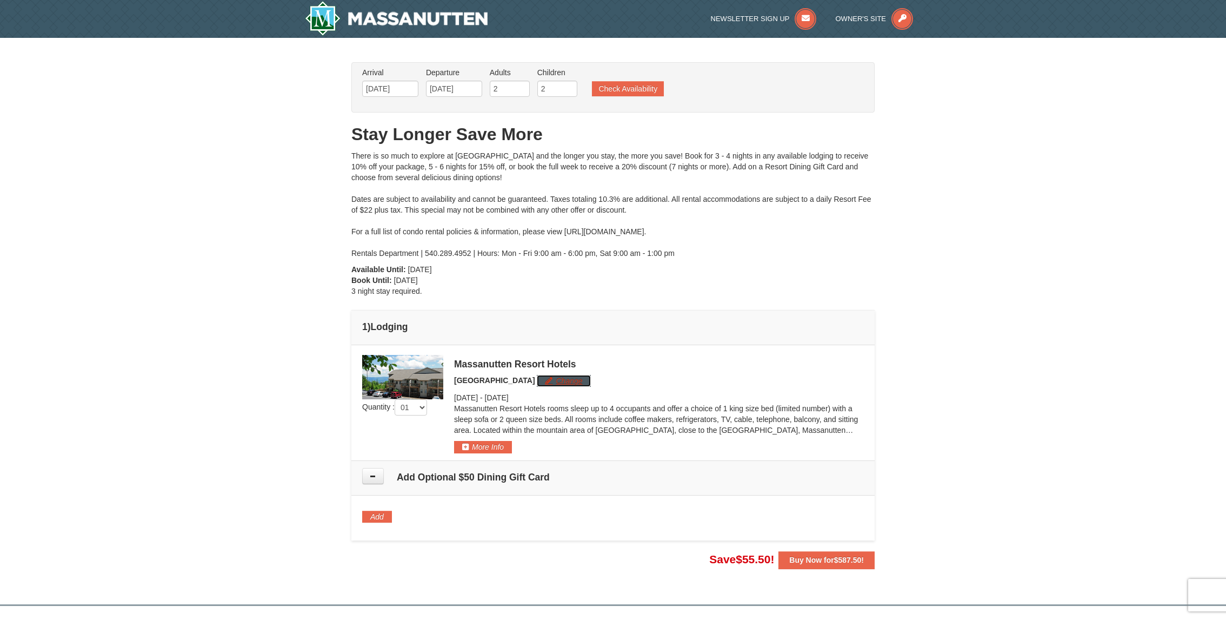
click at [567, 380] on button "Change" at bounding box center [564, 381] width 54 height 12
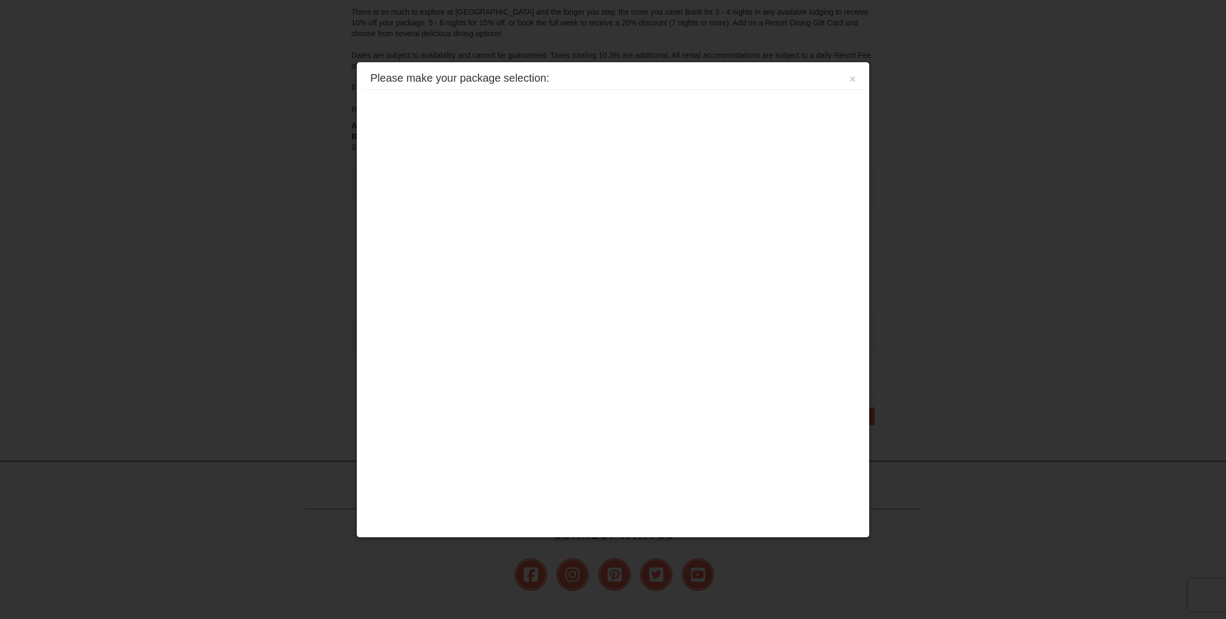
scroll to position [243, 0]
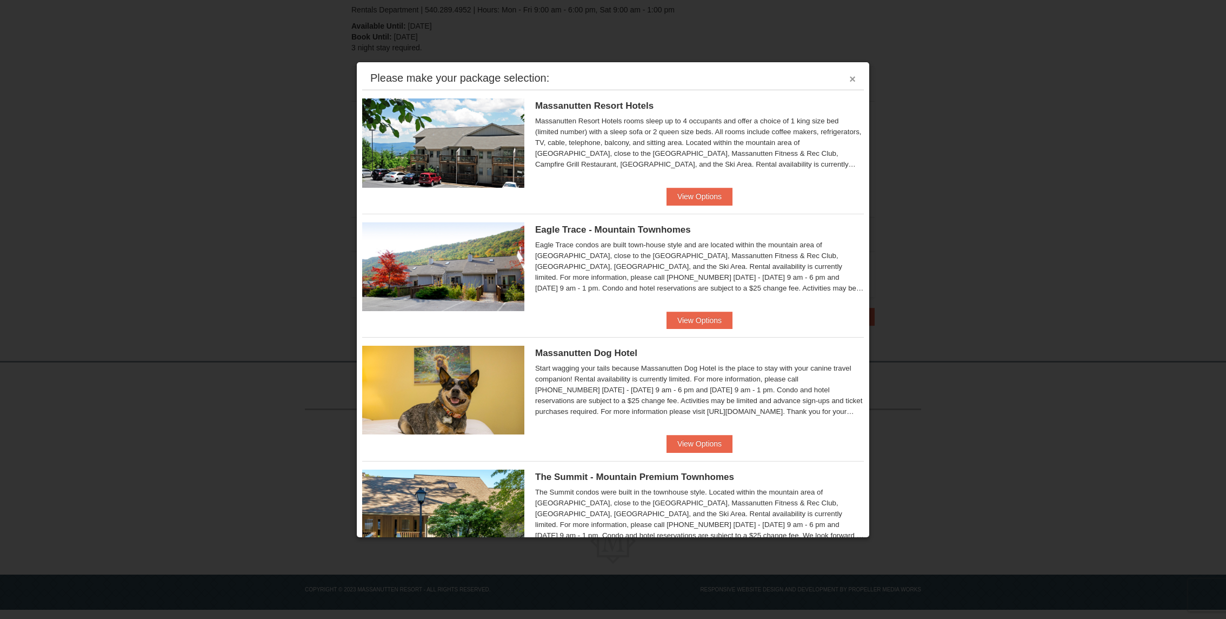
click at [853, 78] on button "×" at bounding box center [853, 79] width 6 height 11
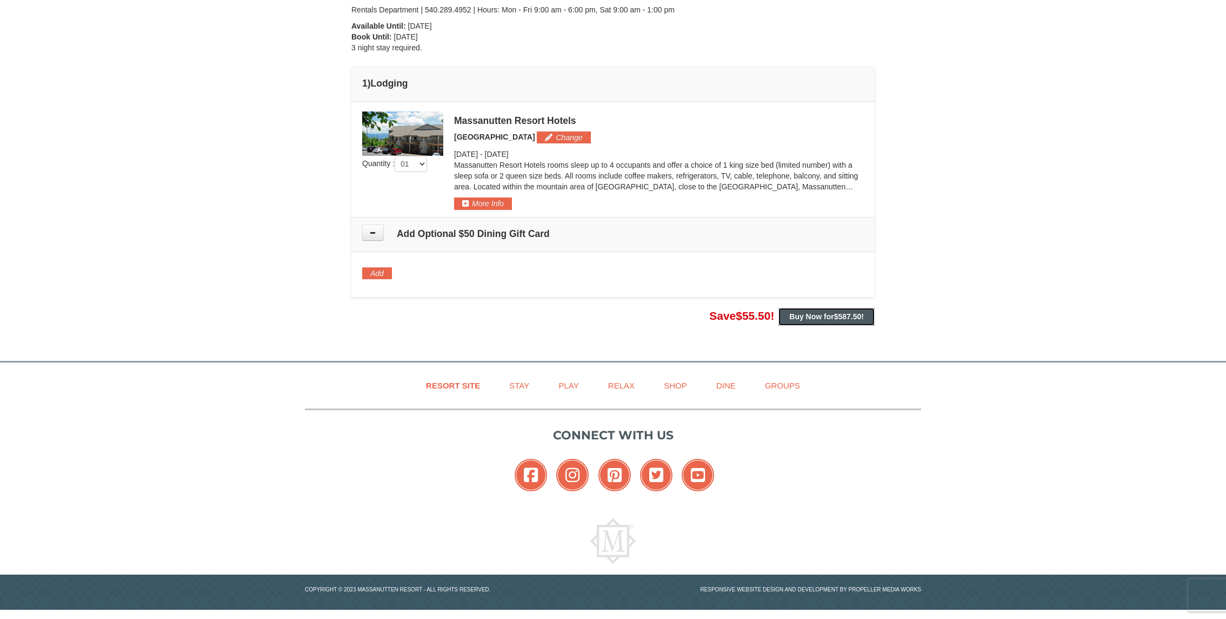
click at [828, 314] on strong "Buy Now for $587.50 !" at bounding box center [827, 316] width 75 height 9
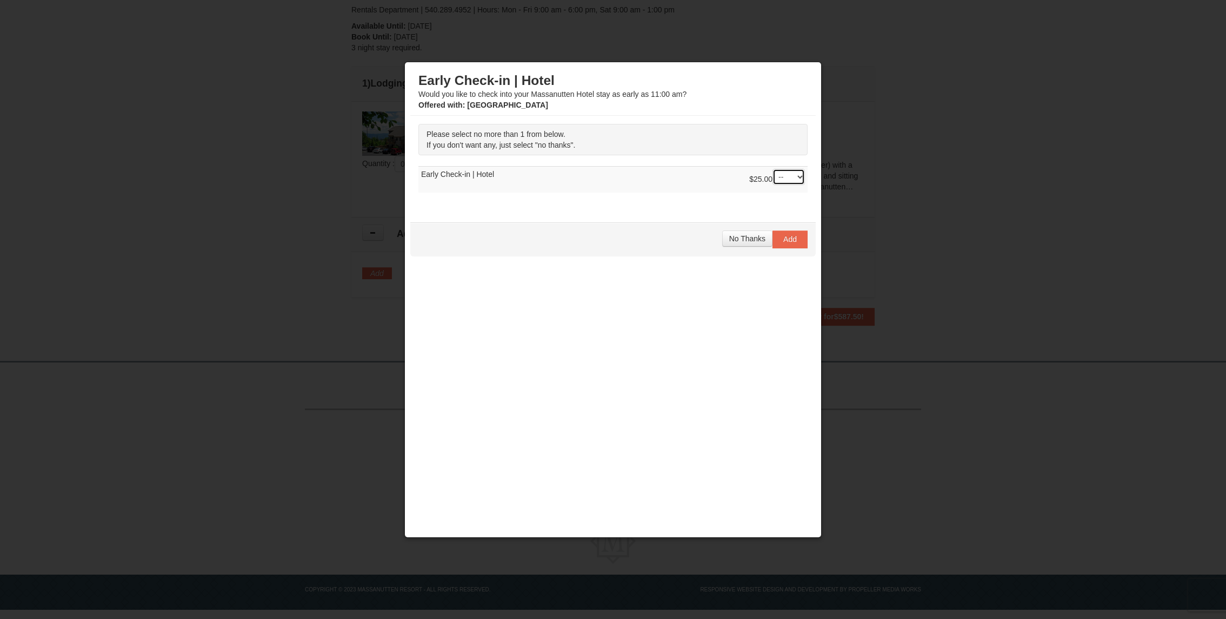
click at [800, 177] on select "-- 01" at bounding box center [789, 177] width 32 height 16
click at [773, 169] on select "-- 01" at bounding box center [789, 177] width 32 height 16
click at [751, 237] on span "No Thanks" at bounding box center [747, 238] width 36 height 9
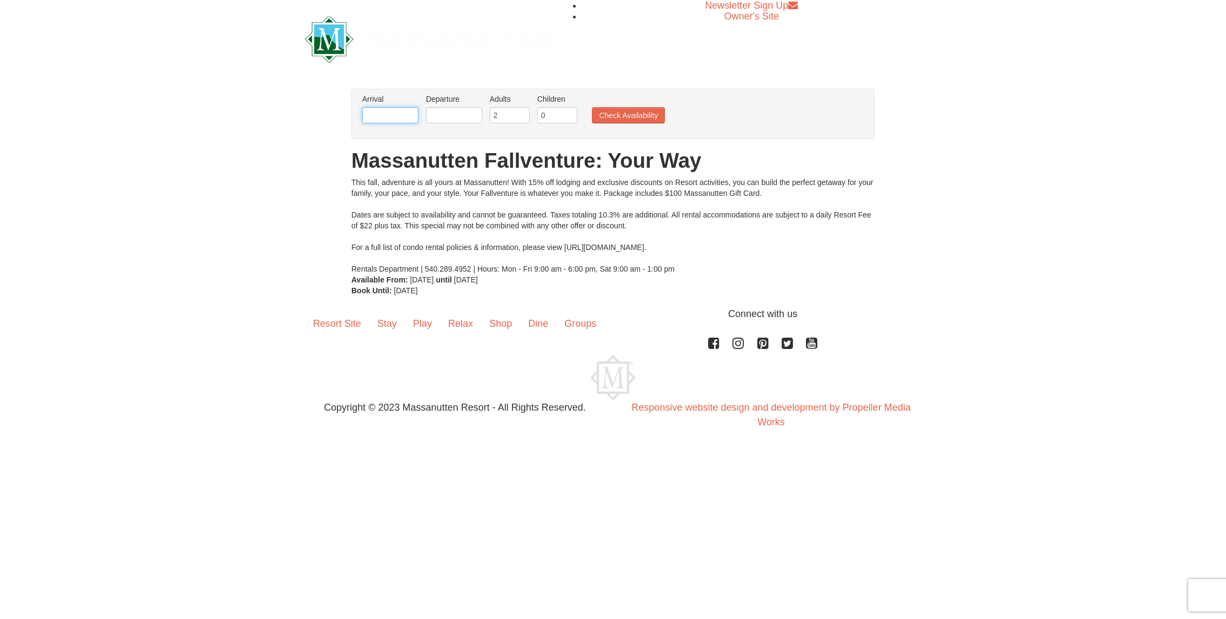
click at [403, 108] on input "text" at bounding box center [390, 115] width 56 height 16
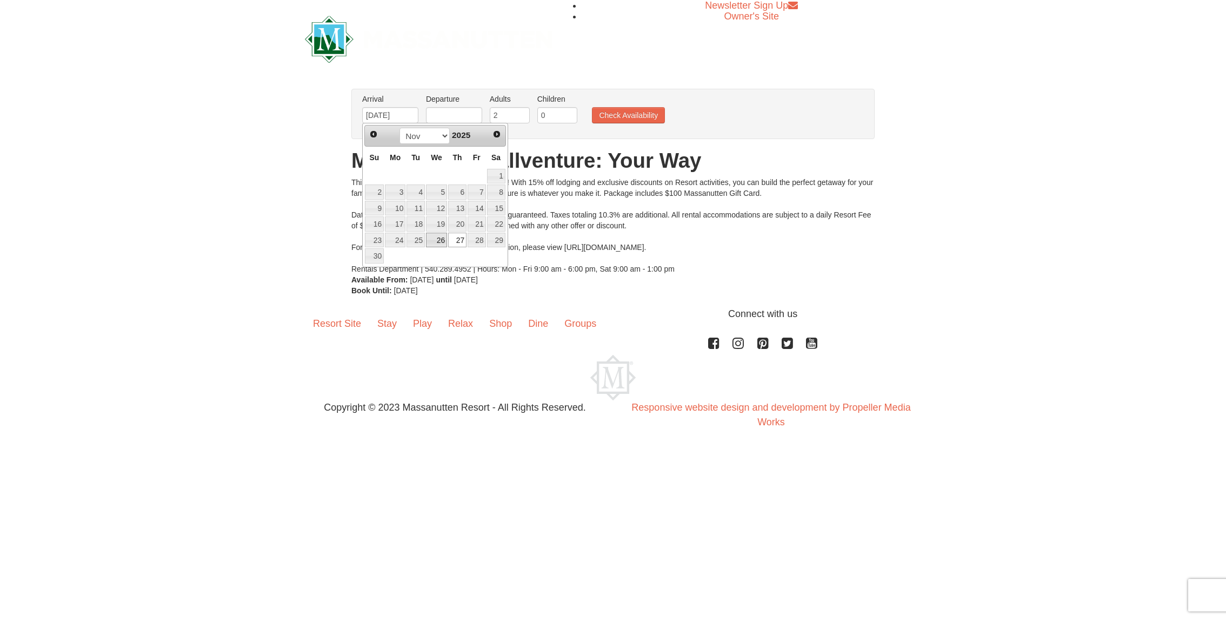
click at [442, 242] on link "26" at bounding box center [436, 240] width 21 height 15
type input "[DATE]"
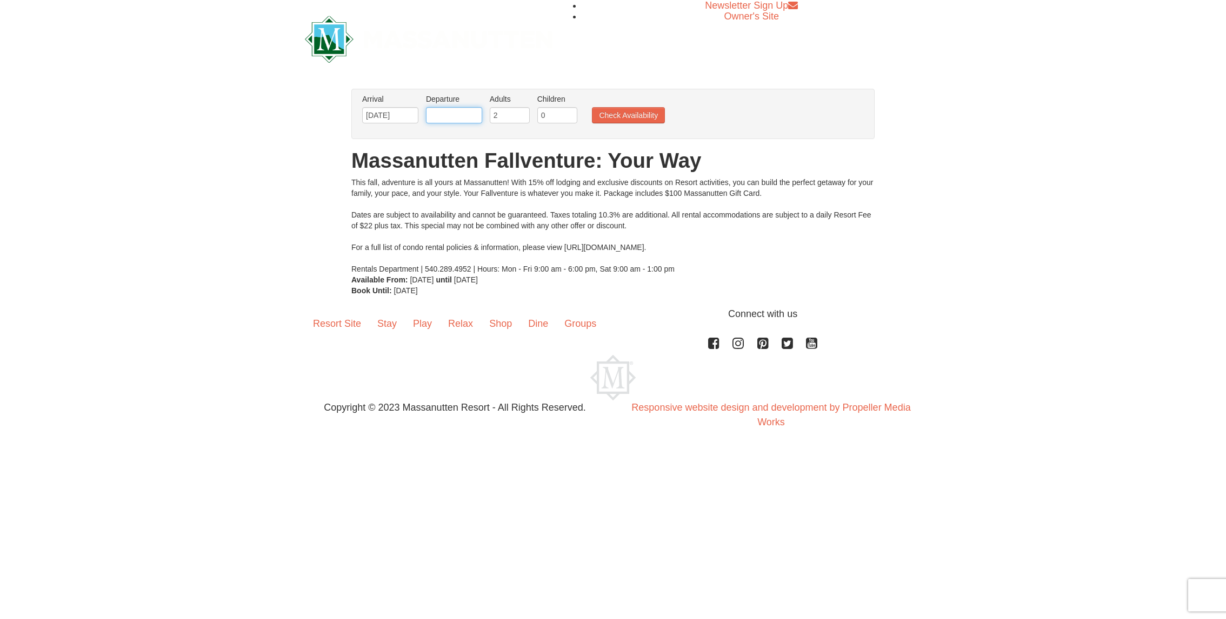
click at [441, 116] on input "text" at bounding box center [454, 115] width 56 height 16
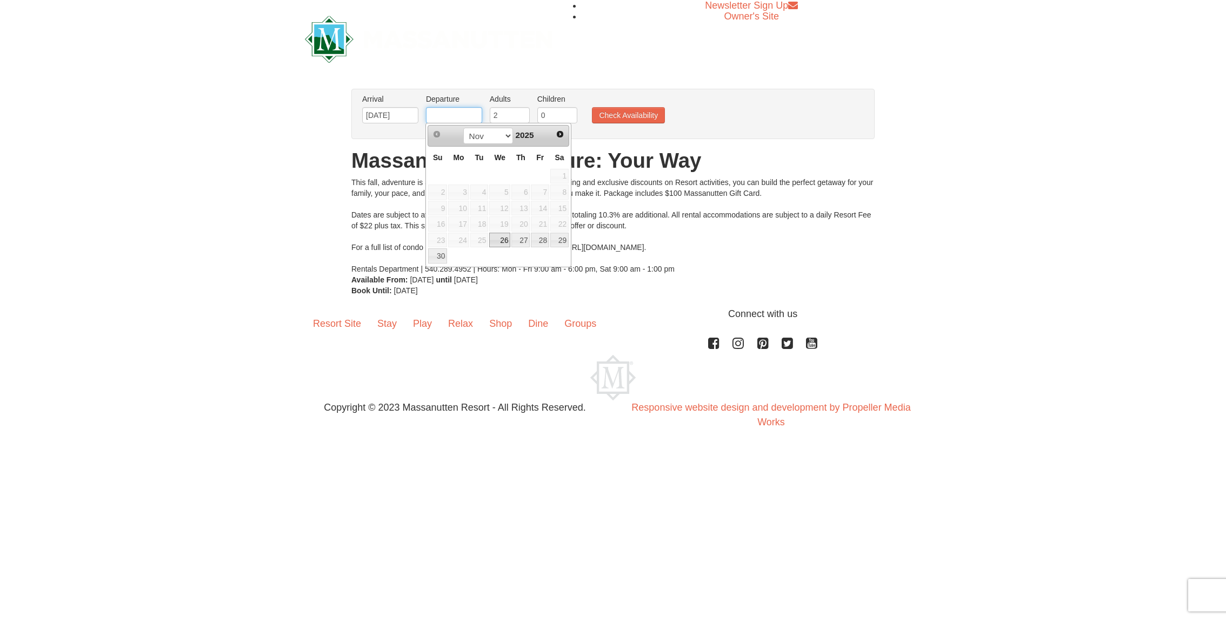
type input "[DATE]"
click at [441, 254] on link "30" at bounding box center [437, 255] width 19 height 15
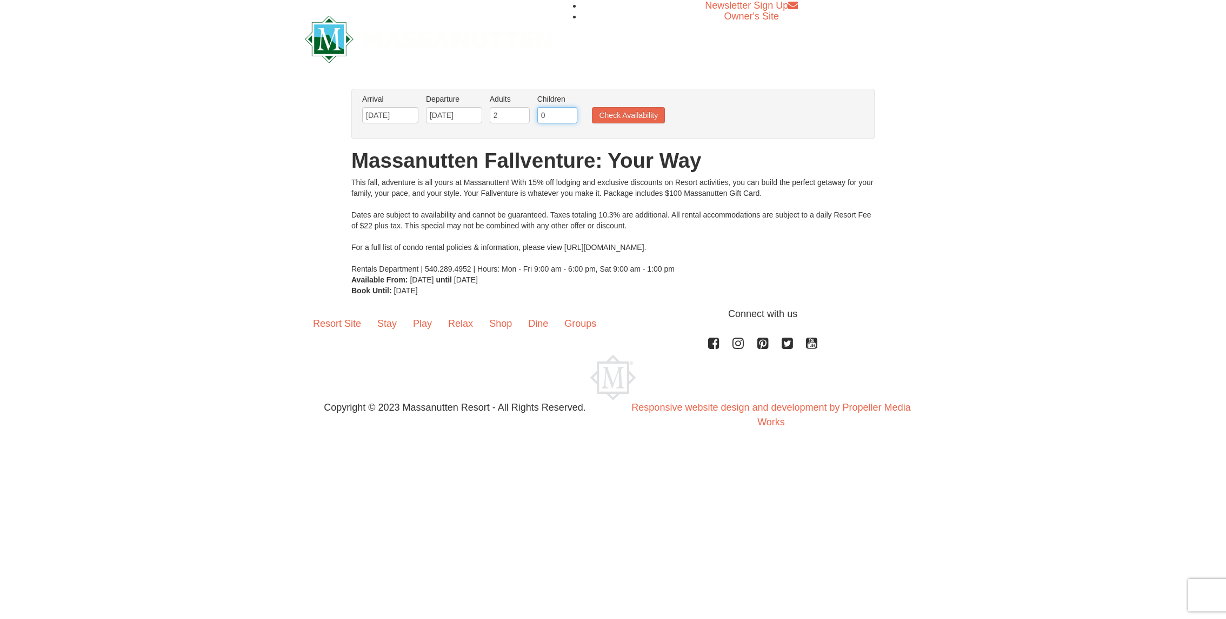
click at [559, 116] on input "0" at bounding box center [558, 115] width 40 height 16
click at [568, 113] on input "1" at bounding box center [558, 115] width 40 height 16
type input "2"
click at [568, 113] on input "2" at bounding box center [558, 115] width 40 height 16
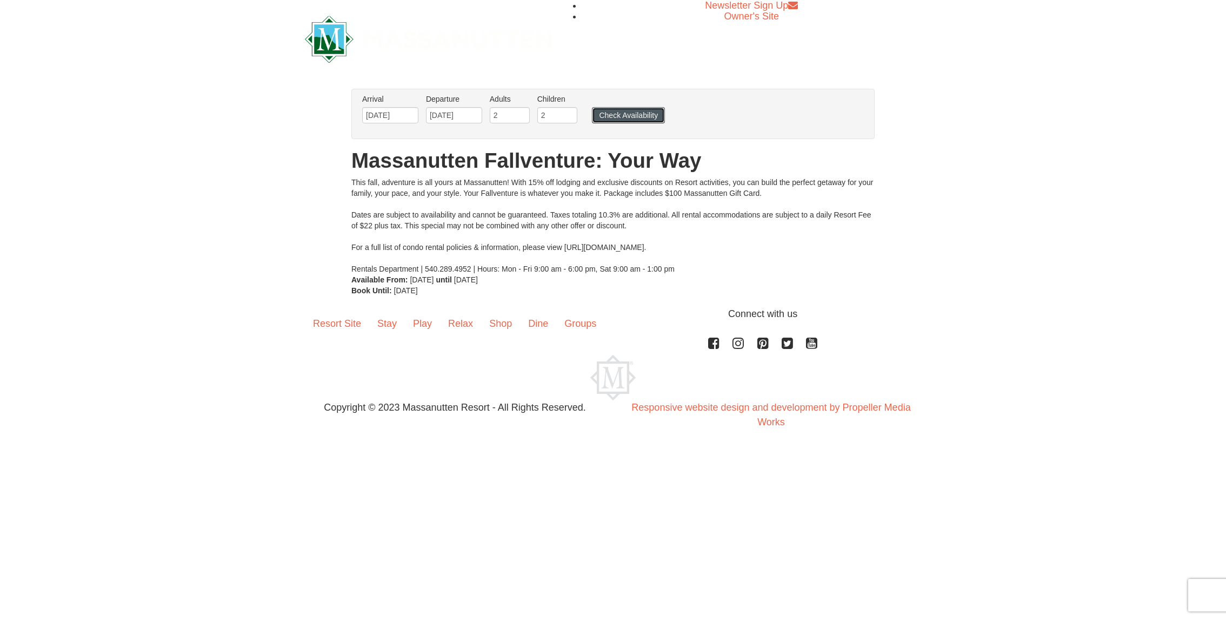
click at [612, 115] on button "Check Availability" at bounding box center [628, 115] width 73 height 16
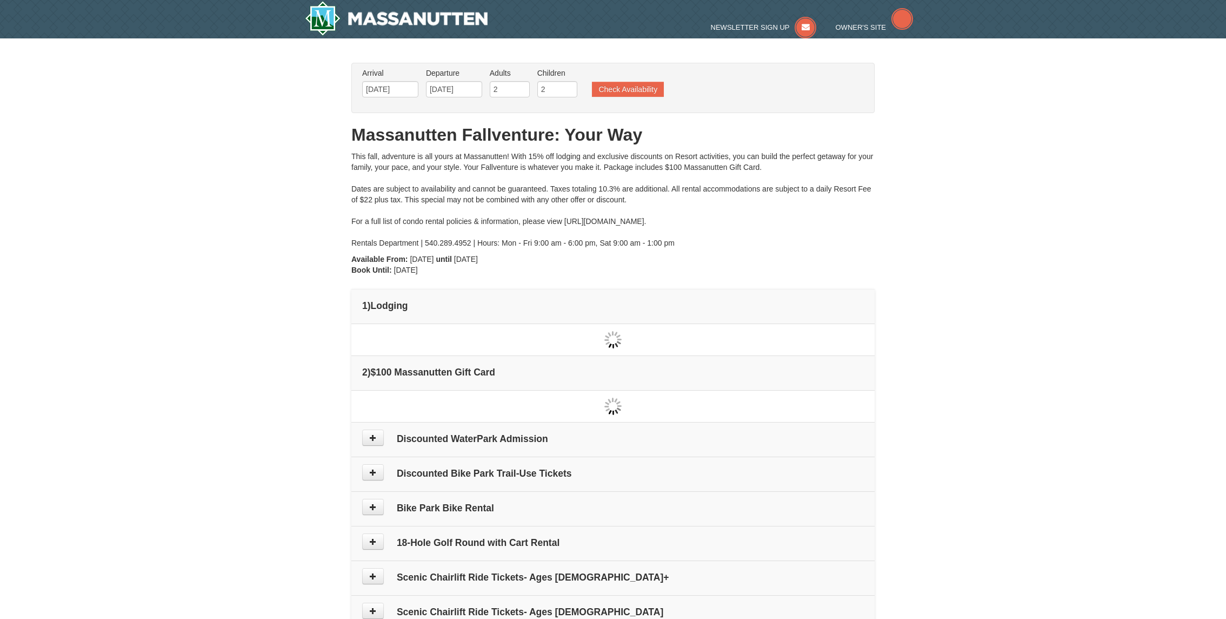
type input "[DATE]"
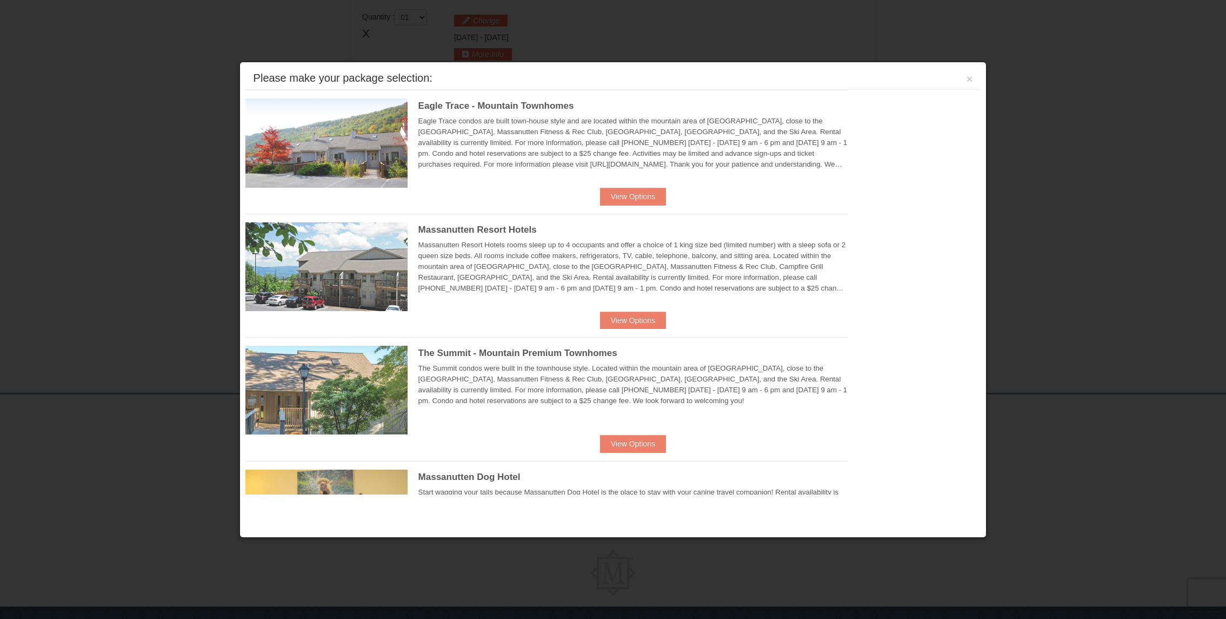
scroll to position [329, 0]
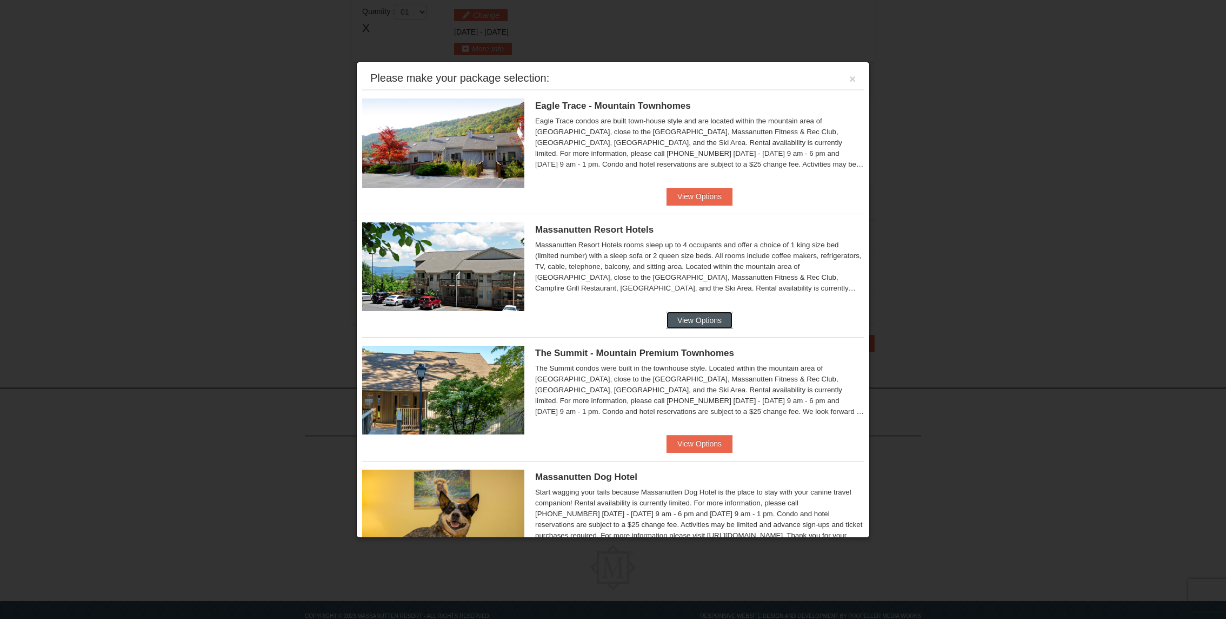
click at [699, 318] on button "View Options" at bounding box center [700, 319] width 66 height 17
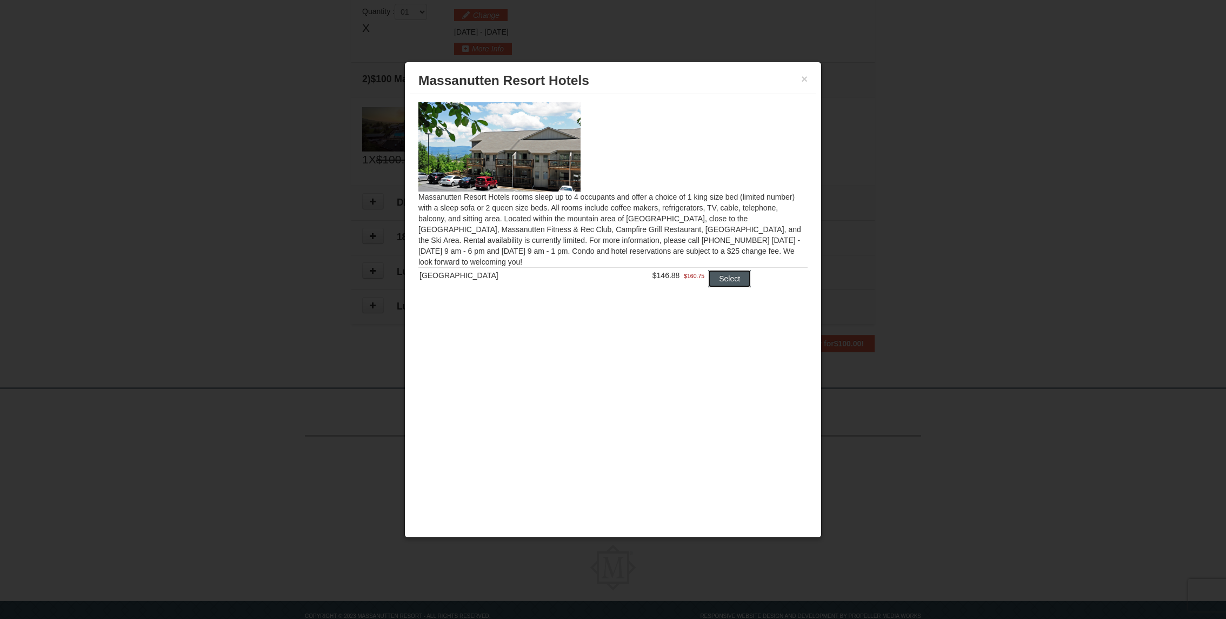
click at [725, 284] on button "Select" at bounding box center [729, 278] width 43 height 17
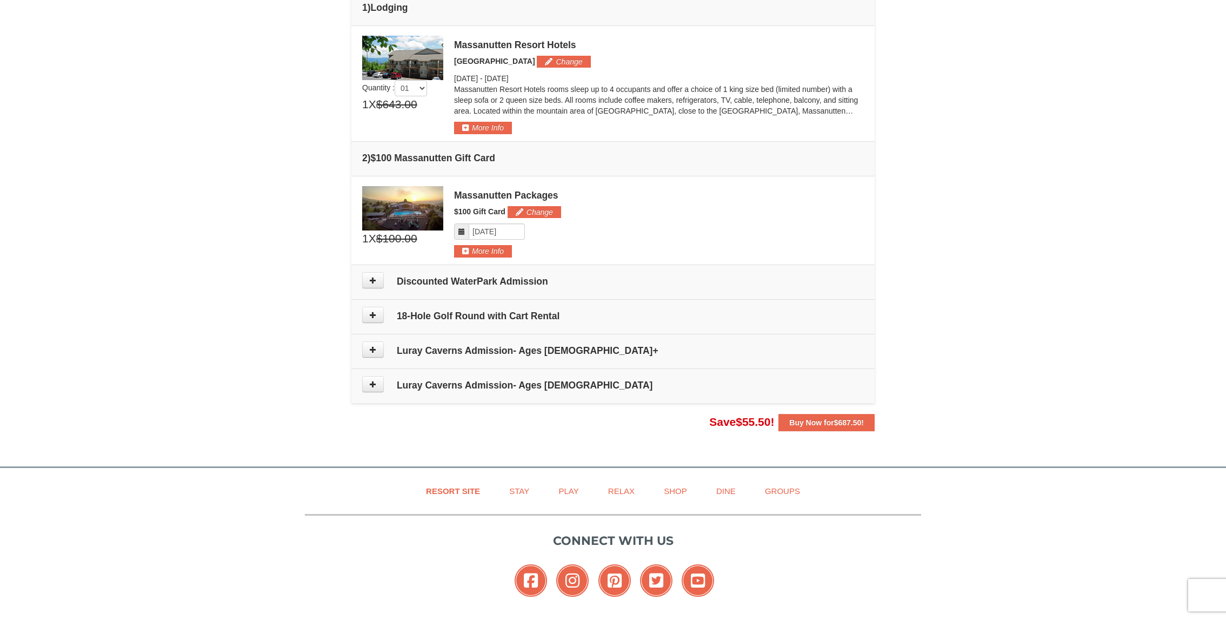
scroll to position [299, 0]
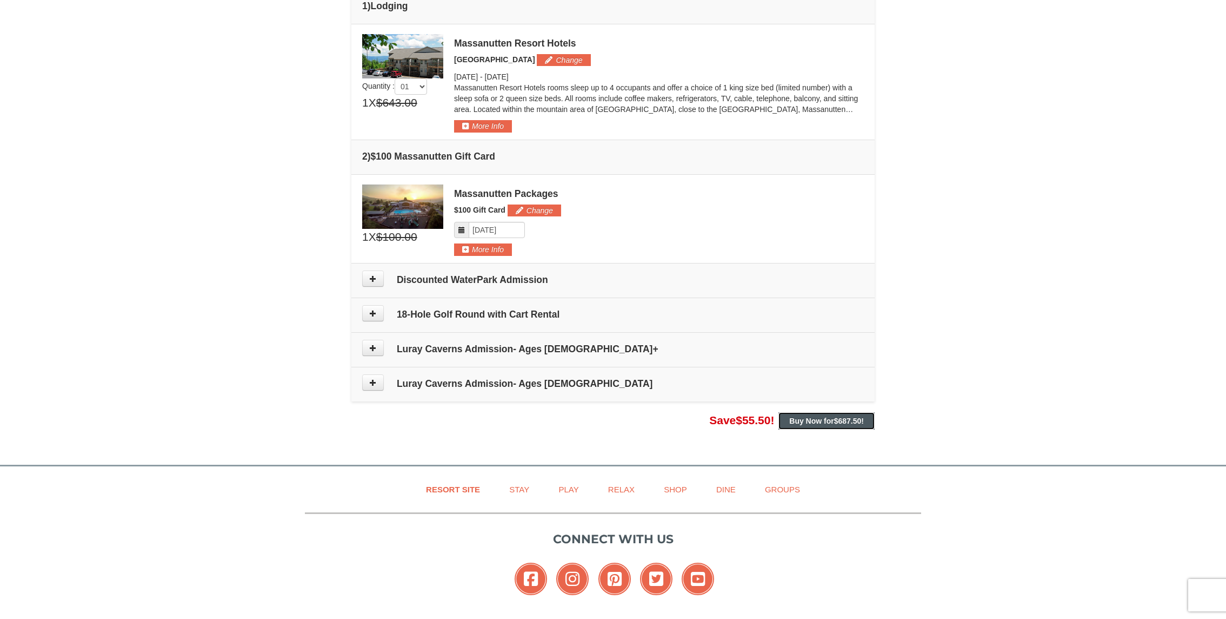
click at [820, 420] on strong "Buy Now for $687.50 !" at bounding box center [827, 420] width 75 height 9
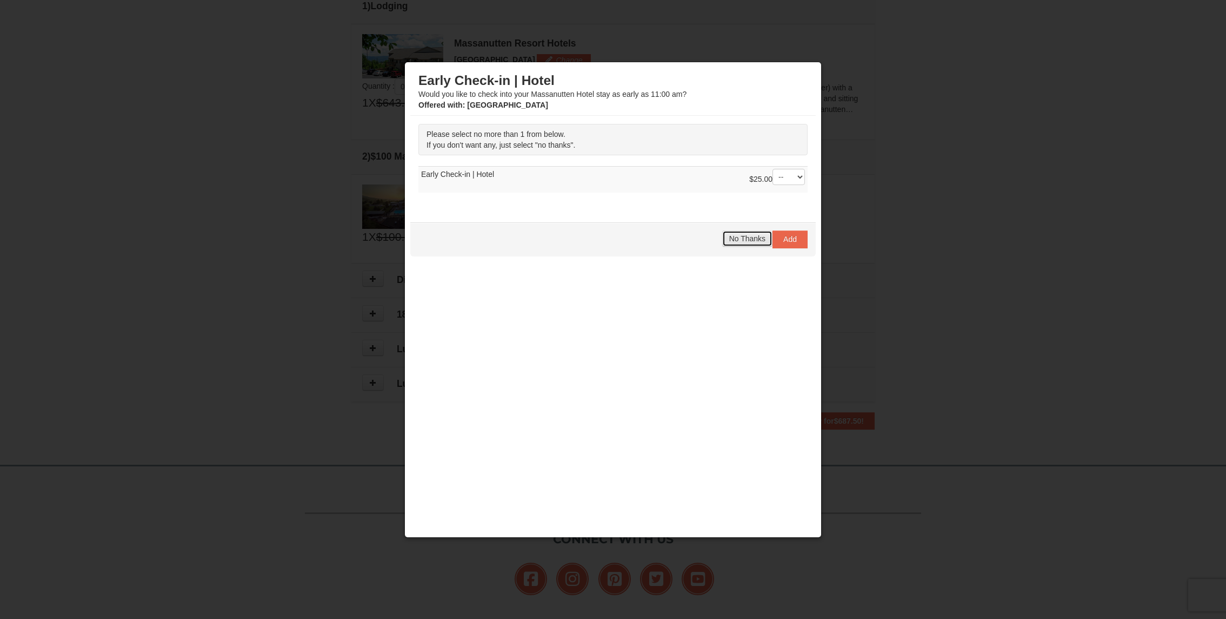
click at [748, 240] on span "No Thanks" at bounding box center [747, 238] width 36 height 9
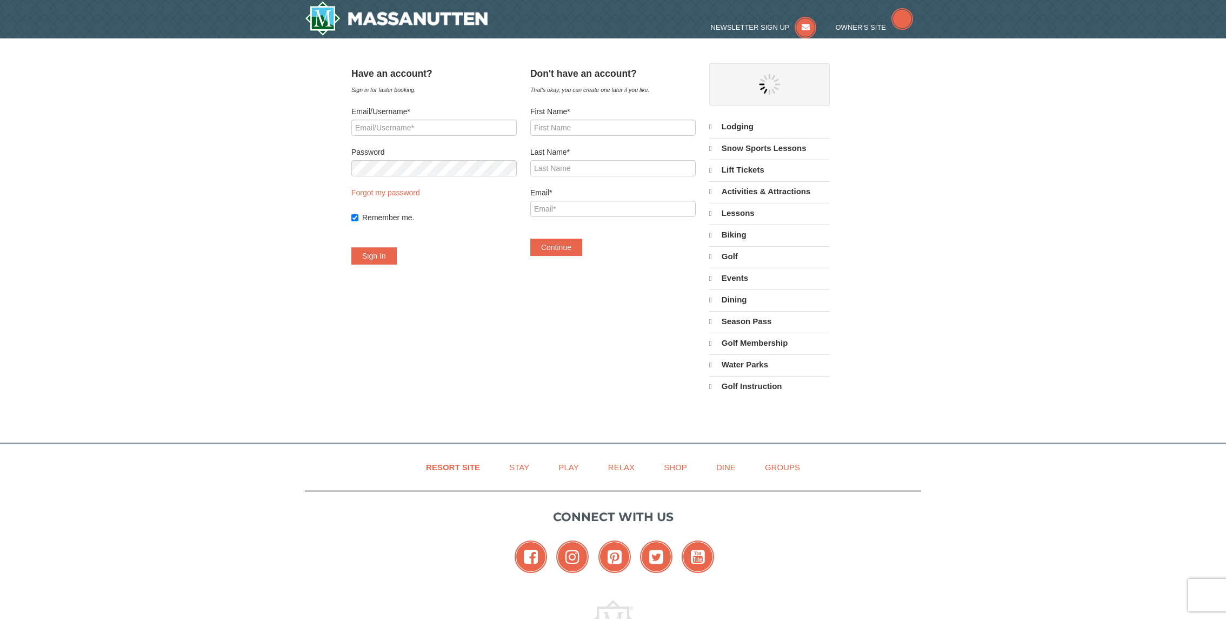
select select "9"
